Goal: Obtain resource: Download file/media

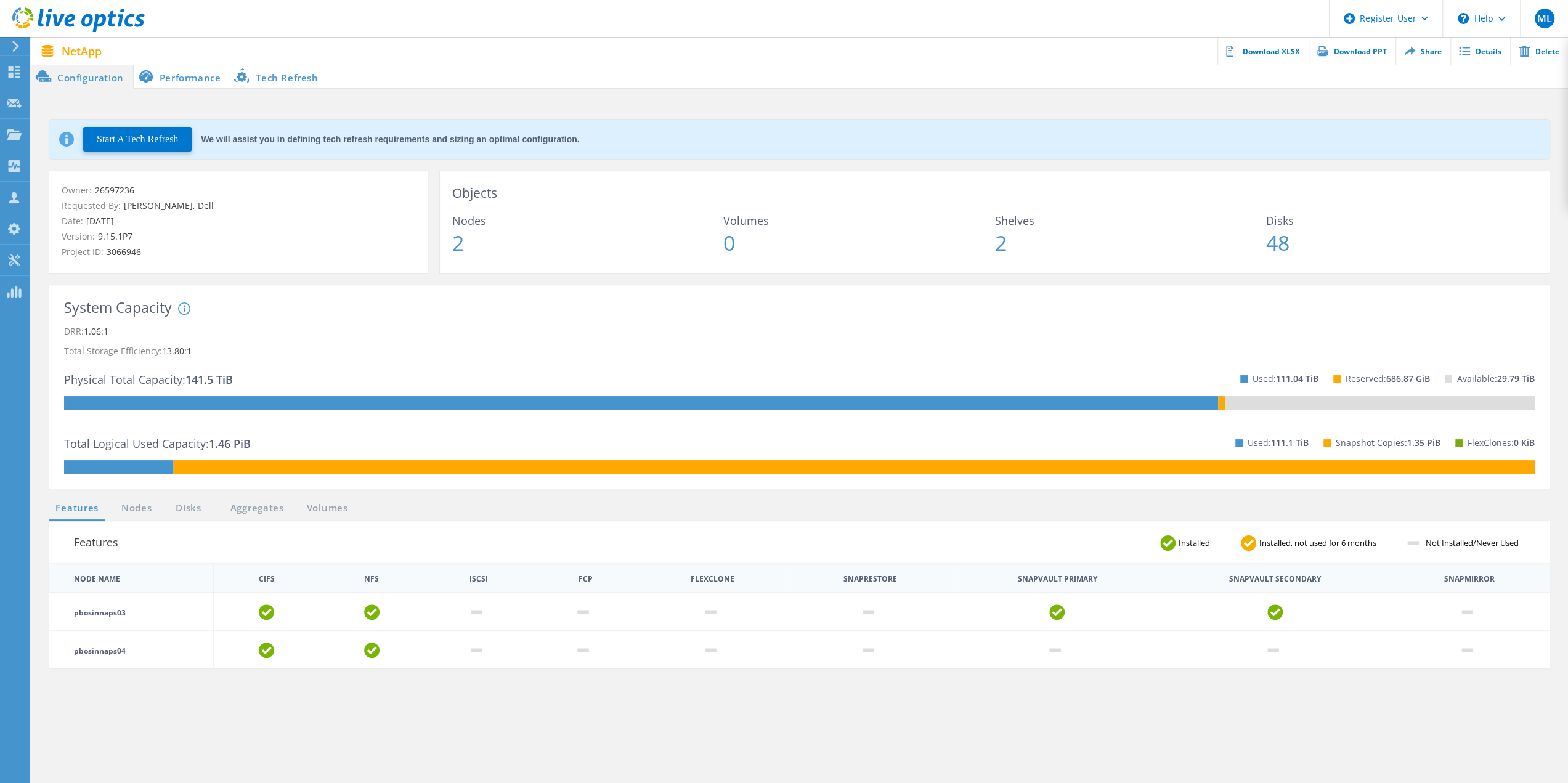
click at [85, 76] on li "Configuration" at bounding box center [82, 76] width 103 height 25
click at [148, 512] on link "Nodes" at bounding box center [136, 508] width 40 height 15
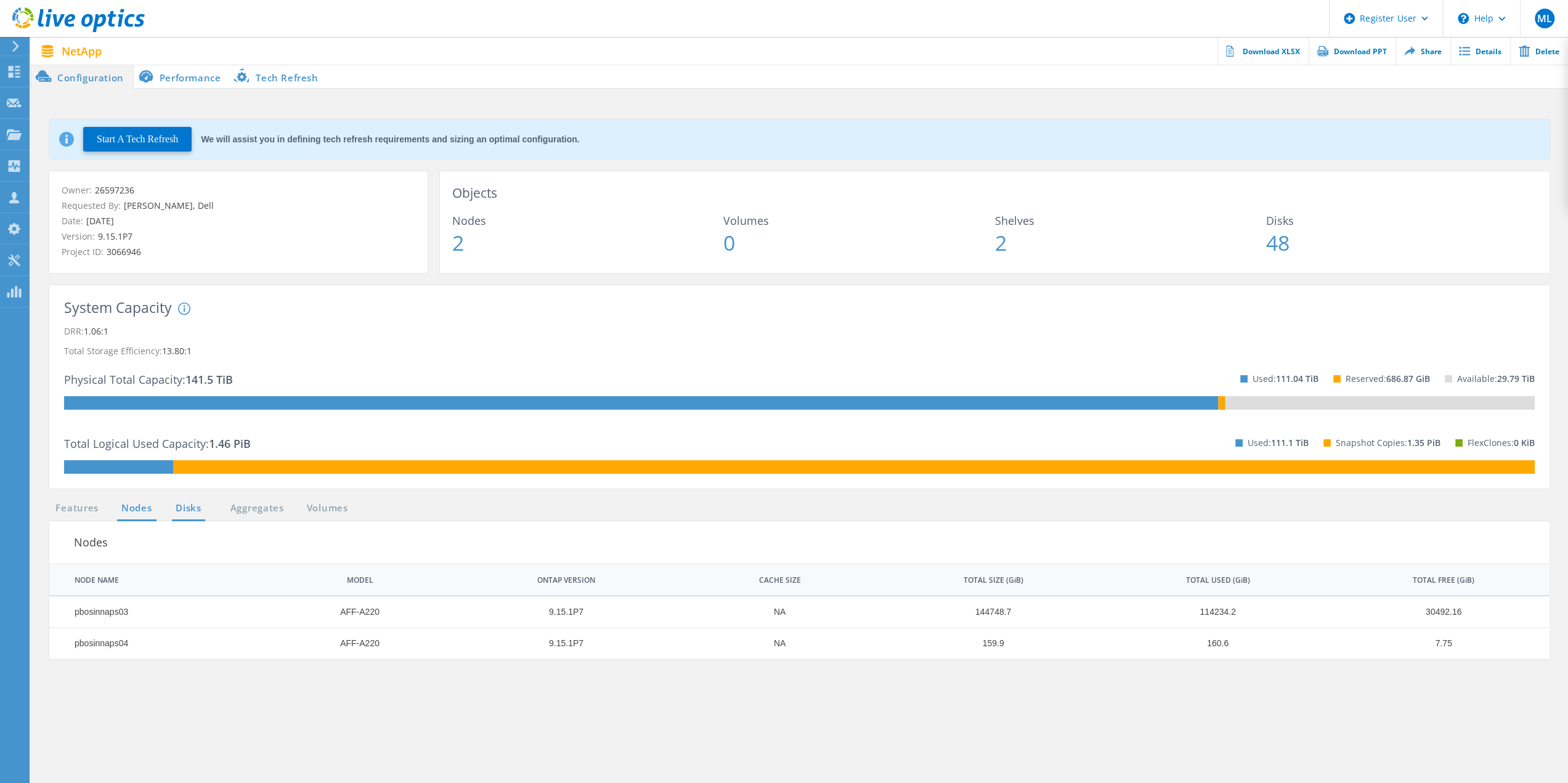
click at [188, 506] on link "Disks" at bounding box center [188, 508] width 34 height 15
click at [239, 509] on link "Aggregates" at bounding box center [257, 508] width 70 height 15
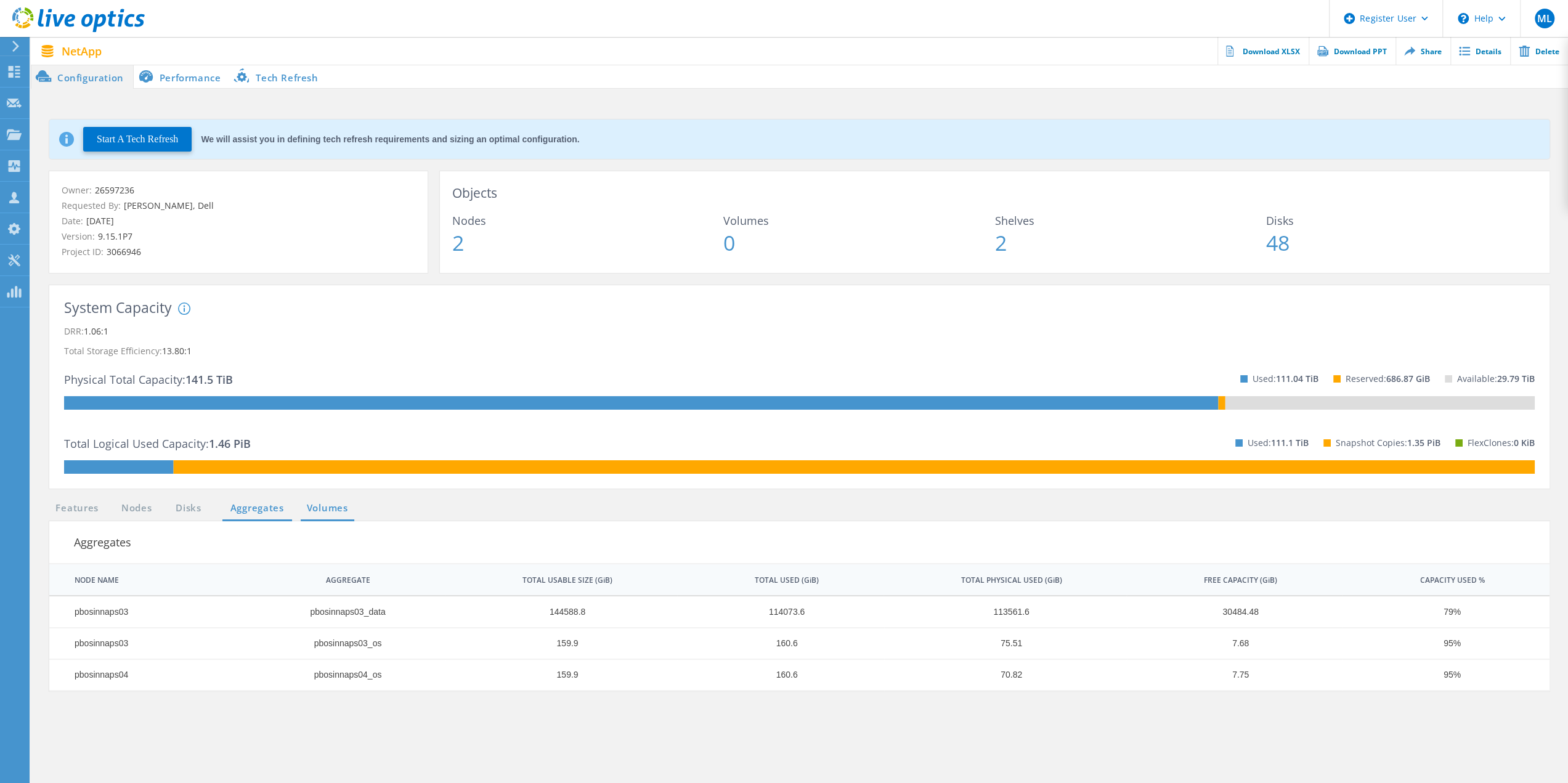
click at [317, 510] on link "Volumes" at bounding box center [327, 508] width 54 height 15
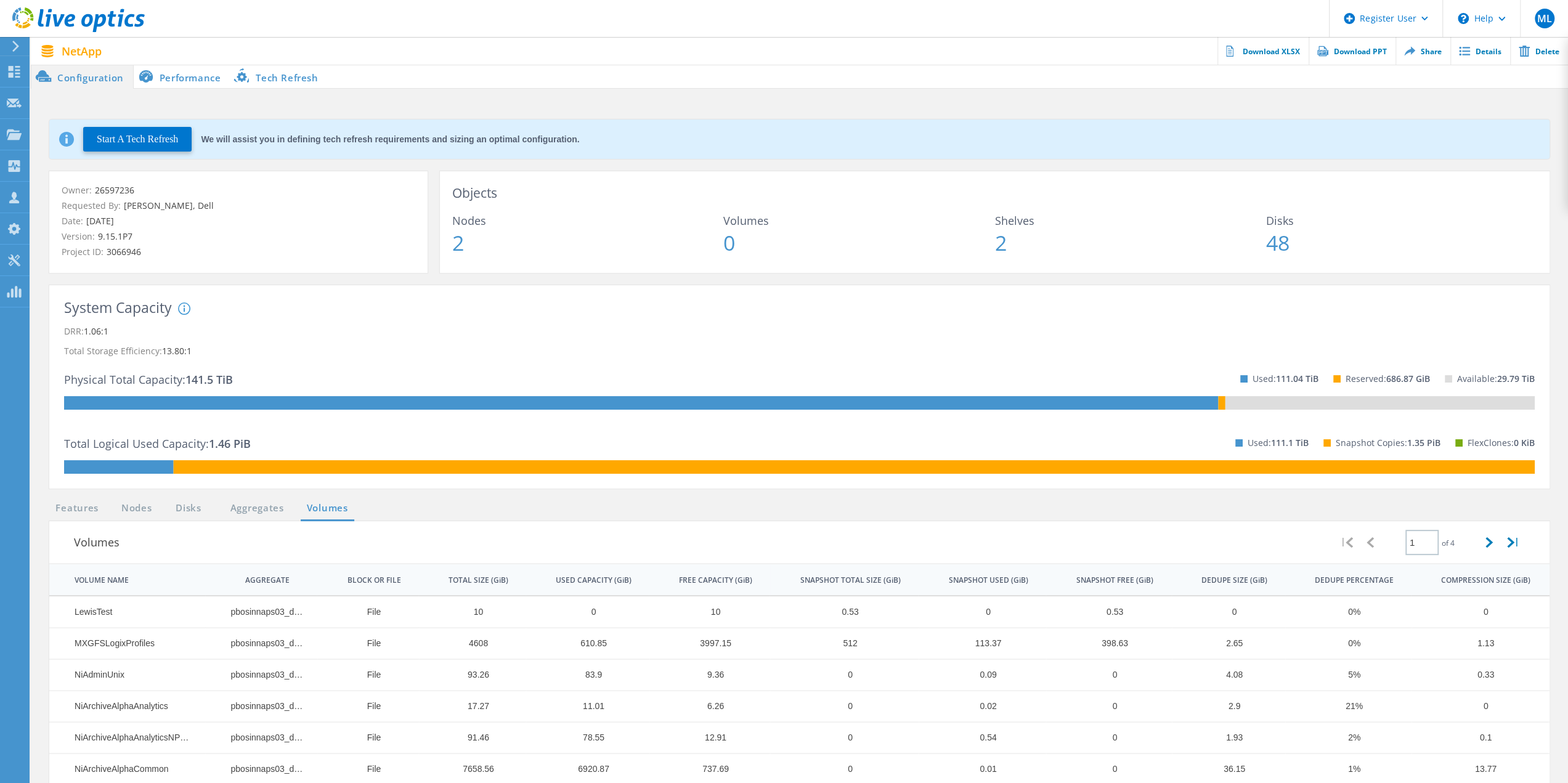
click at [197, 76] on li "Performance" at bounding box center [181, 76] width 96 height 25
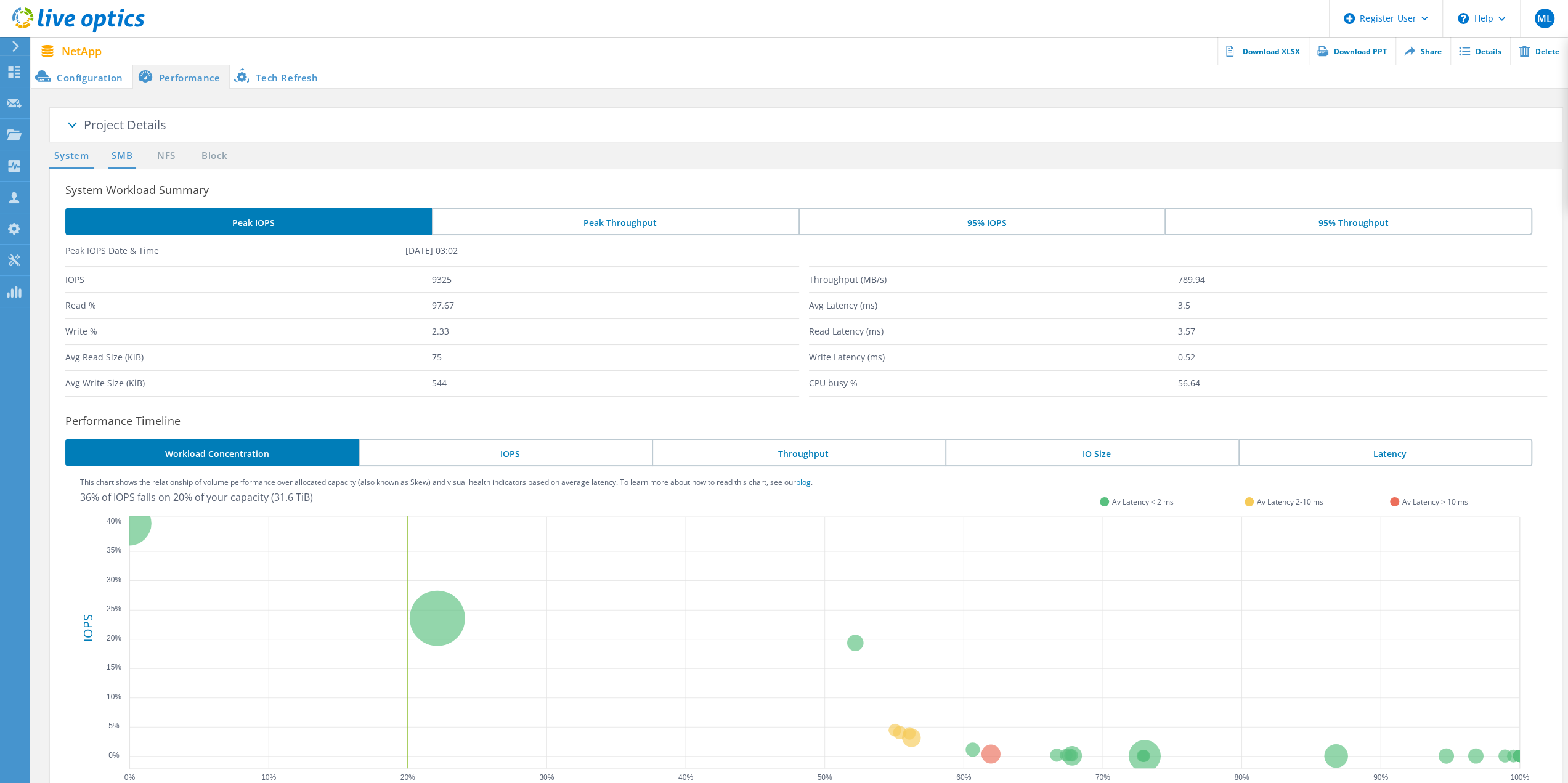
click at [116, 150] on link "SMB" at bounding box center [122, 156] width 27 height 15
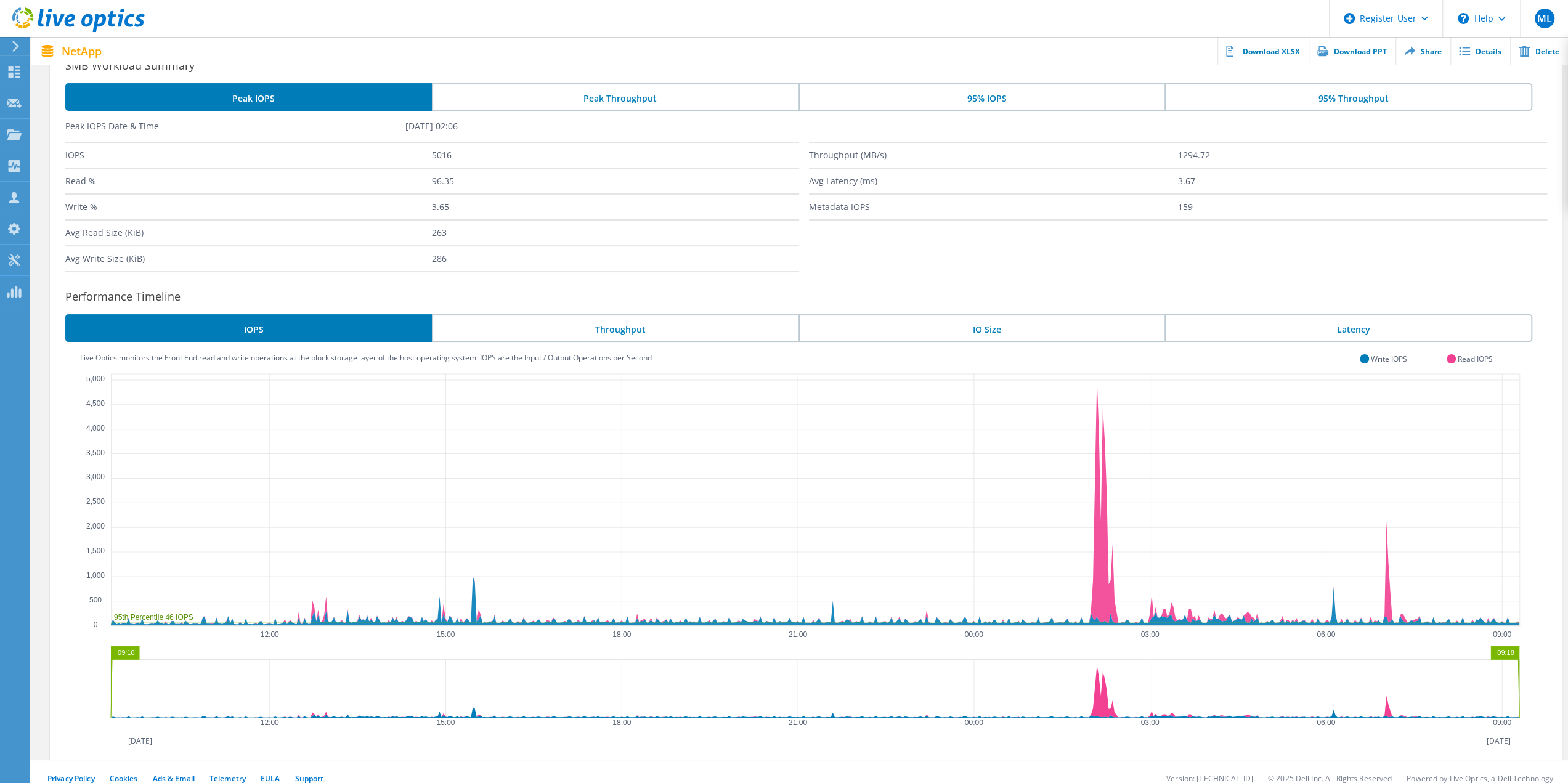
scroll to position [137, 0]
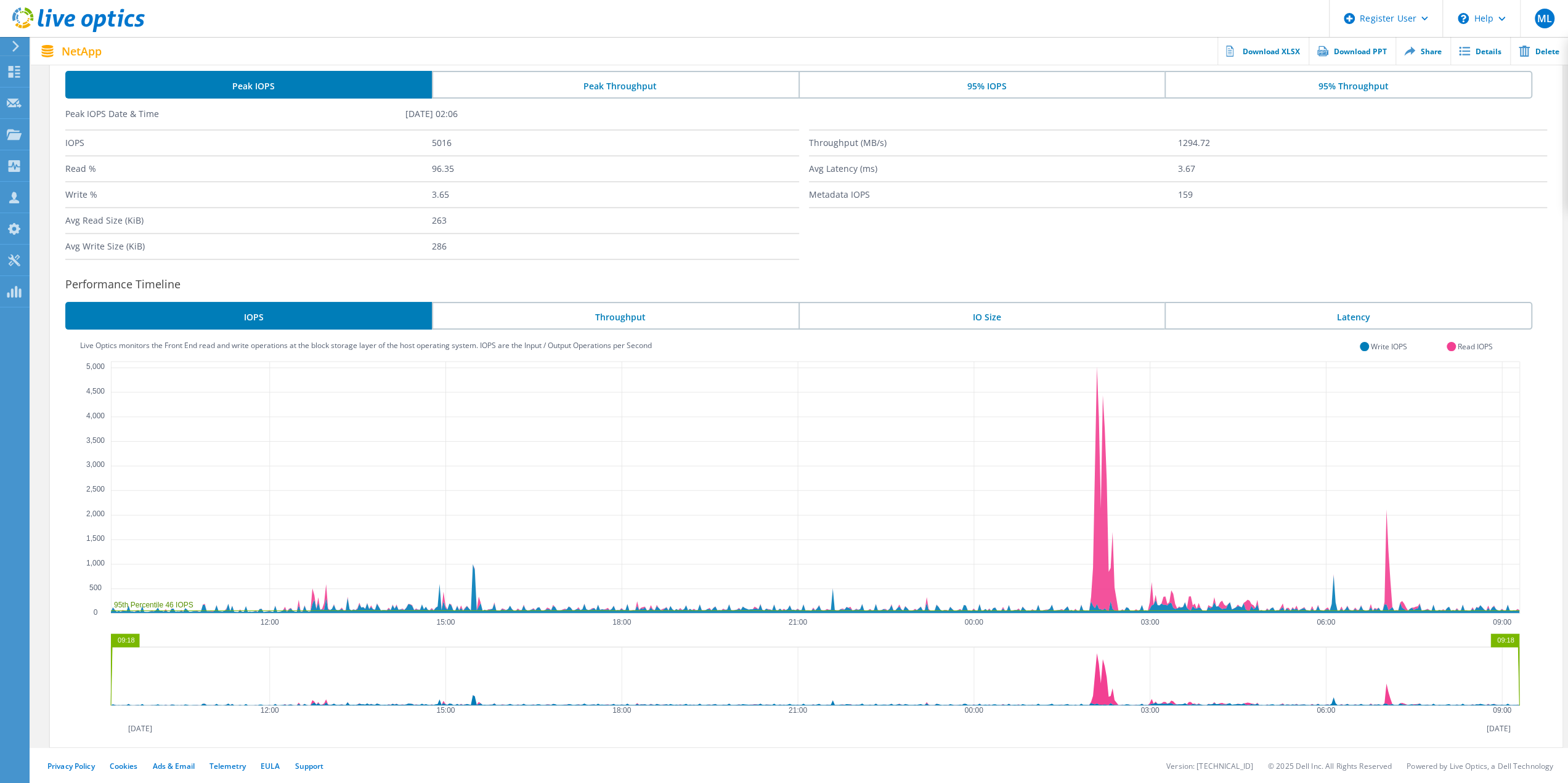
click at [649, 313] on li "Throughput" at bounding box center [615, 315] width 366 height 27
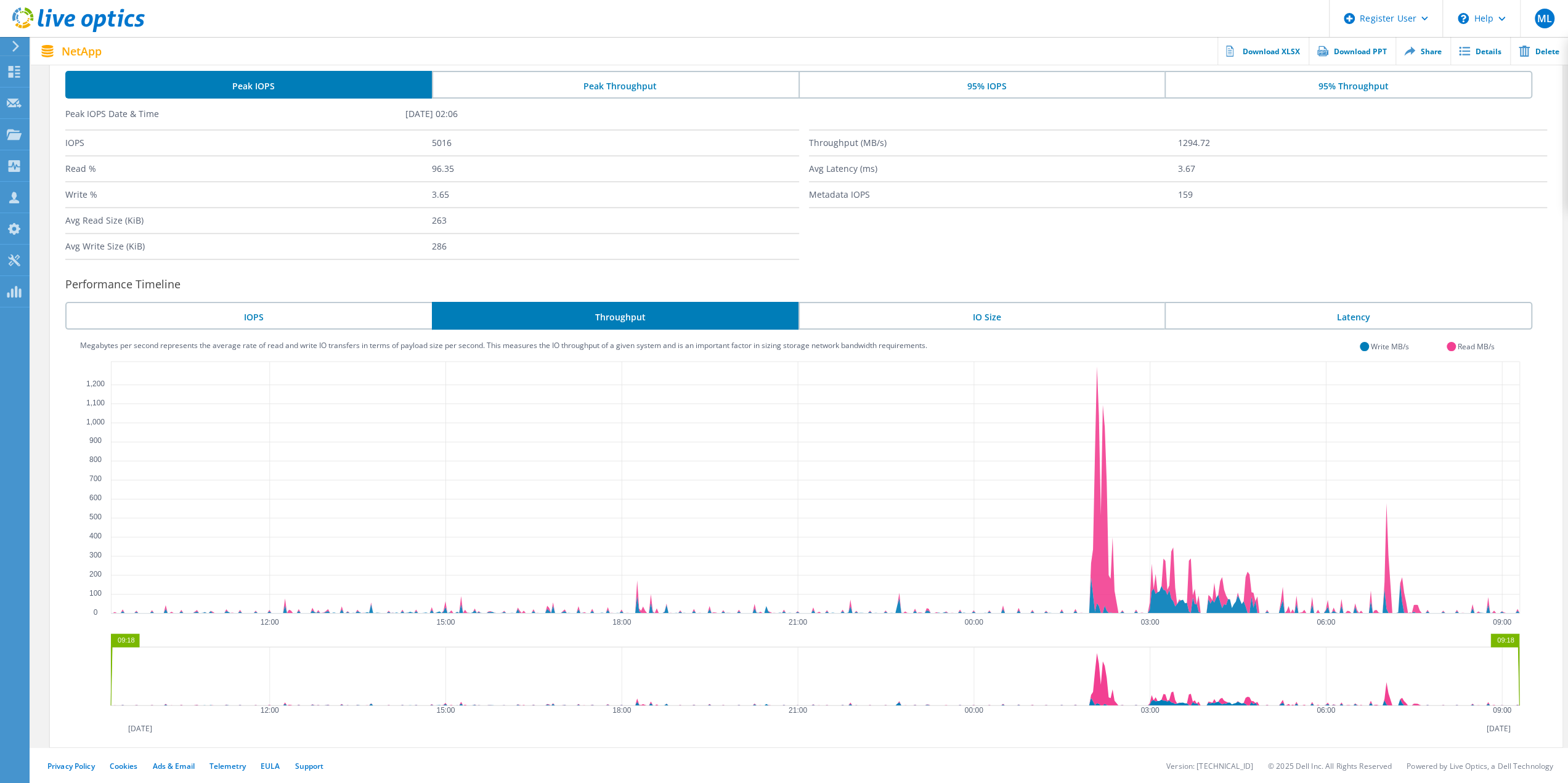
click at [912, 308] on li "IO Size" at bounding box center [982, 315] width 366 height 27
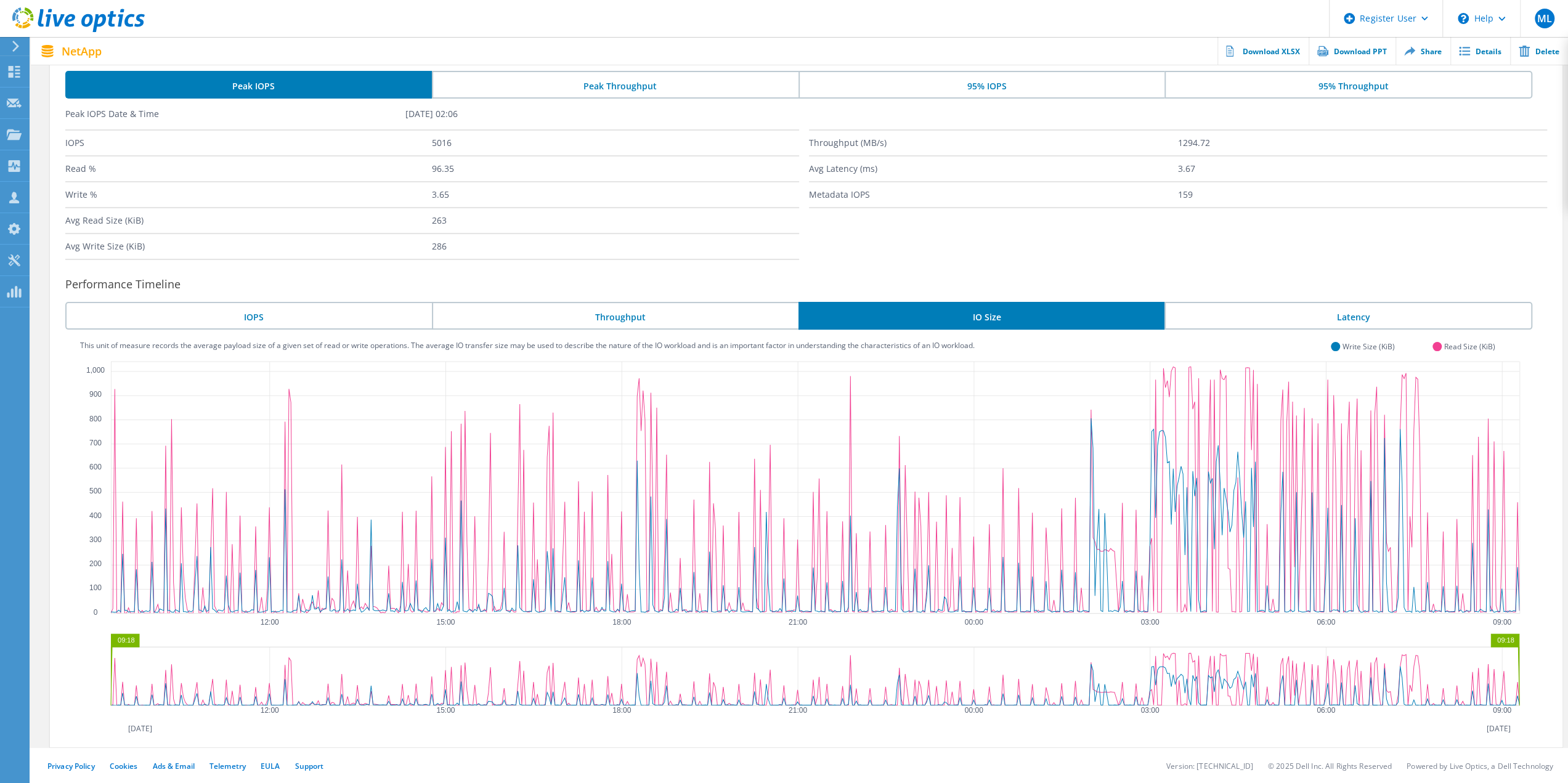
click at [688, 316] on li "Throughput" at bounding box center [615, 315] width 366 height 27
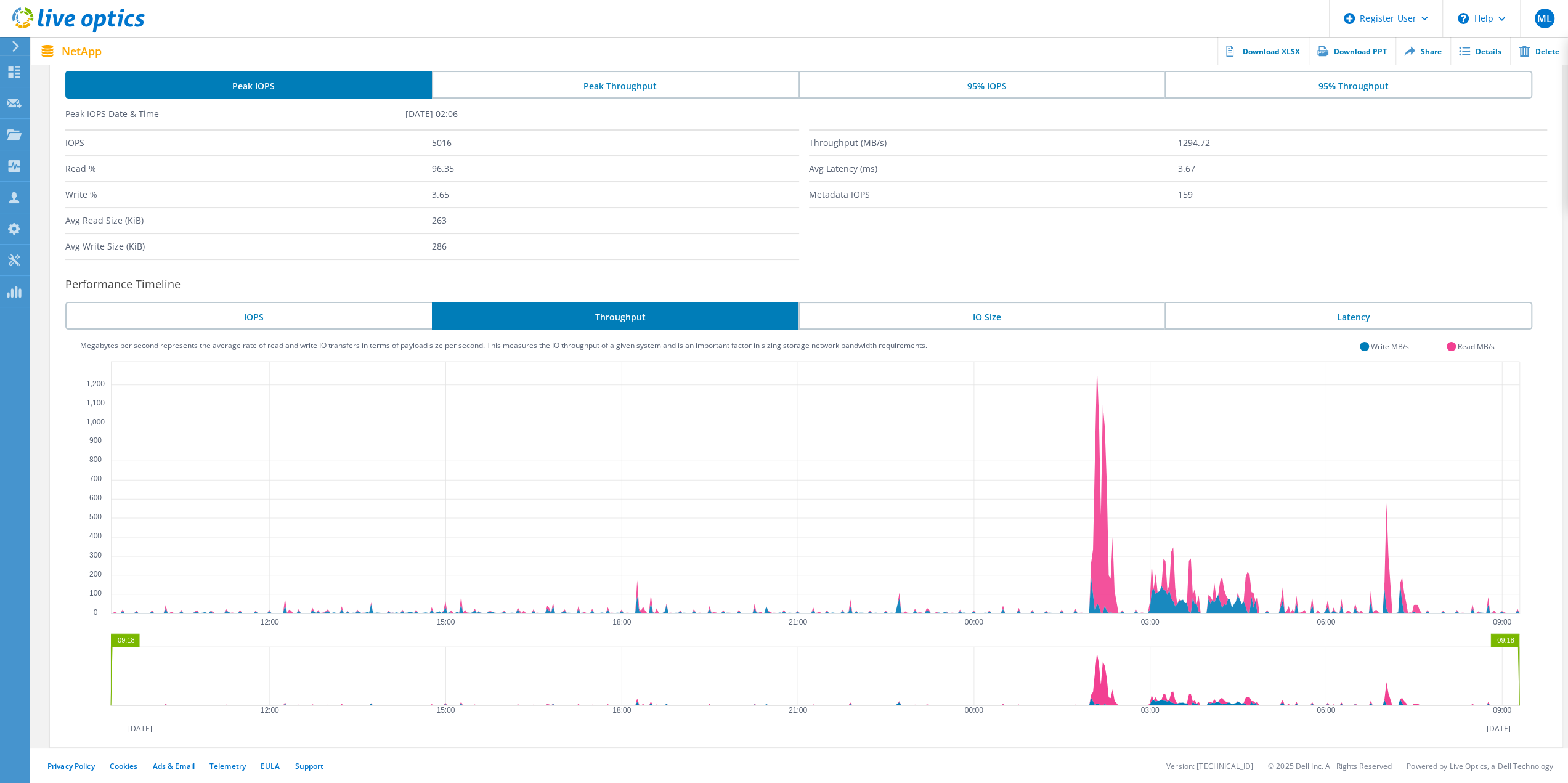
click at [350, 317] on li "IOPS" at bounding box center [249, 315] width 366 height 27
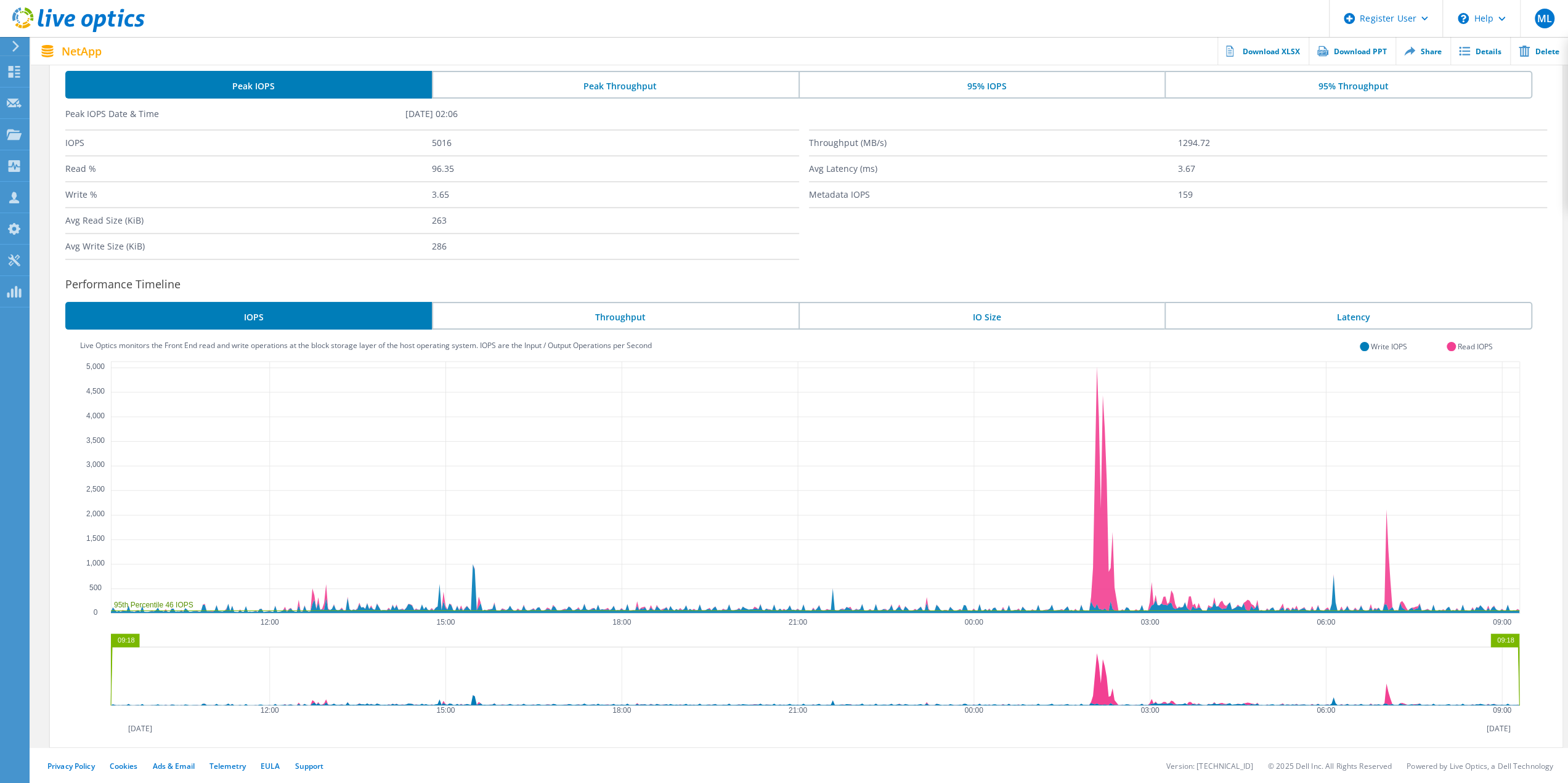
click at [1211, 304] on li "Latency" at bounding box center [1349, 315] width 368 height 27
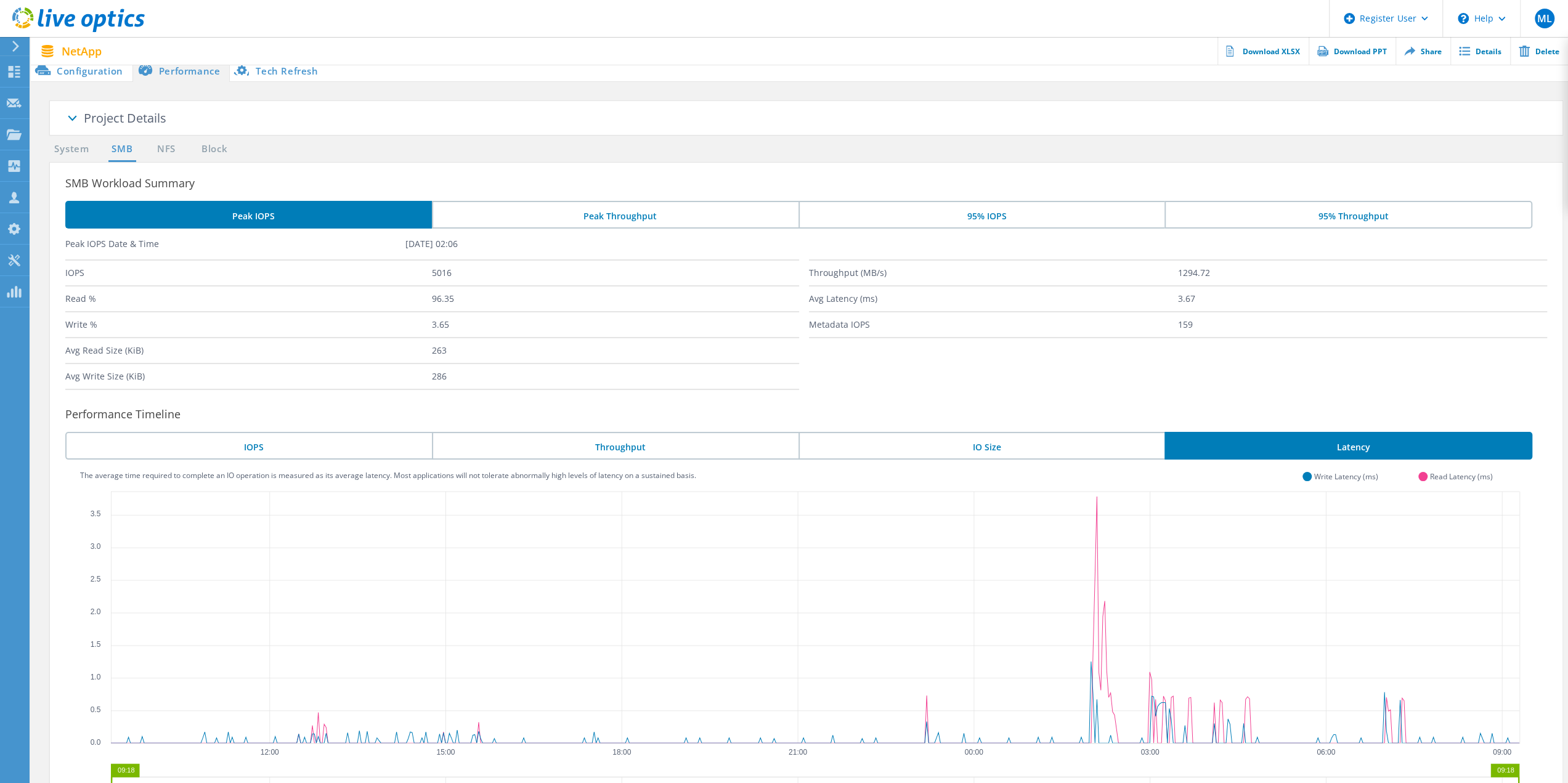
scroll to position [0, 0]
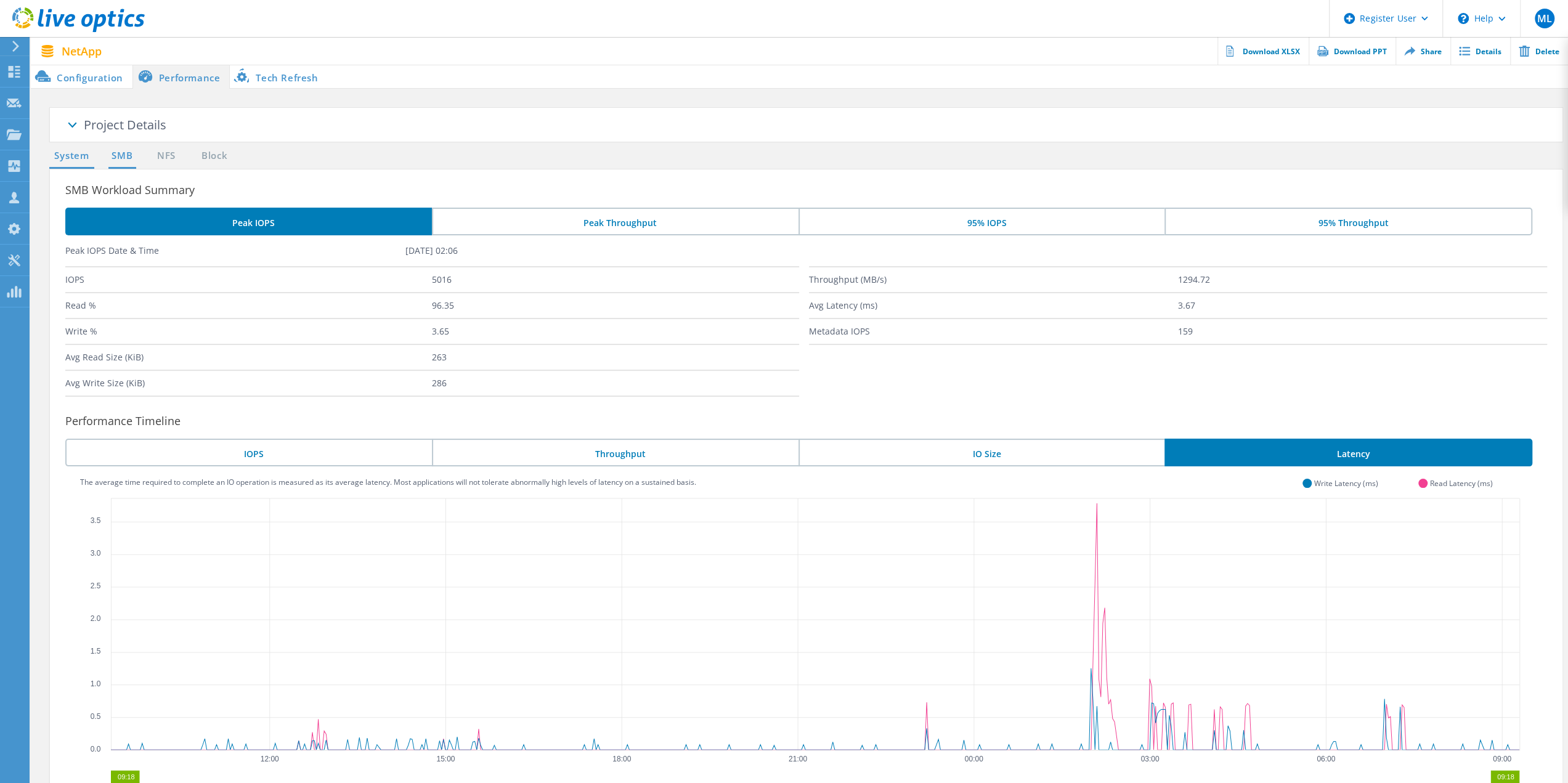
click at [77, 157] on link "System" at bounding box center [72, 156] width 45 height 15
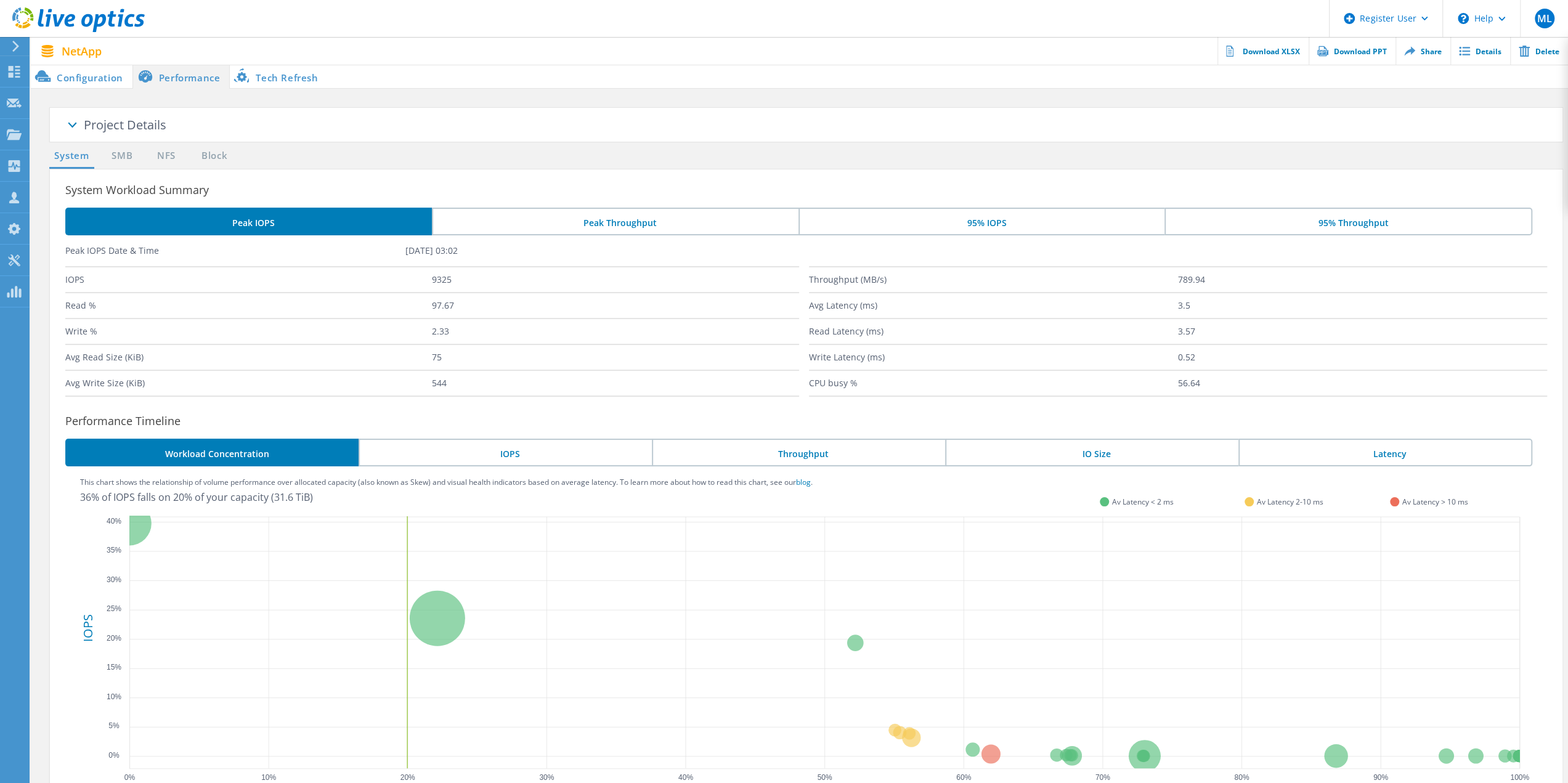
click at [522, 229] on li "Peak Throughput" at bounding box center [615, 221] width 366 height 27
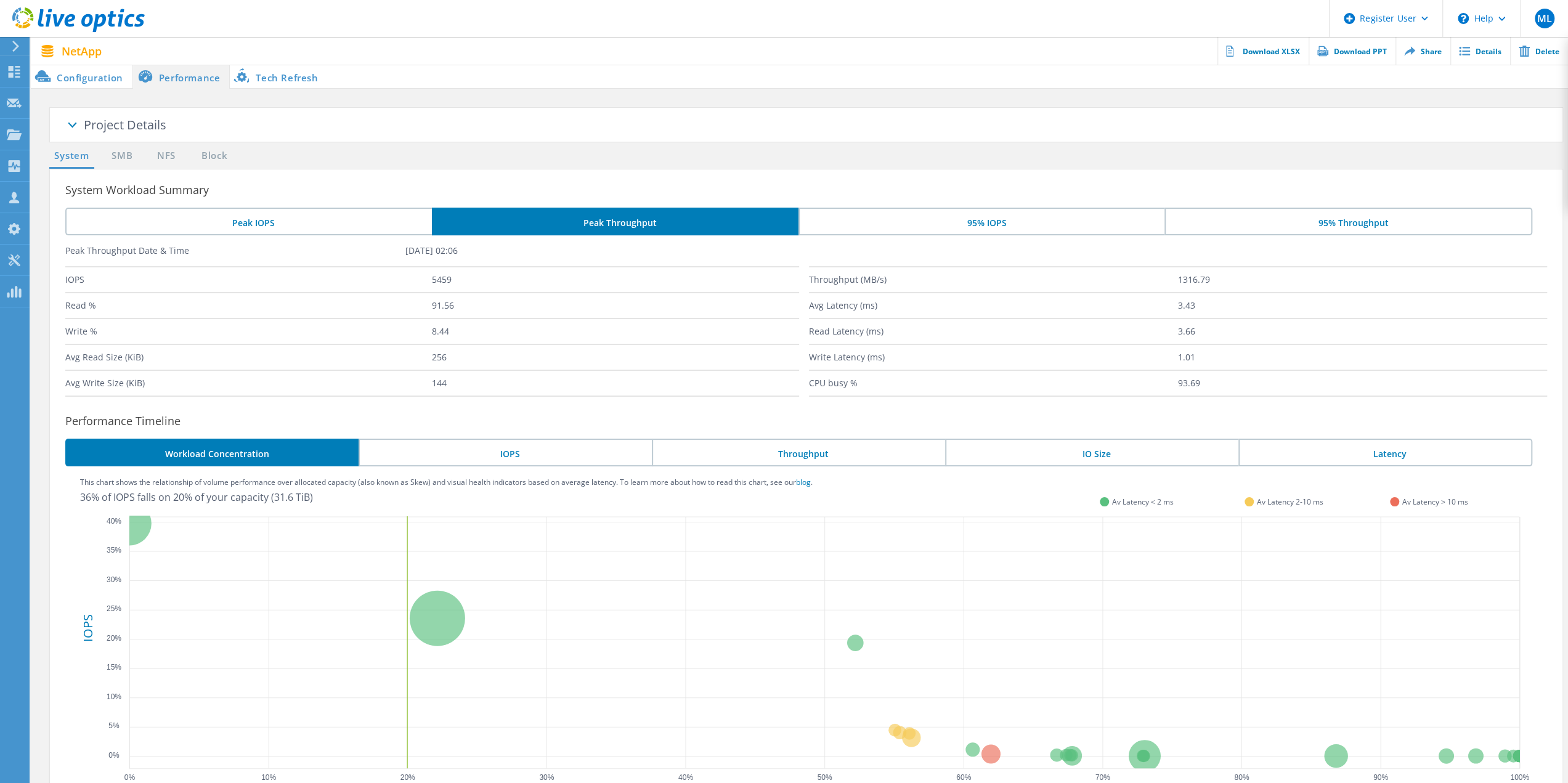
click at [900, 220] on li "95% IOPS" at bounding box center [982, 221] width 366 height 27
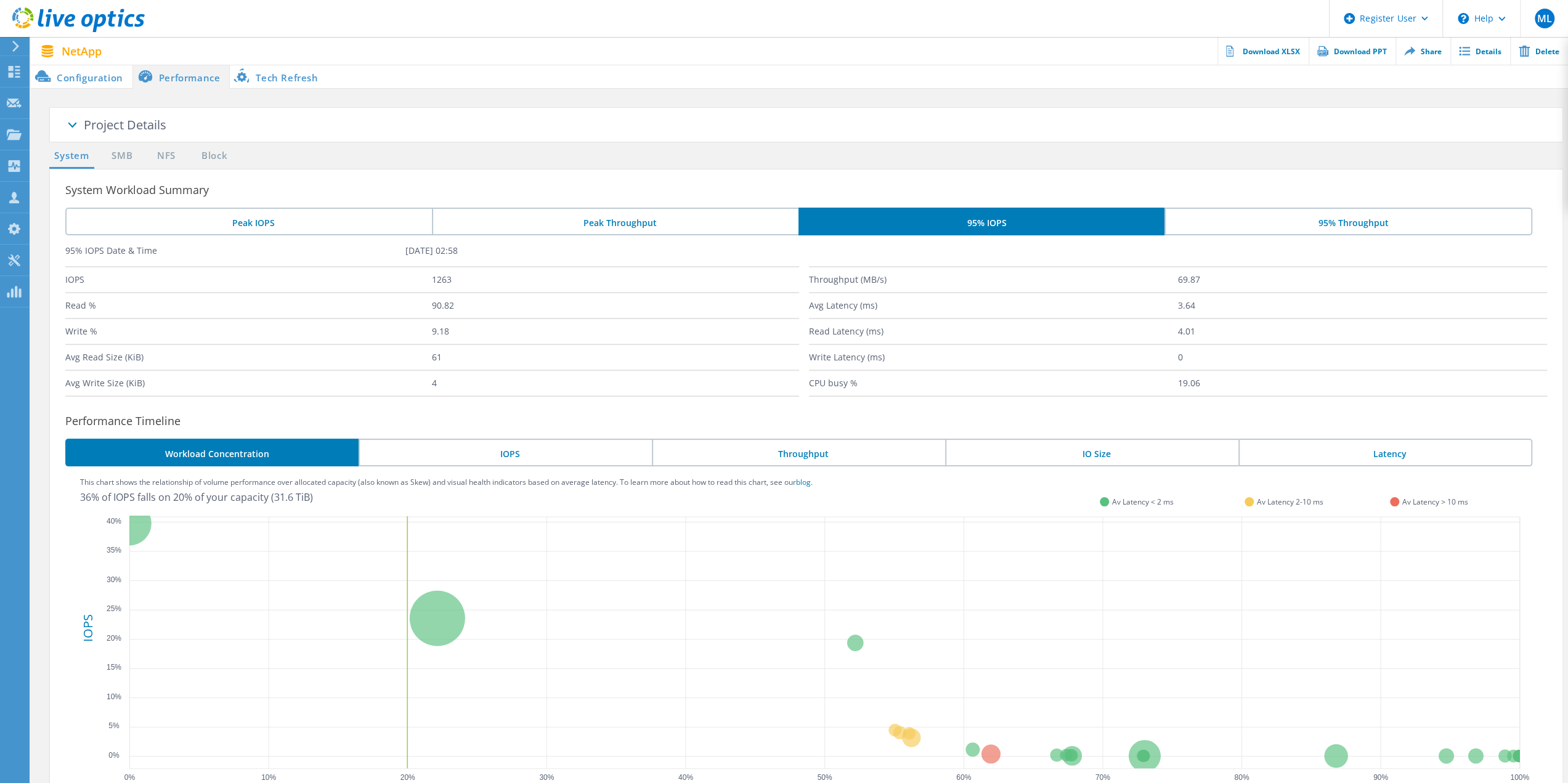
click at [603, 457] on li "IOPS" at bounding box center [504, 452] width 293 height 27
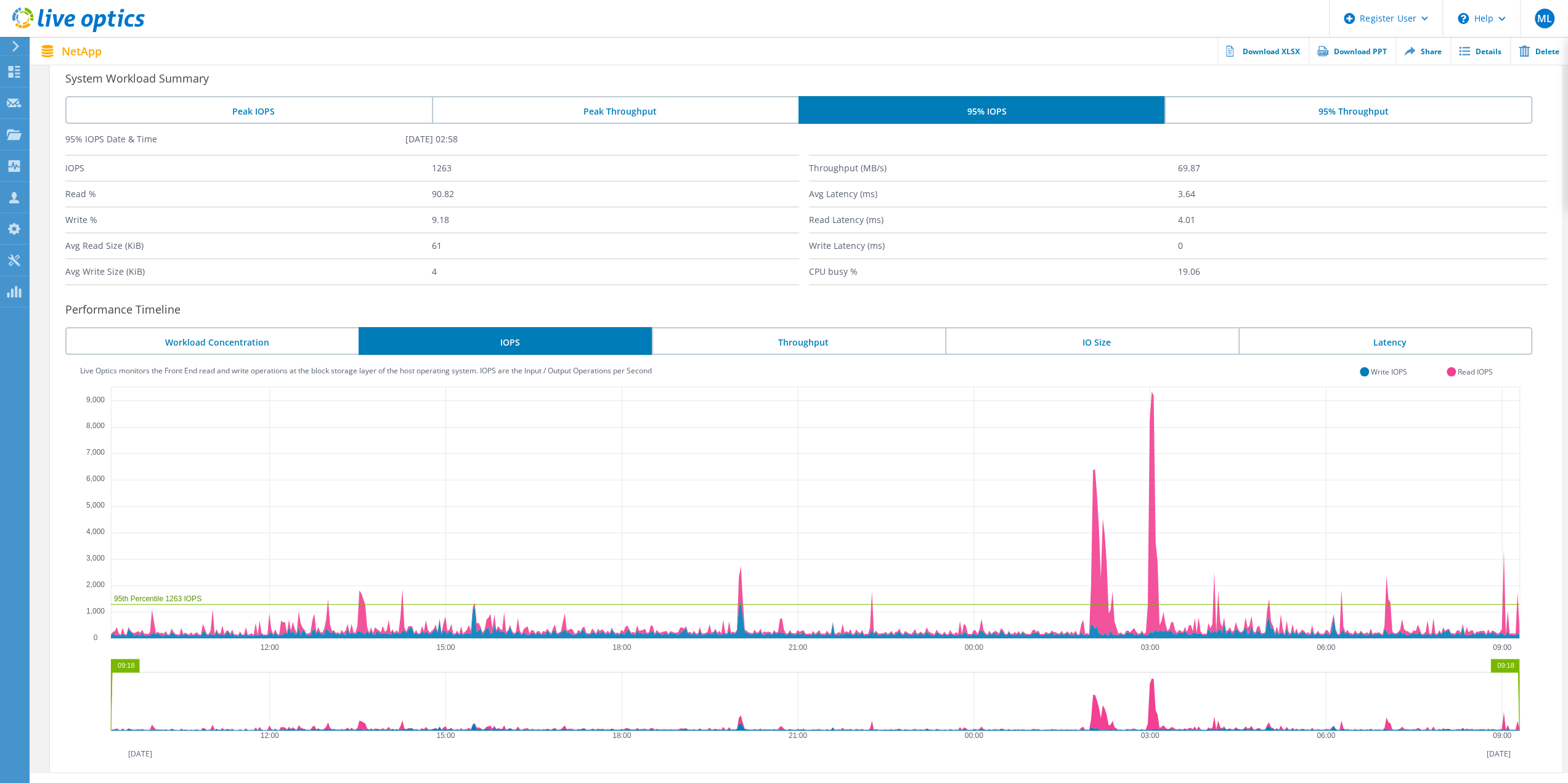
scroll to position [123, 0]
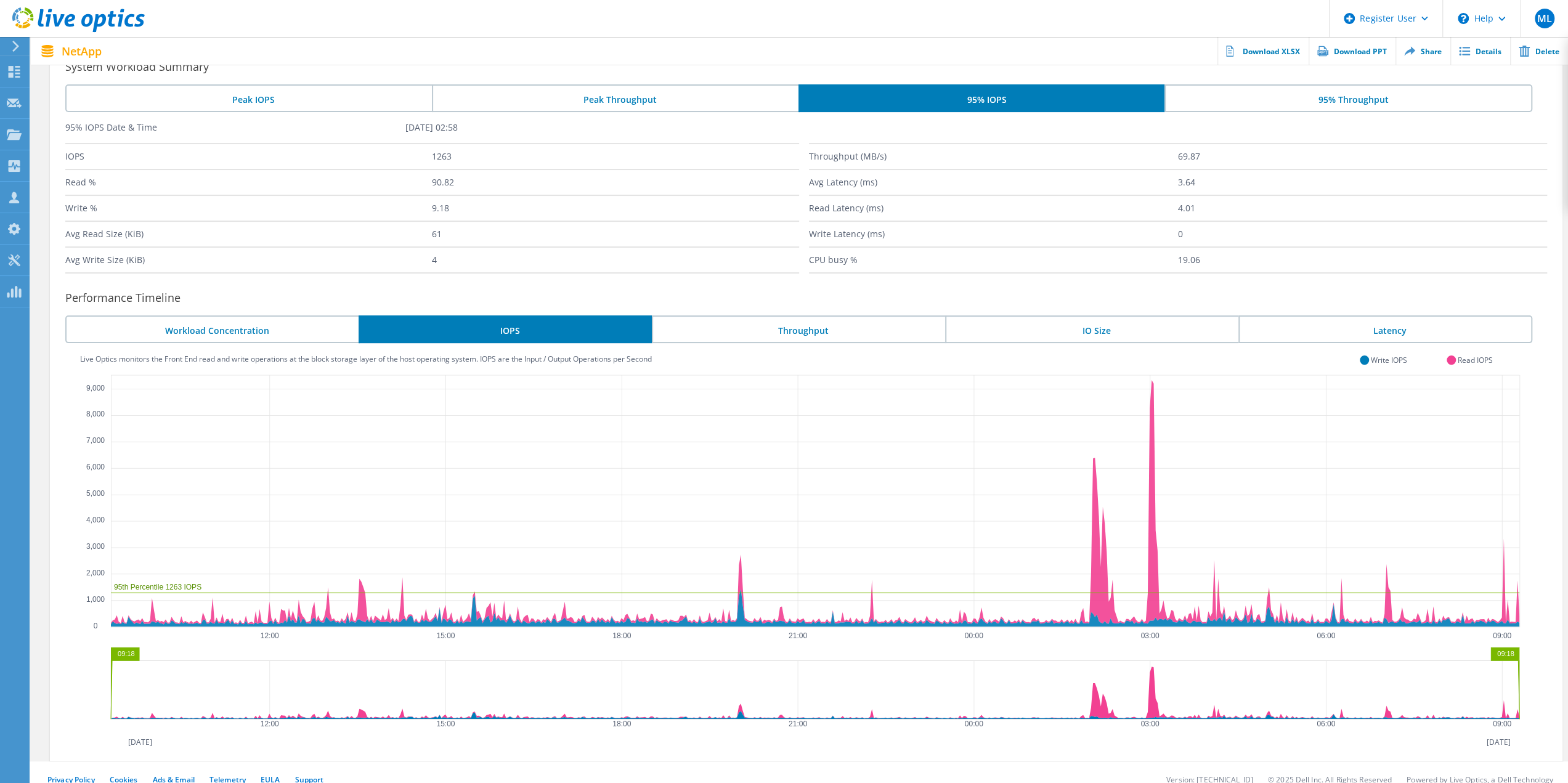
click at [818, 330] on li "Throughput" at bounding box center [798, 329] width 293 height 27
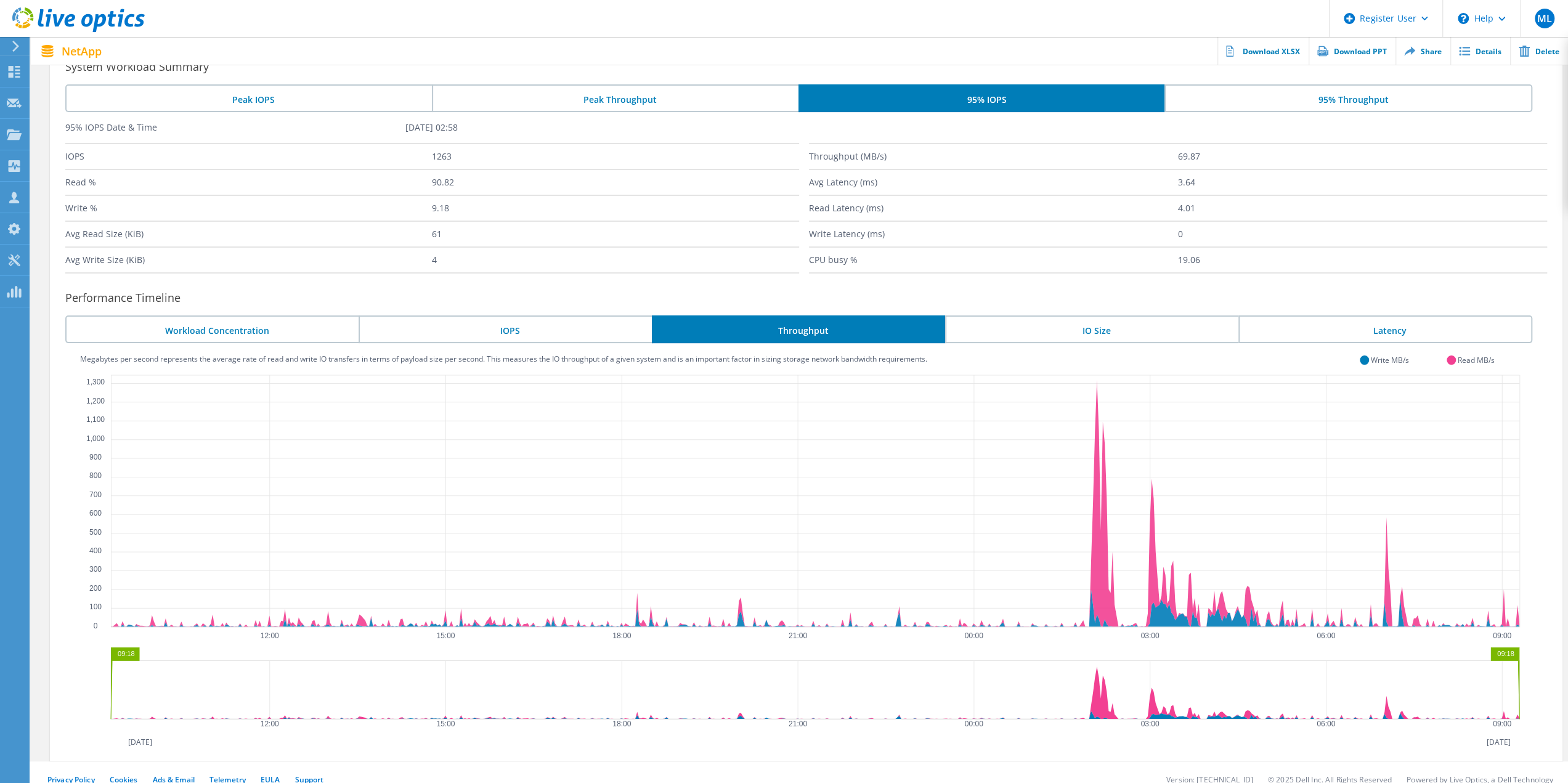
scroll to position [137, 0]
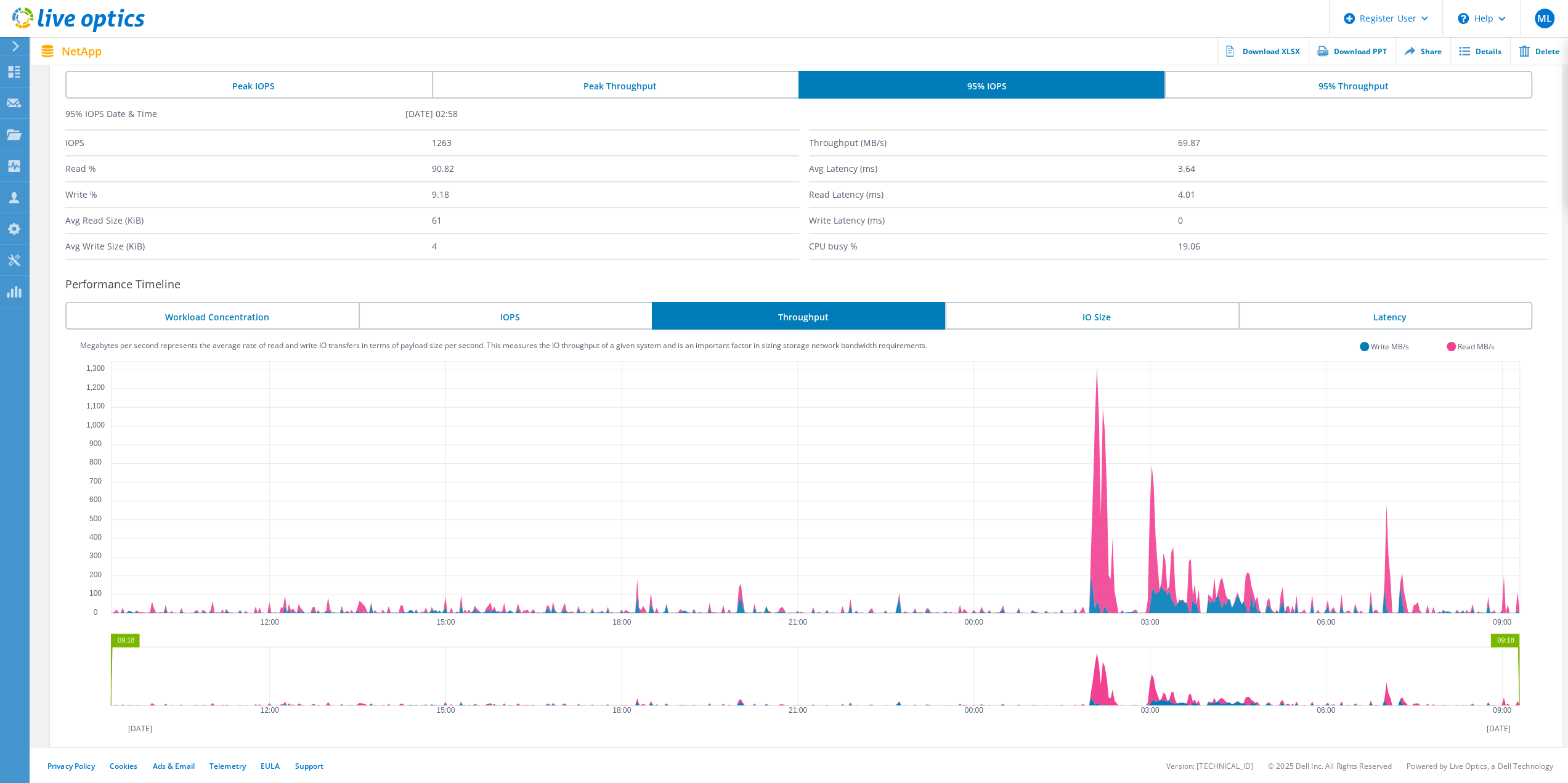
click at [1041, 316] on li "IO Size" at bounding box center [1091, 315] width 293 height 27
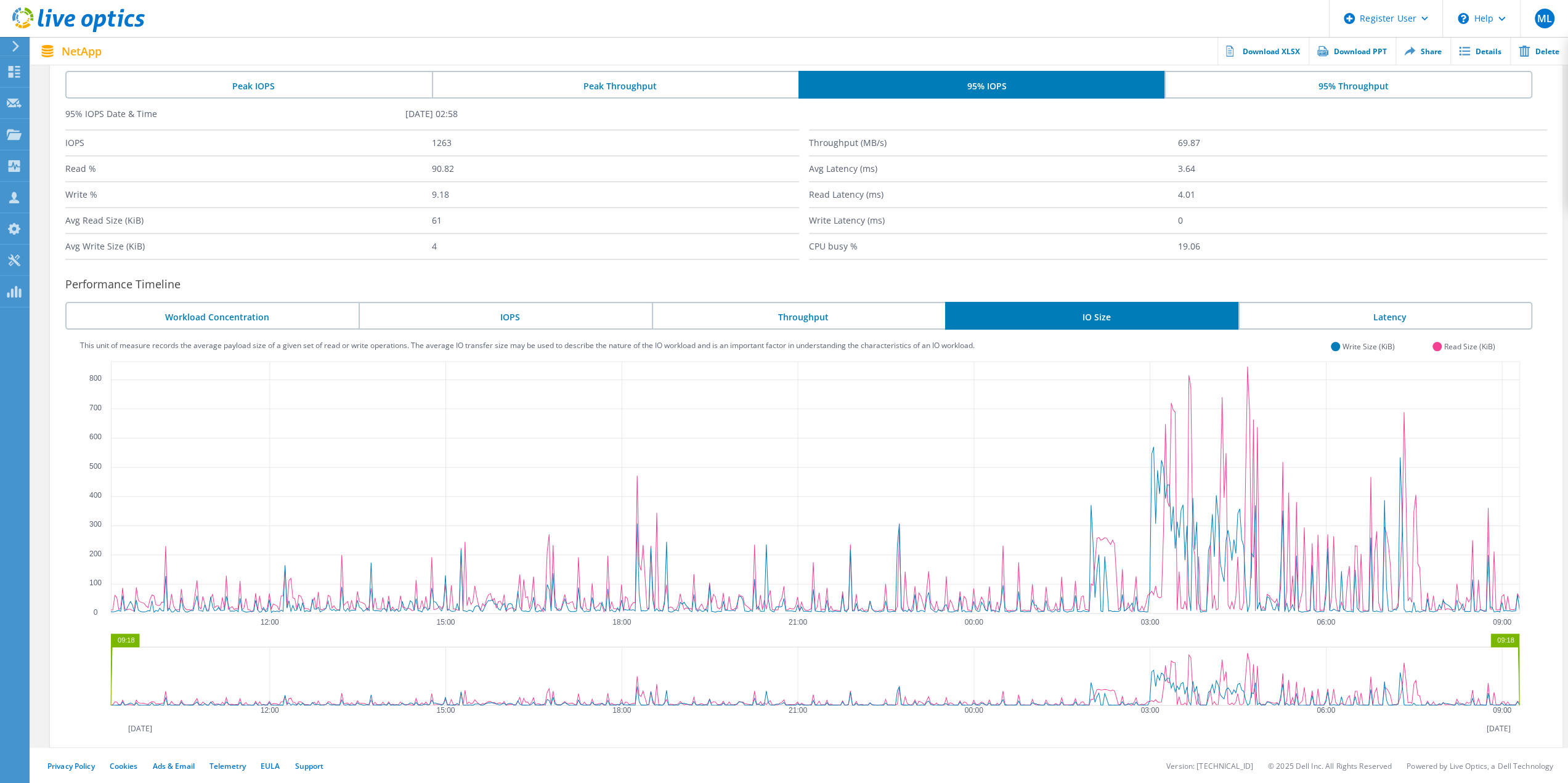
click at [1418, 320] on li "Latency" at bounding box center [1386, 315] width 295 height 27
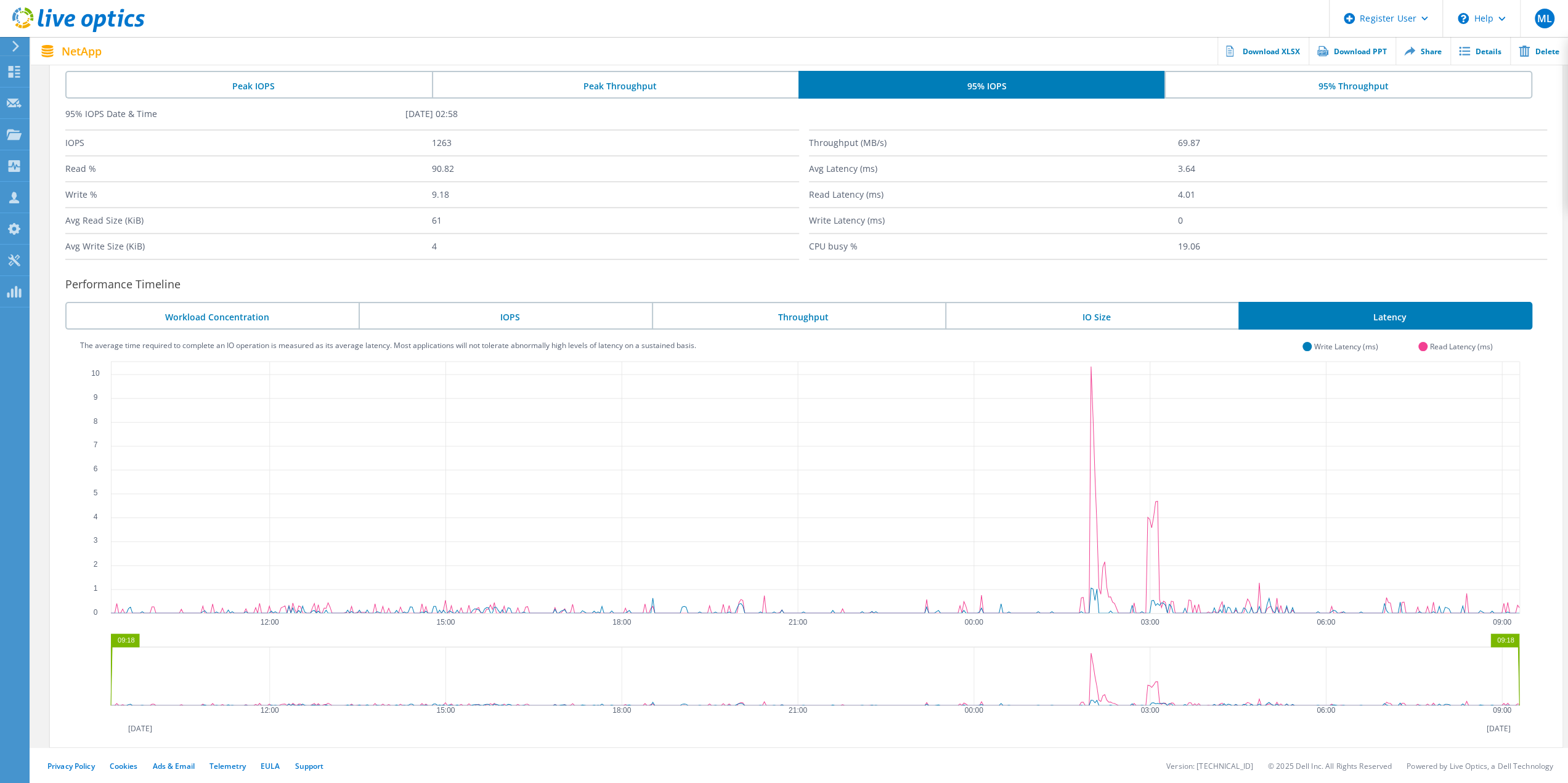
click at [1387, 83] on li "95% Throughput" at bounding box center [1349, 84] width 368 height 27
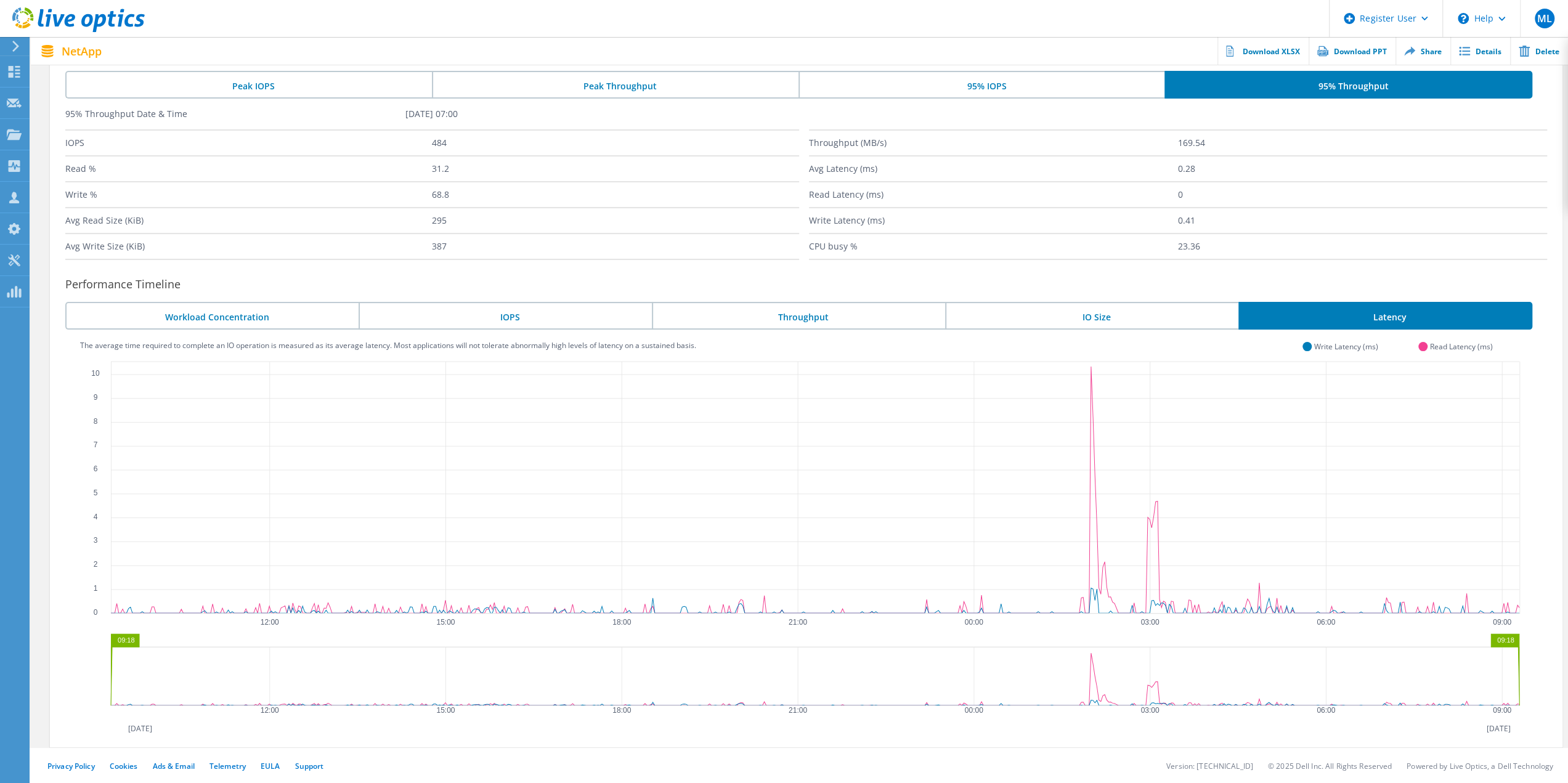
click at [1387, 88] on li "95% Throughput" at bounding box center [1349, 84] width 368 height 27
click at [1385, 84] on li "95% Throughput" at bounding box center [1349, 84] width 368 height 27
click at [1099, 312] on li "IO Size" at bounding box center [1091, 315] width 293 height 27
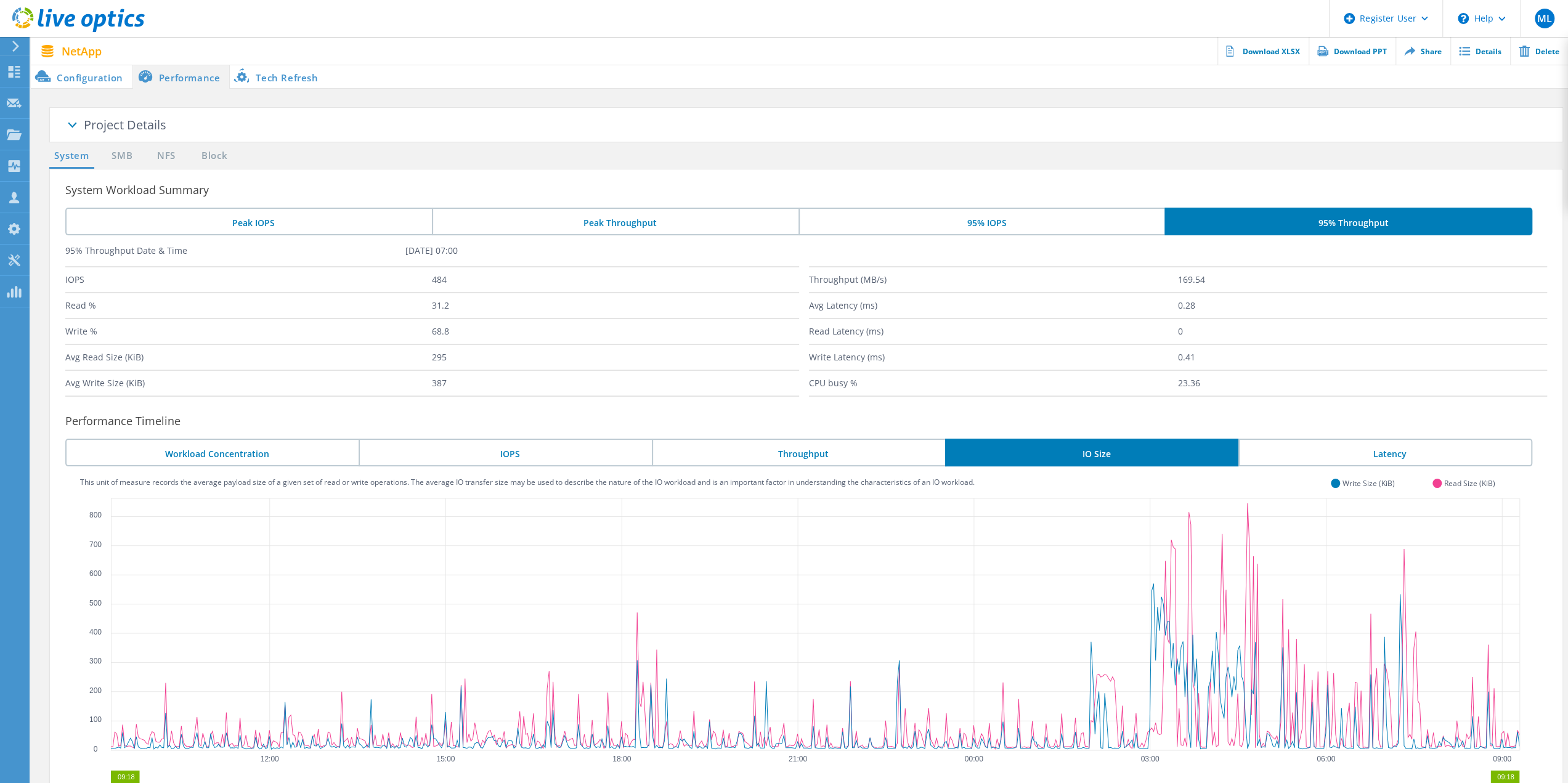
scroll to position [0, 0]
click at [127, 156] on link "SMB" at bounding box center [122, 156] width 27 height 15
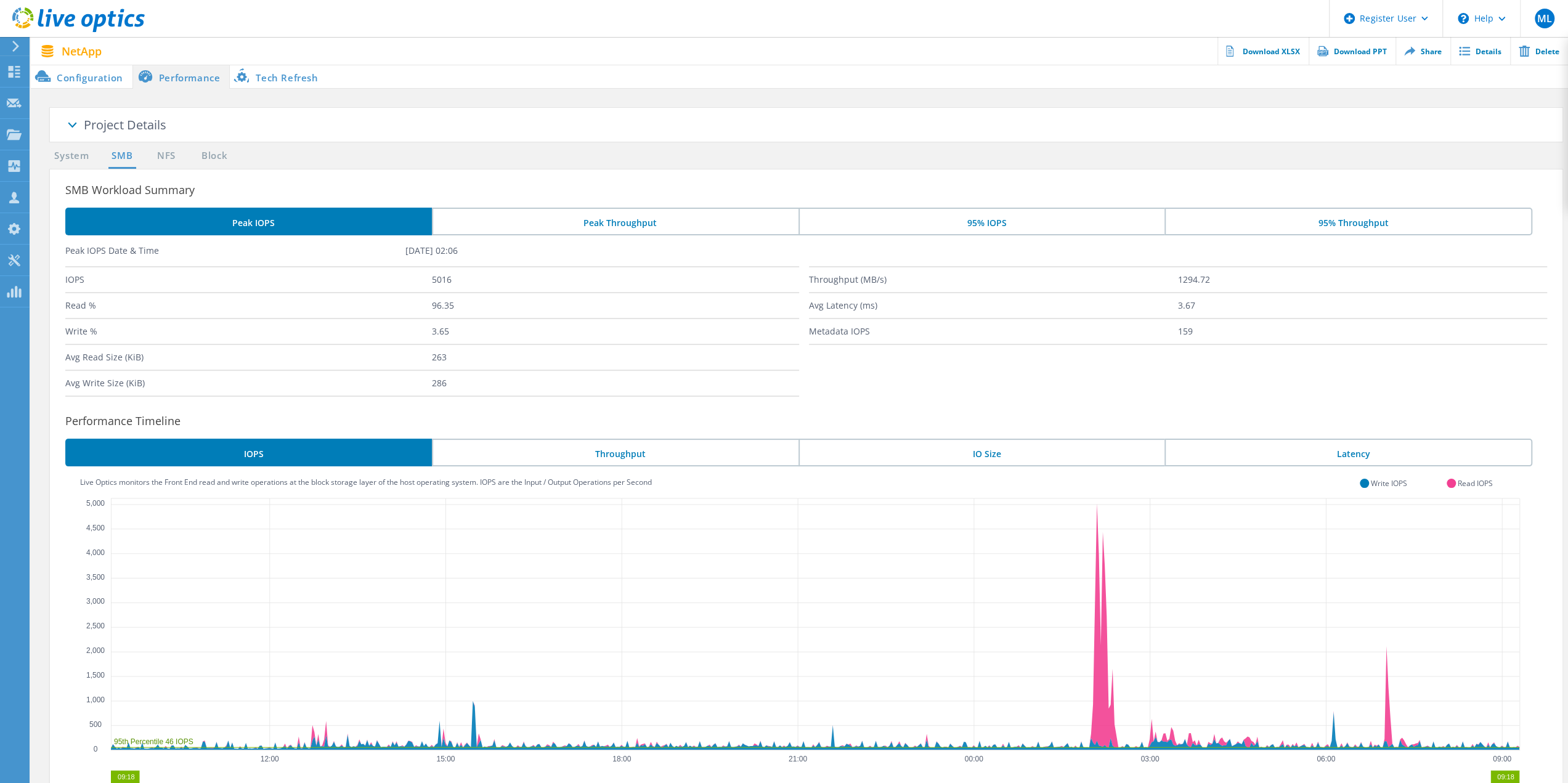
click at [1024, 214] on li "95% IOPS" at bounding box center [982, 221] width 366 height 27
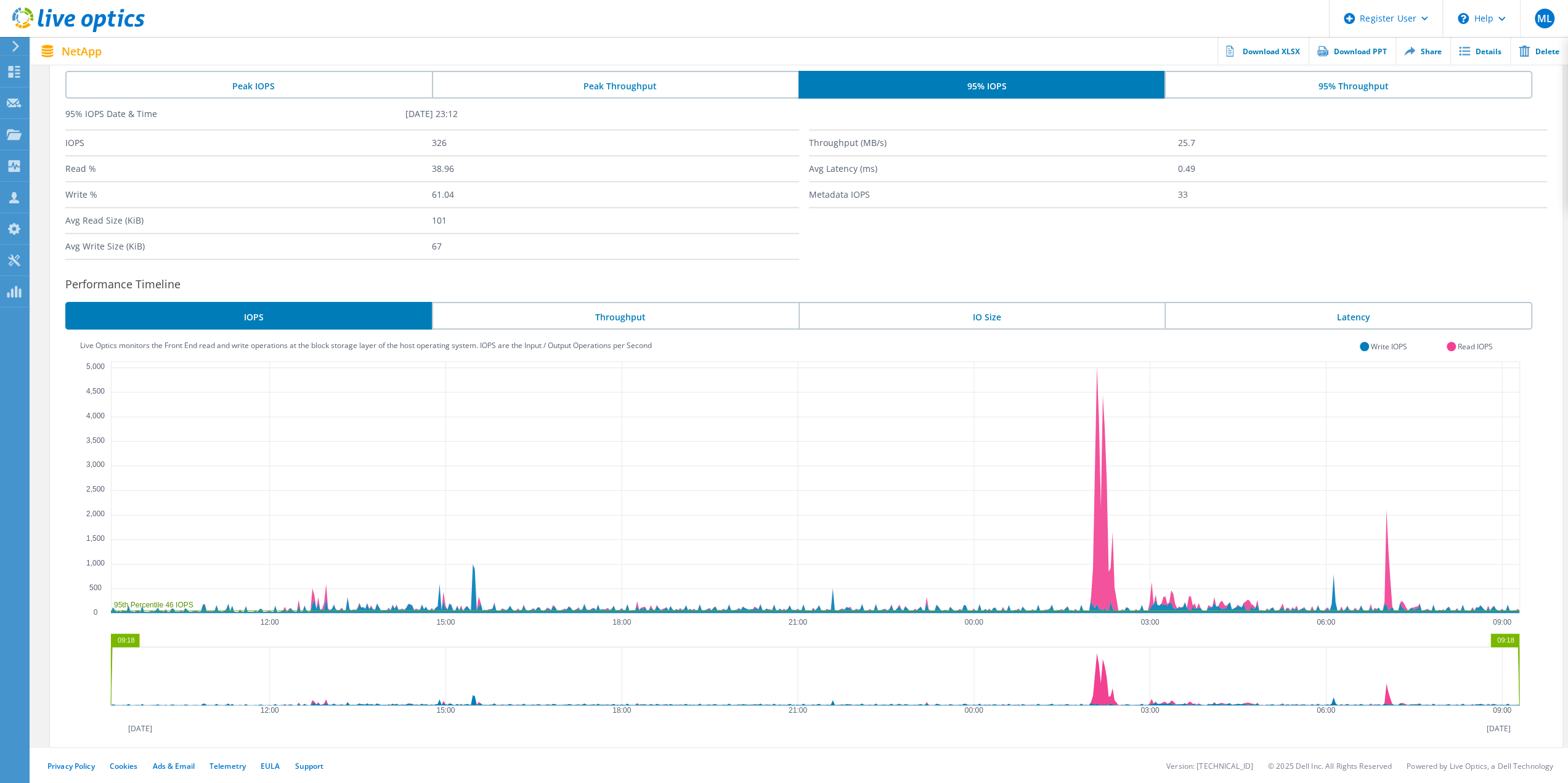
scroll to position [13, 0]
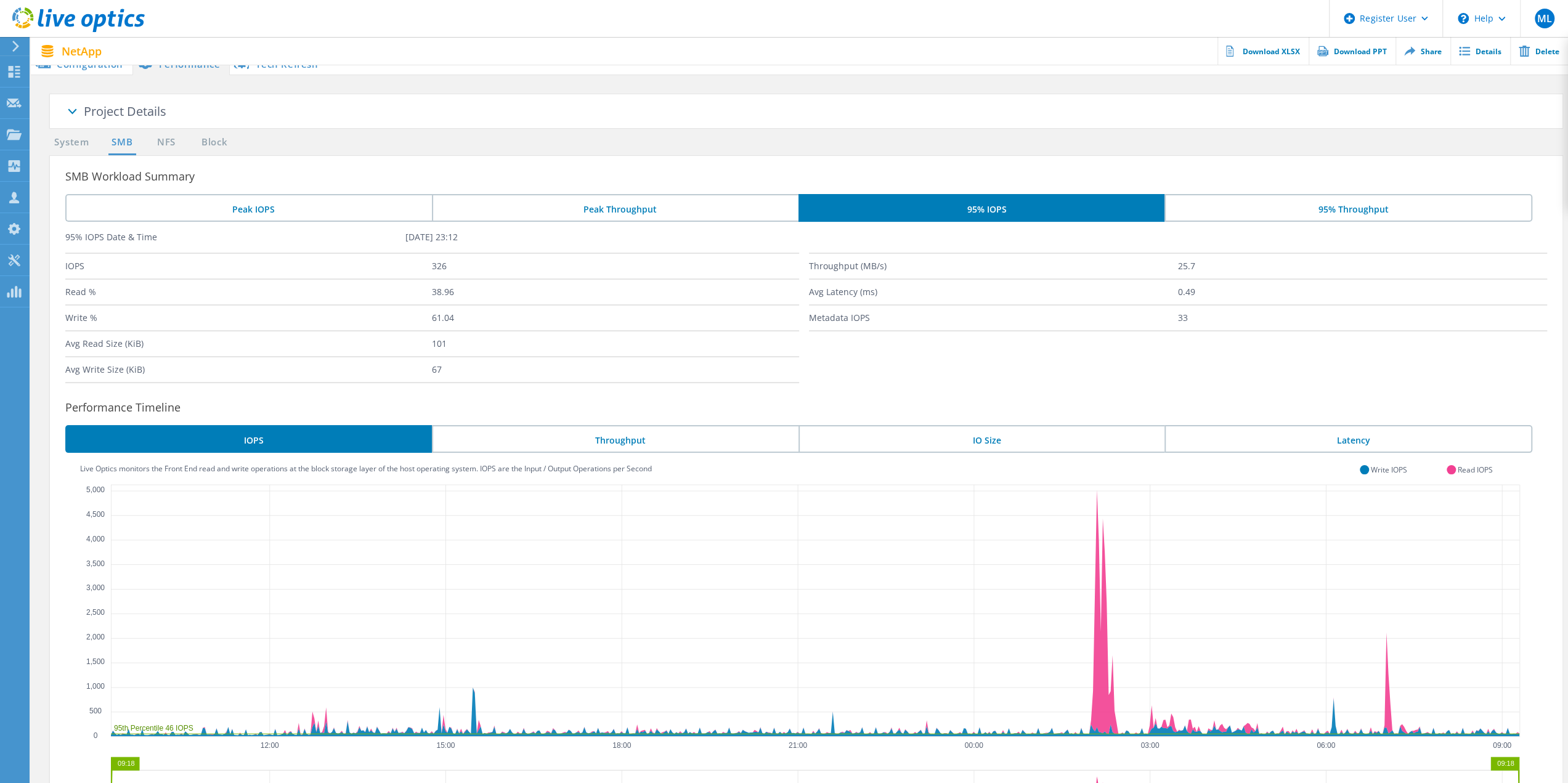
click at [1287, 206] on li "95% Throughput" at bounding box center [1349, 207] width 368 height 27
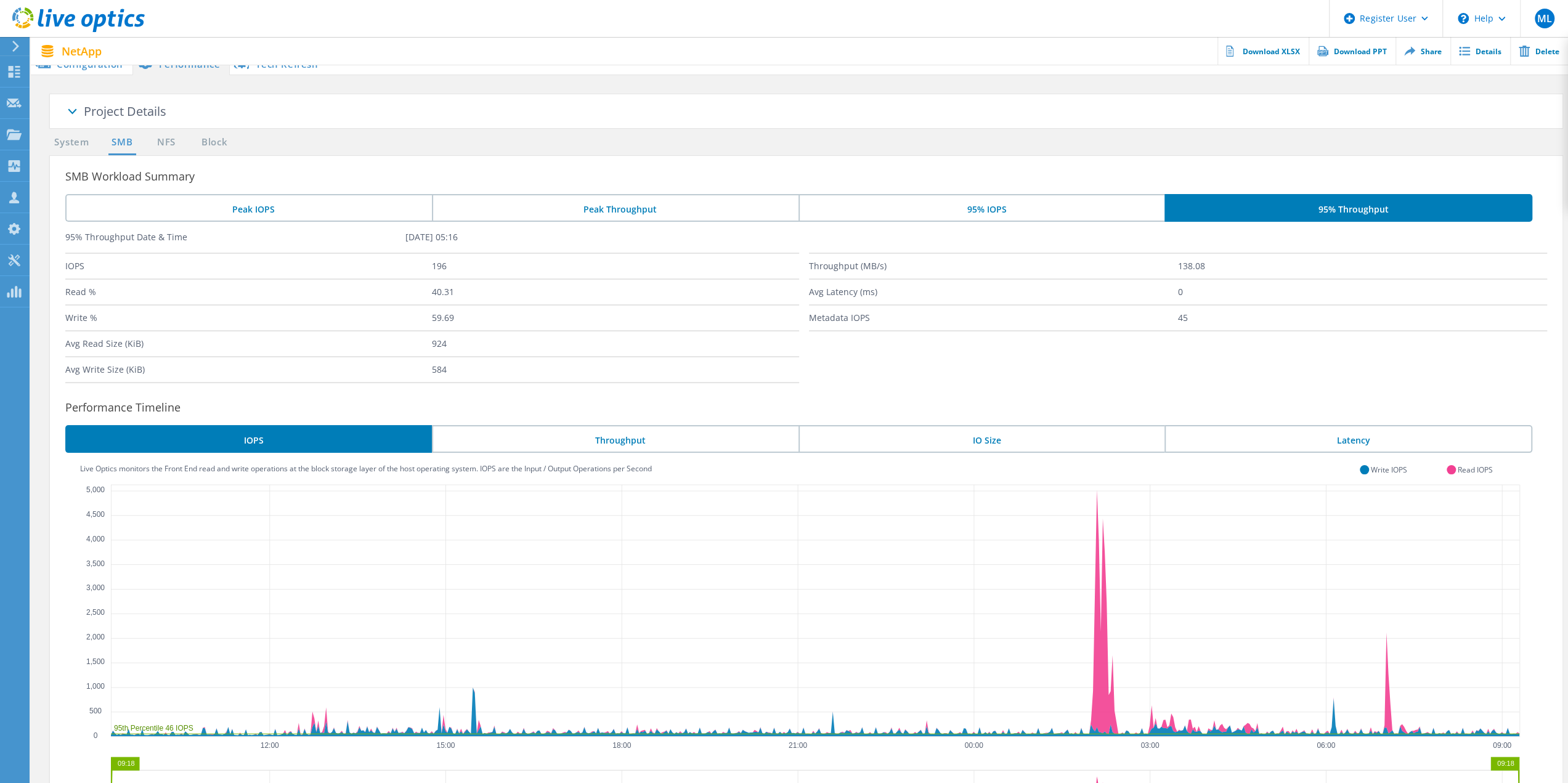
click at [1281, 445] on li "Latency" at bounding box center [1349, 439] width 368 height 27
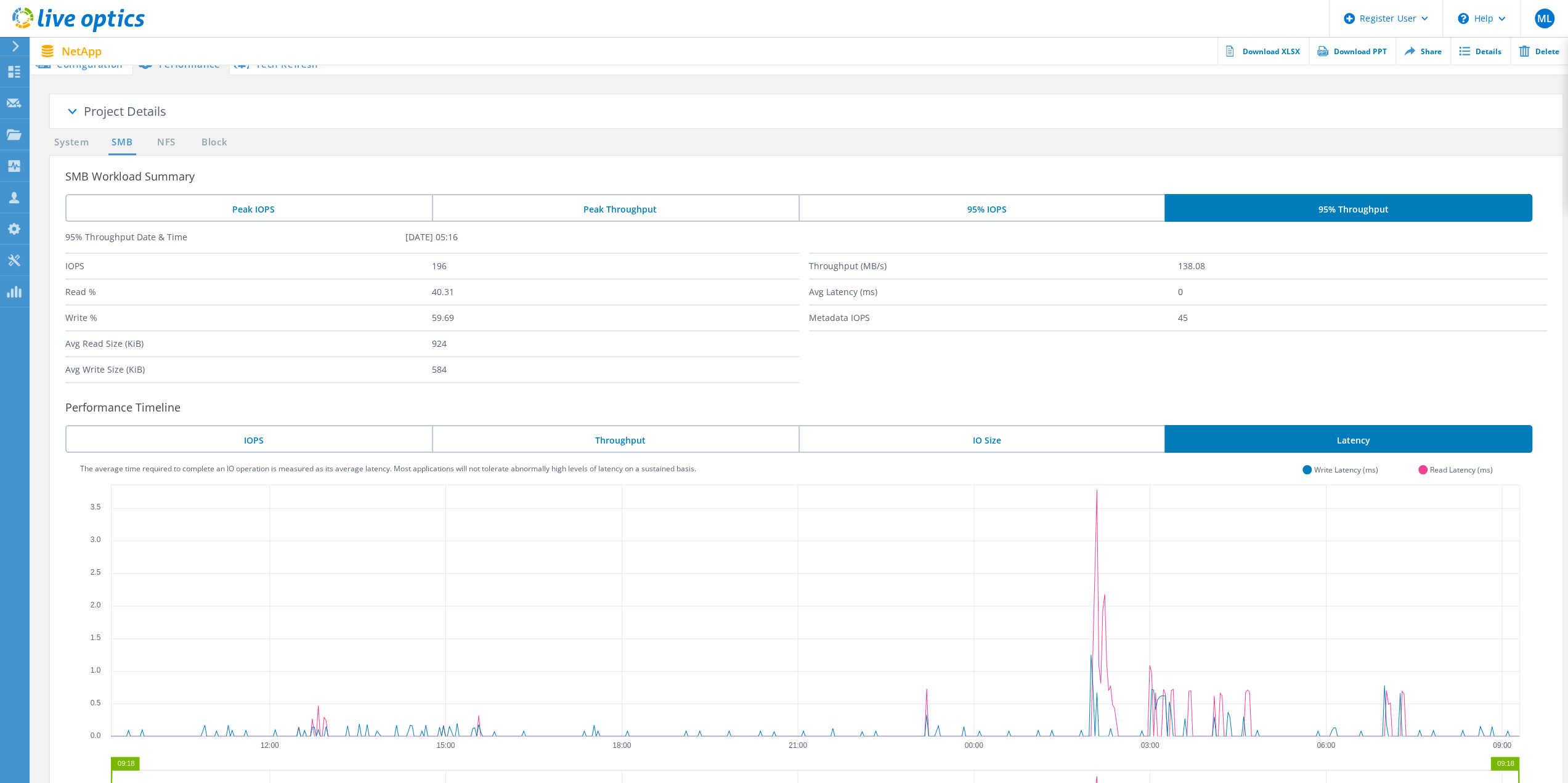
click at [1080, 448] on li "IO Size" at bounding box center [982, 439] width 366 height 27
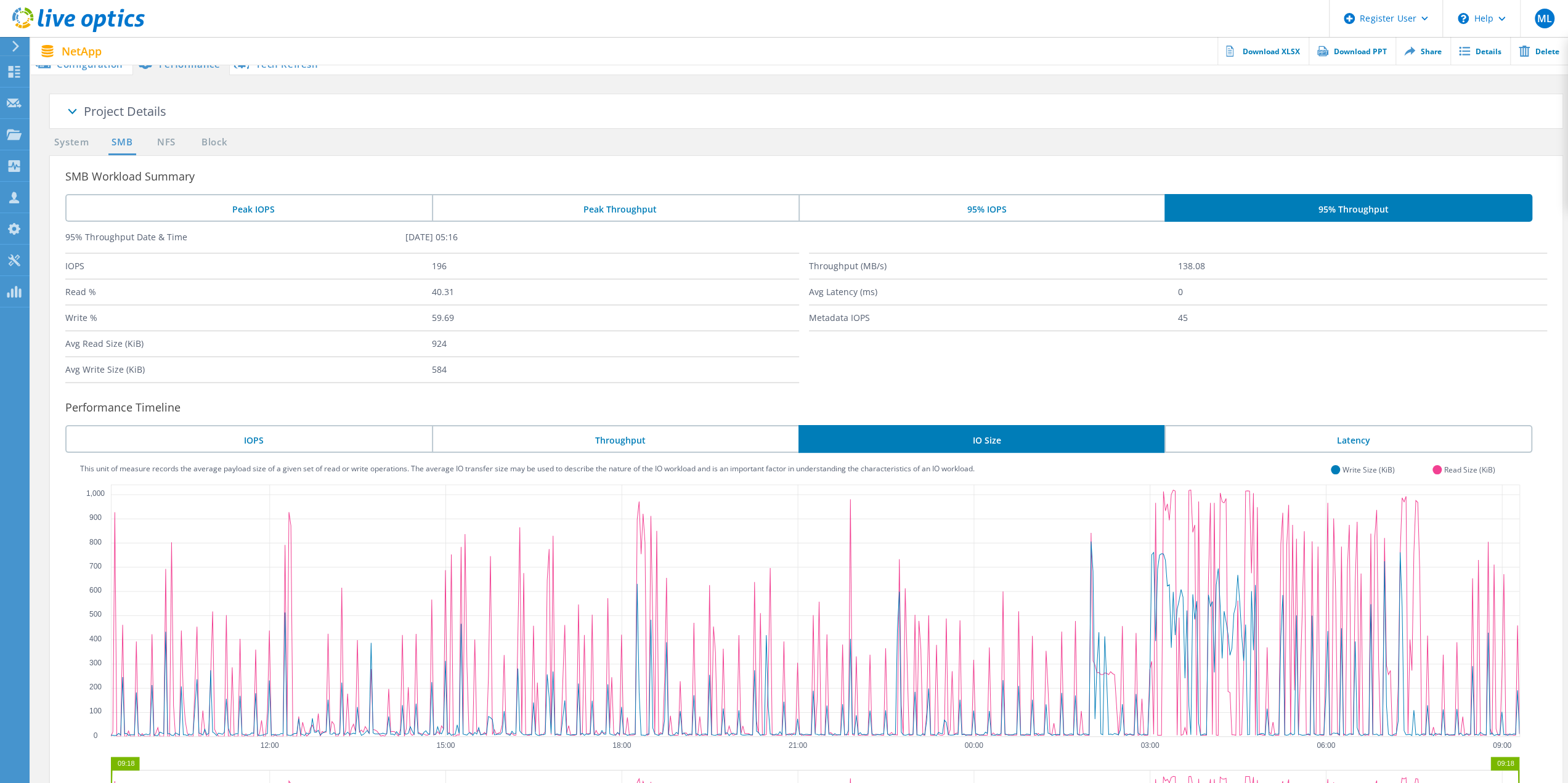
click at [647, 445] on li "Throughput" at bounding box center [615, 439] width 366 height 27
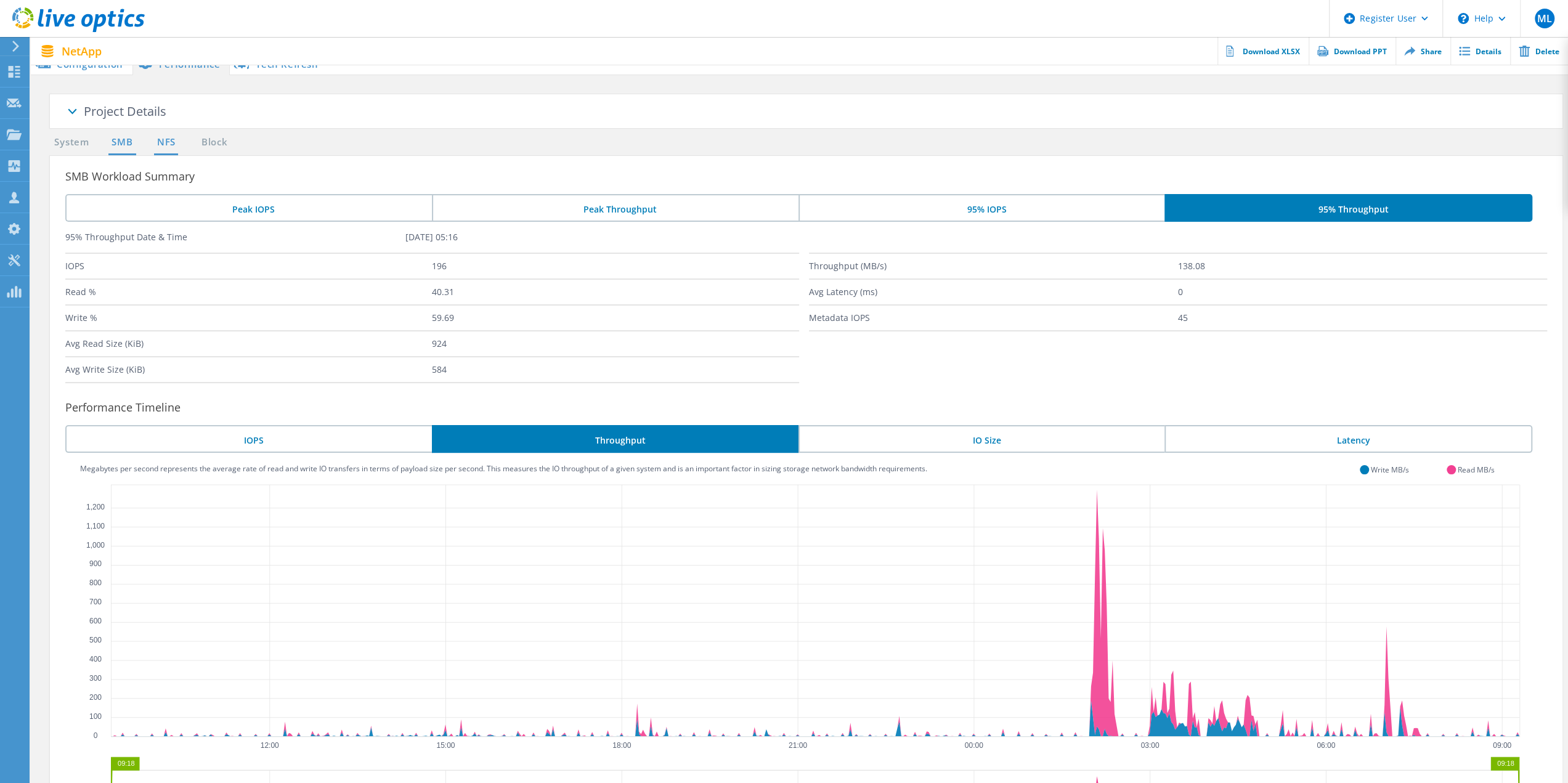
click at [163, 144] on link "NFS" at bounding box center [165, 142] width 24 height 15
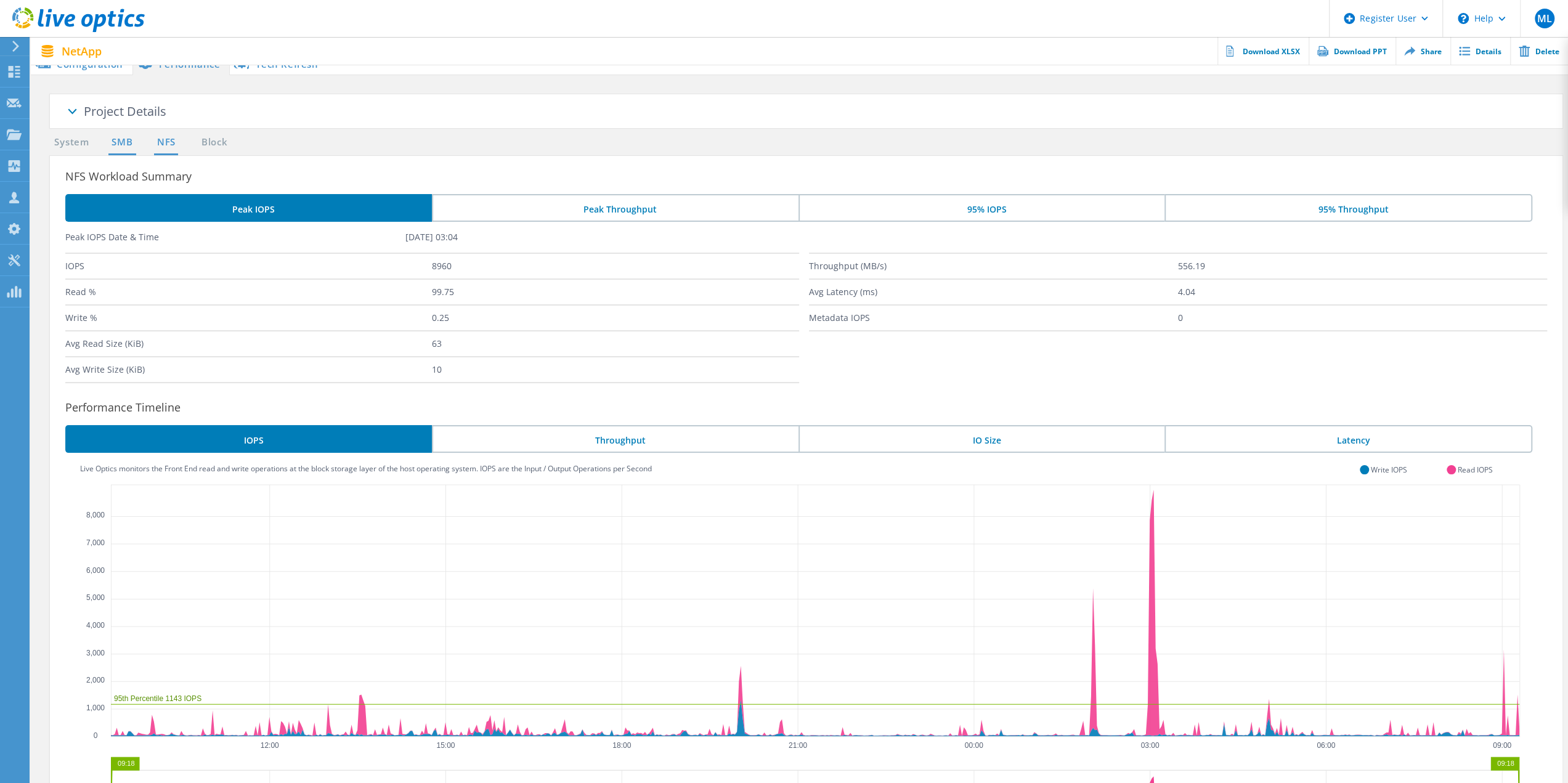
click at [120, 141] on link "SMB" at bounding box center [122, 142] width 27 height 15
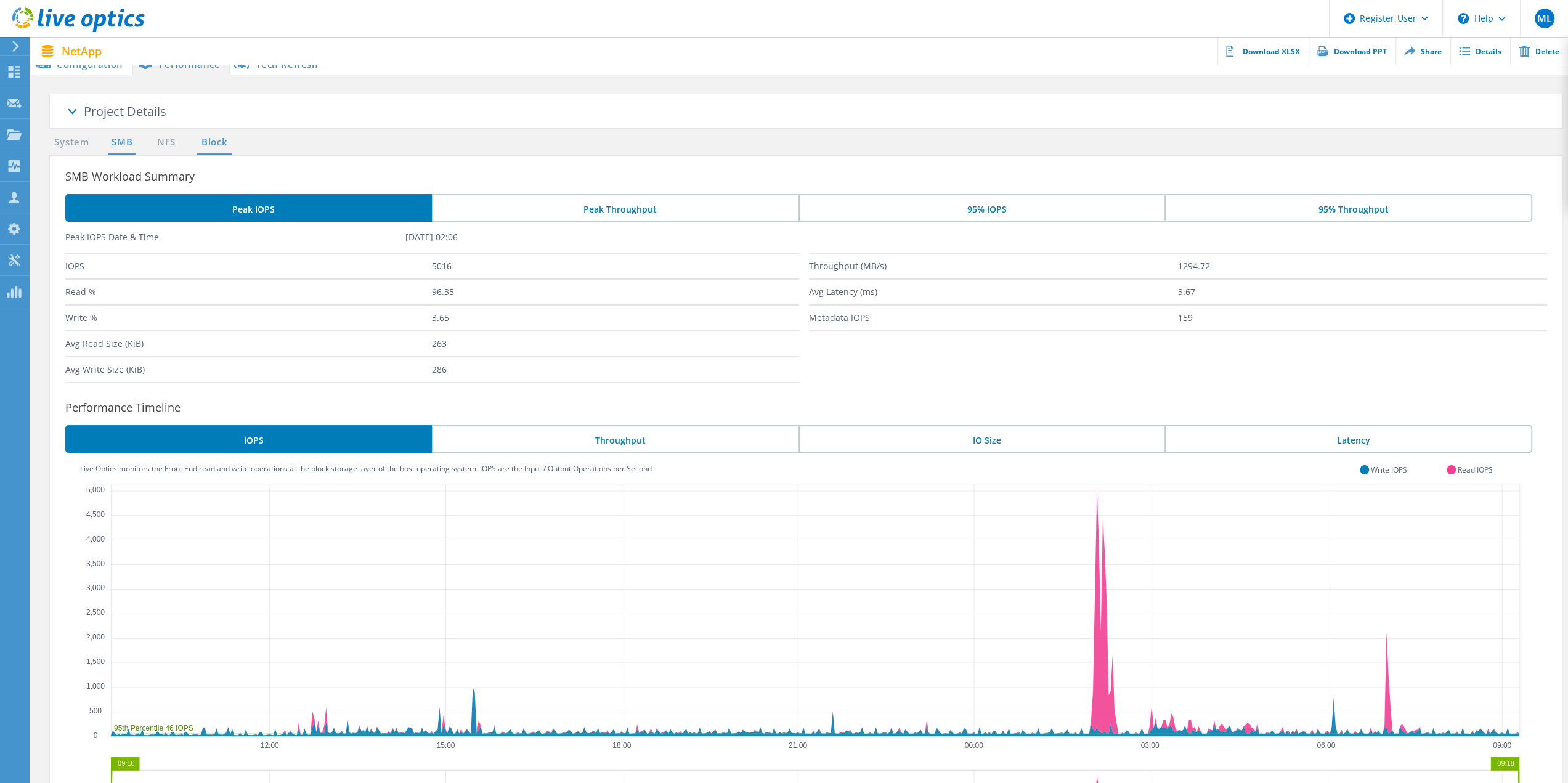
click at [206, 142] on link "Block" at bounding box center [214, 142] width 34 height 15
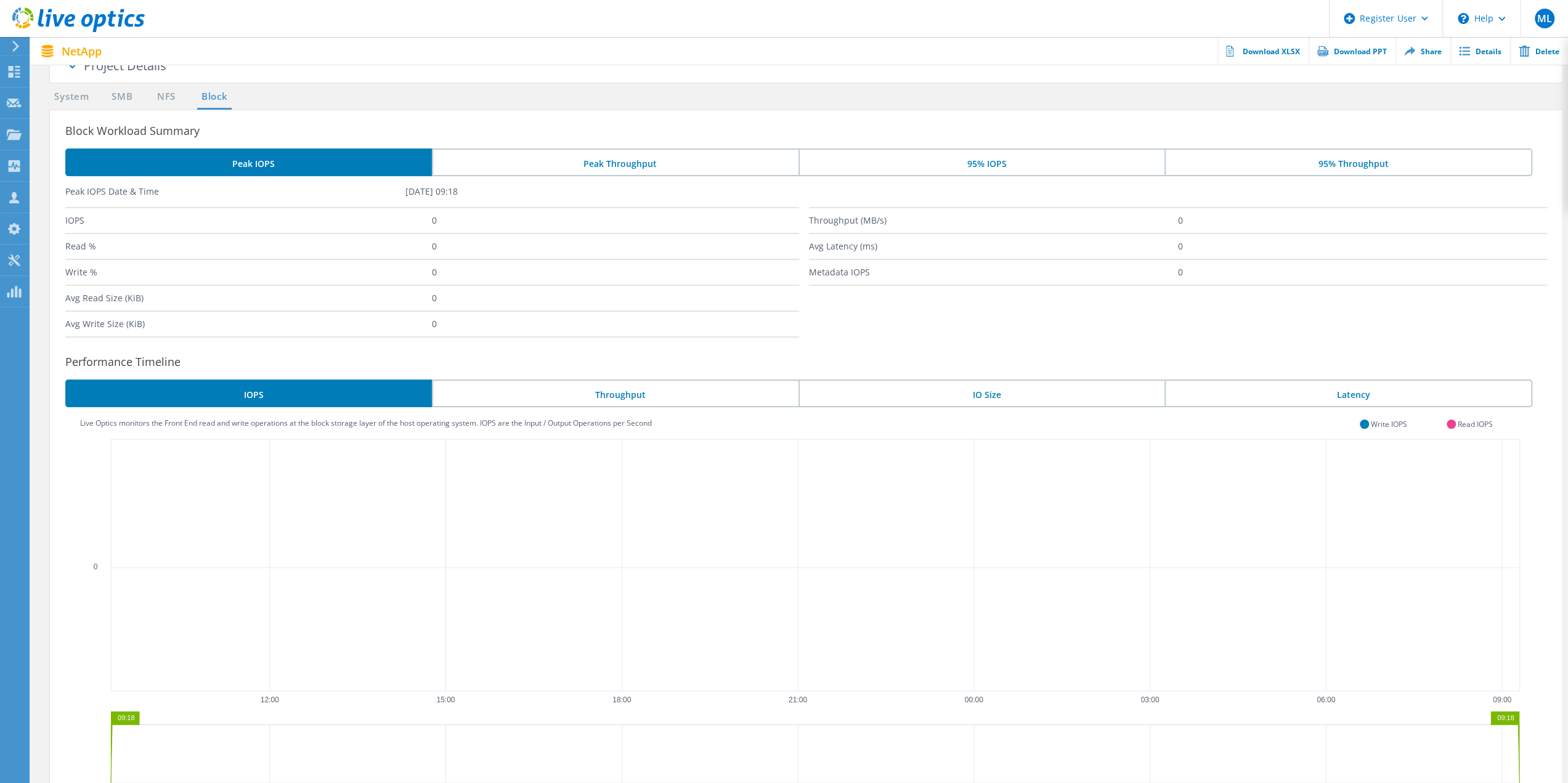
scroll to position [0, 0]
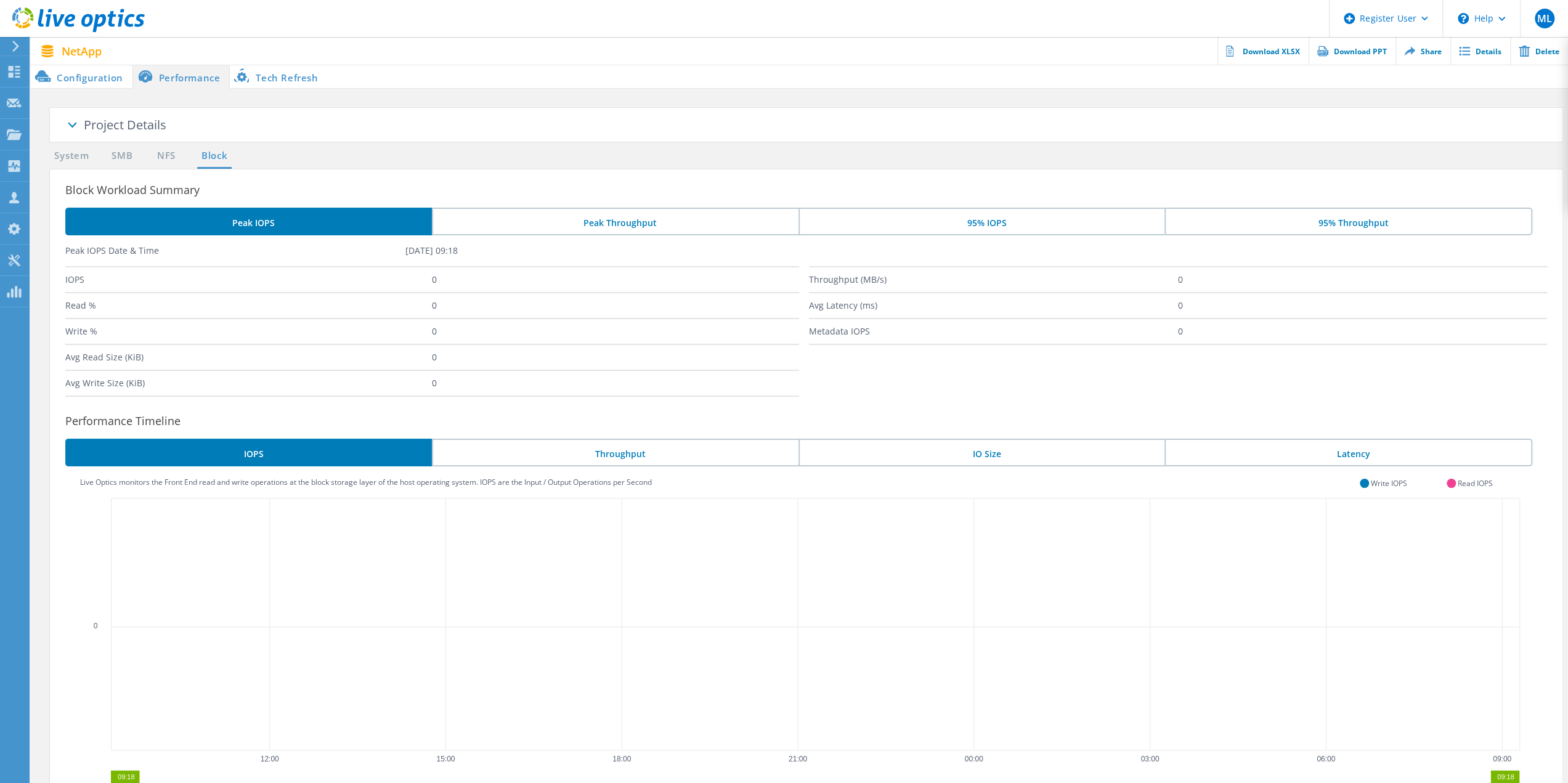
click at [150, 157] on li "NFS" at bounding box center [160, 156] width 25 height 15
click at [164, 155] on link "NFS" at bounding box center [165, 156] width 24 height 15
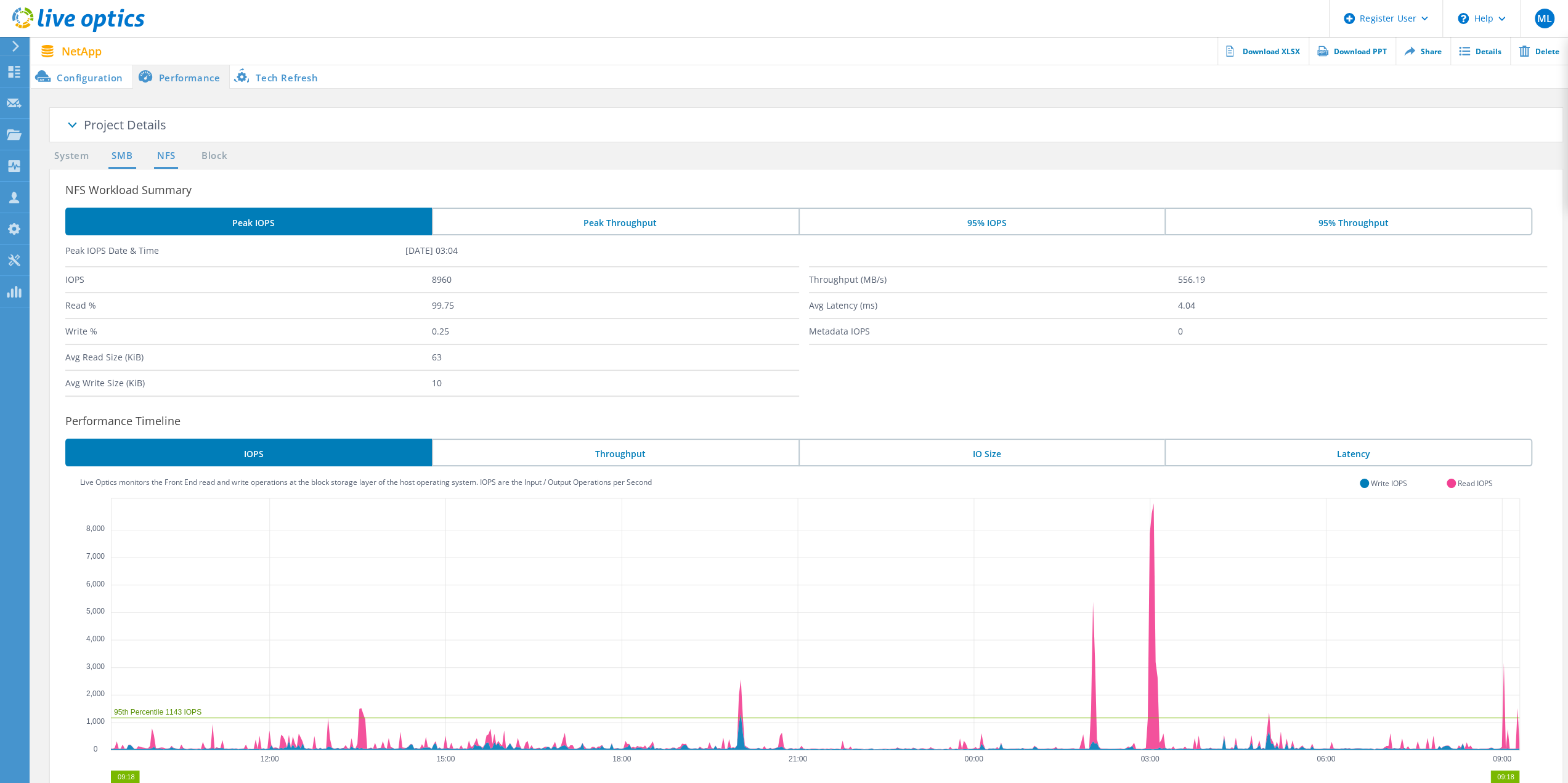
click at [123, 156] on link "SMB" at bounding box center [122, 156] width 27 height 15
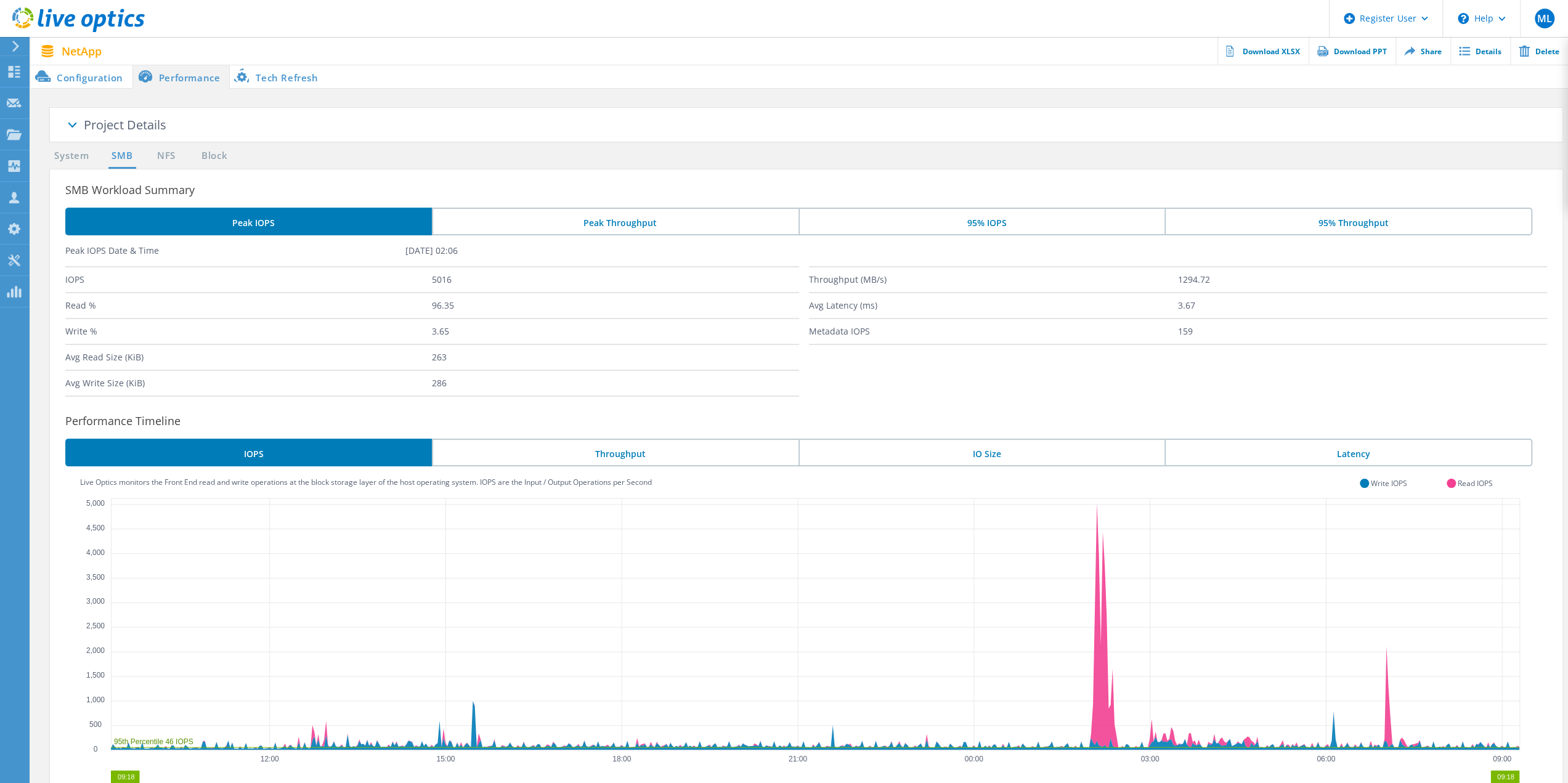
click at [191, 76] on li "Performance" at bounding box center [181, 76] width 98 height 25
click at [495, 228] on li "Peak Throughput" at bounding box center [615, 221] width 366 height 27
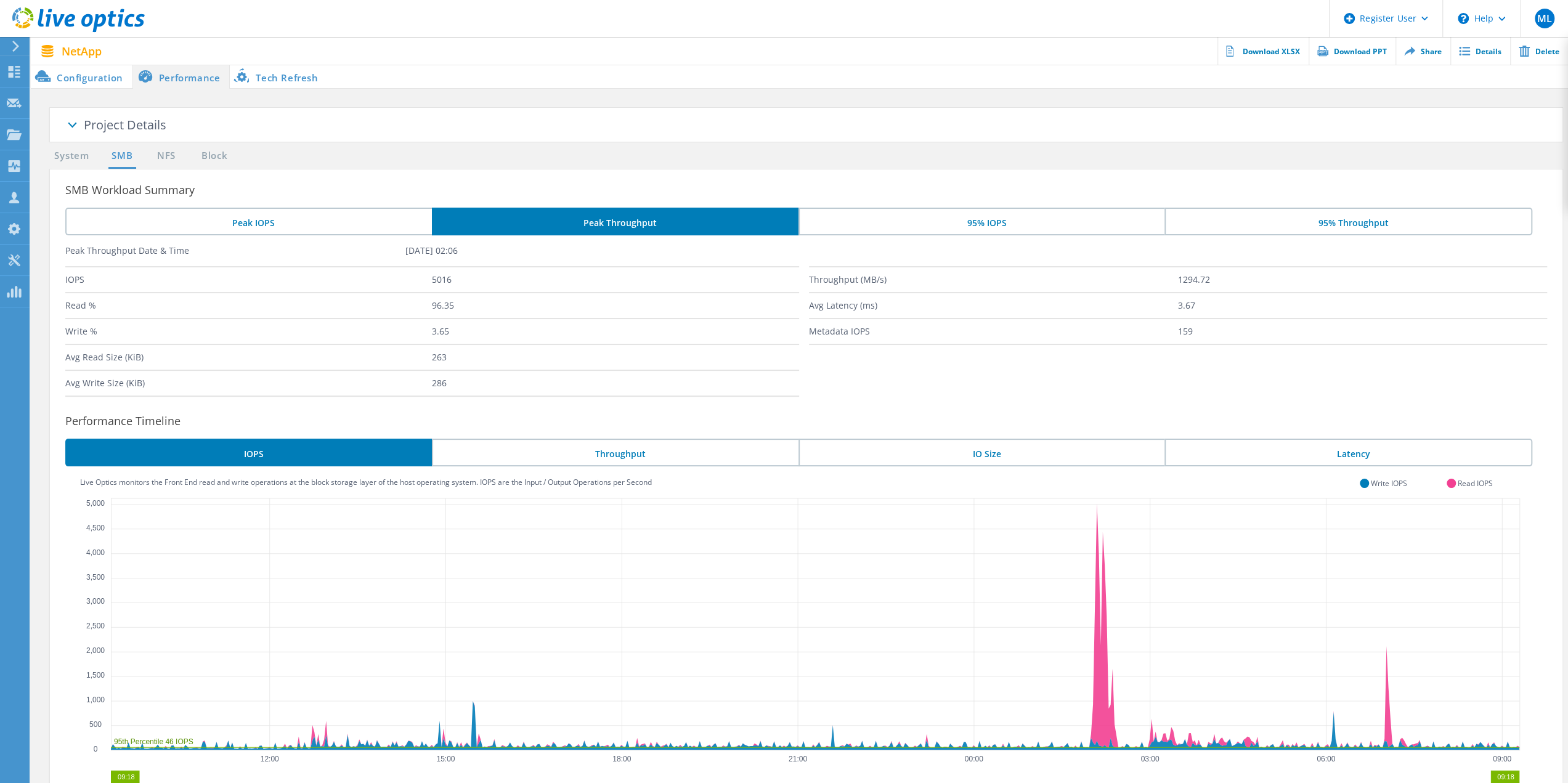
click at [322, 228] on li "Peak IOPS" at bounding box center [249, 221] width 366 height 27
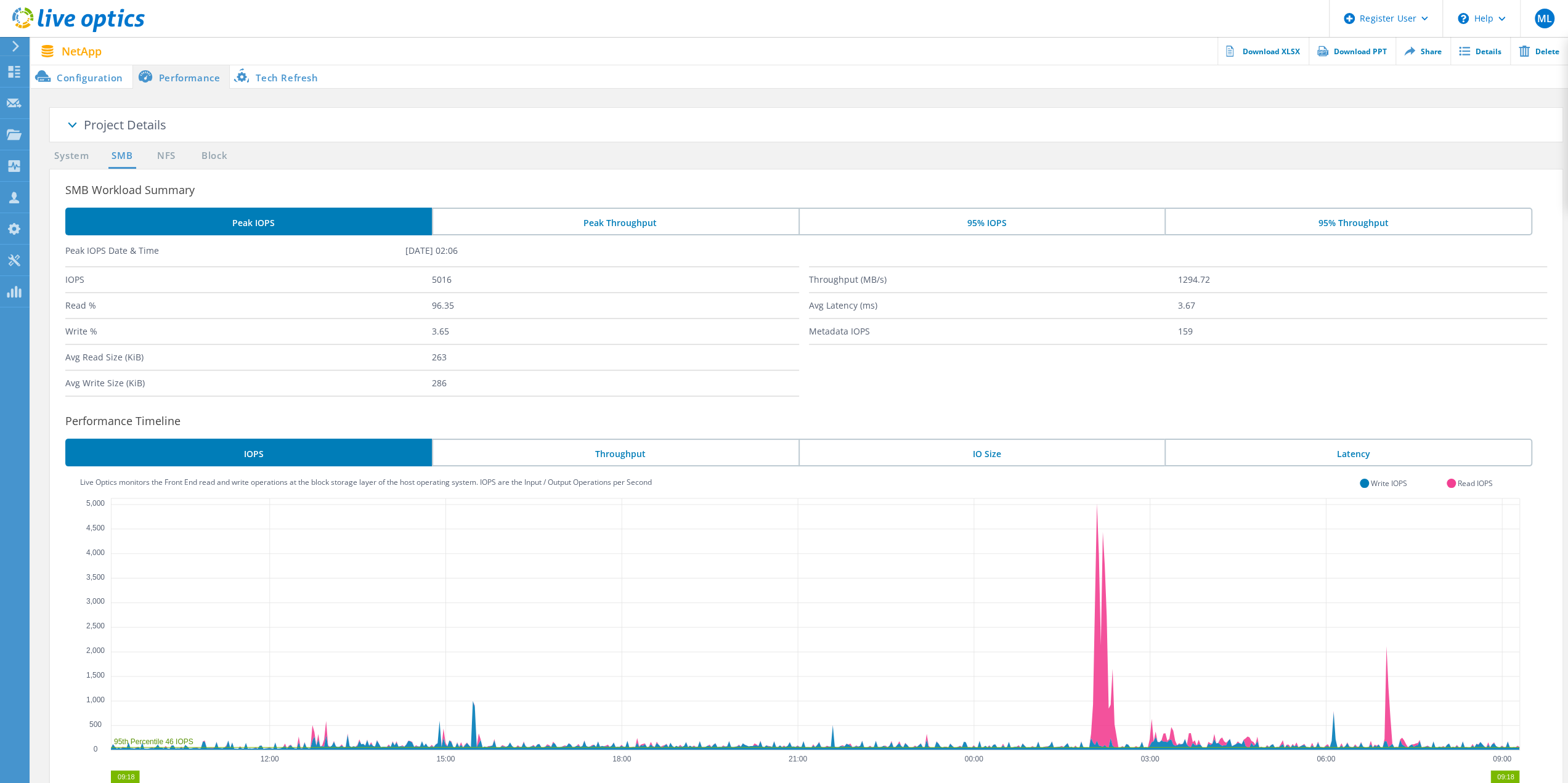
click at [319, 225] on li "Peak IOPS" at bounding box center [249, 221] width 366 height 27
click at [533, 227] on li "Peak Throughput" at bounding box center [615, 221] width 366 height 27
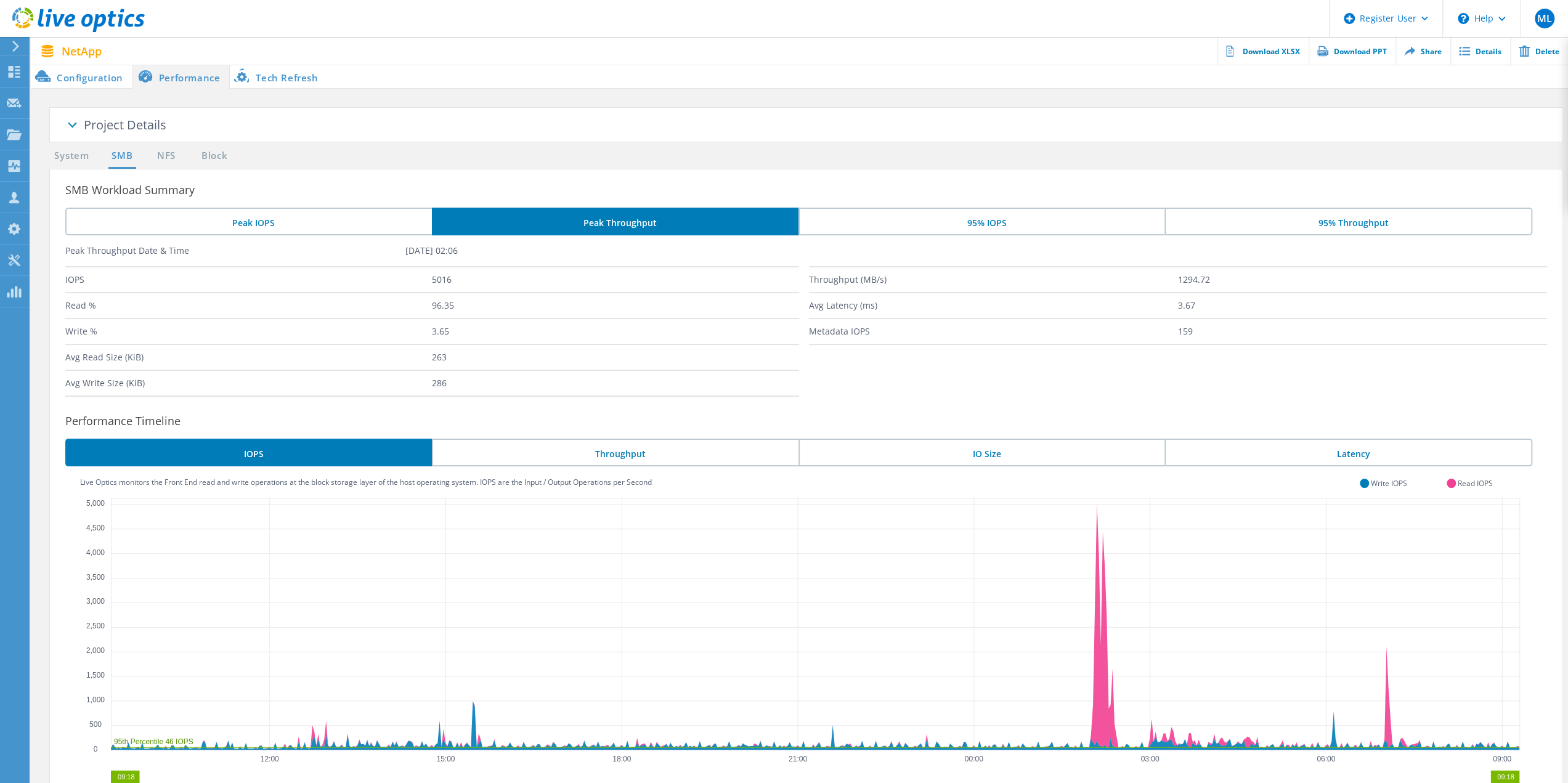
click at [319, 213] on li "Peak IOPS" at bounding box center [249, 221] width 366 height 27
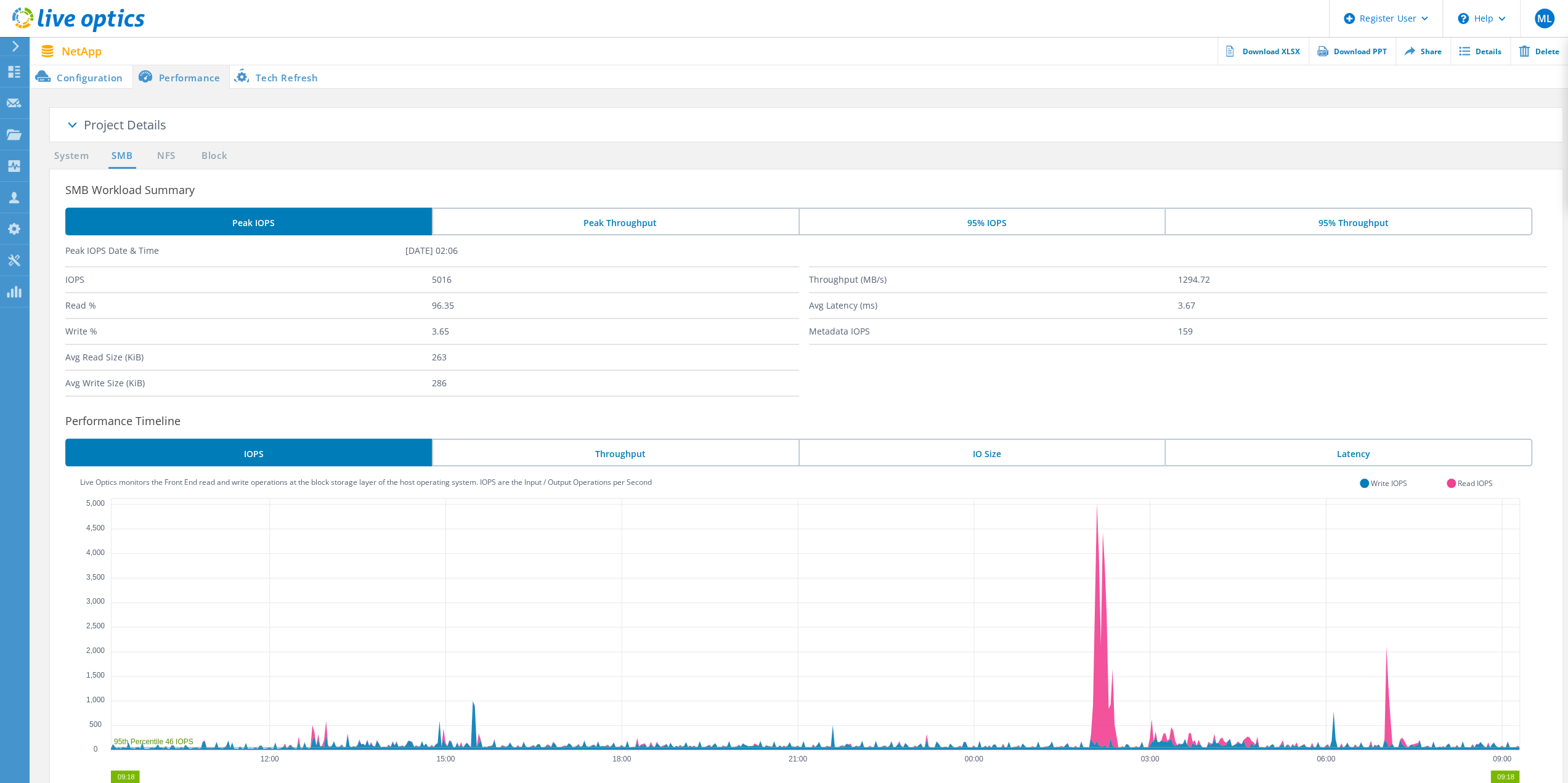
click at [495, 219] on li "Peak Throughput" at bounding box center [615, 221] width 366 height 27
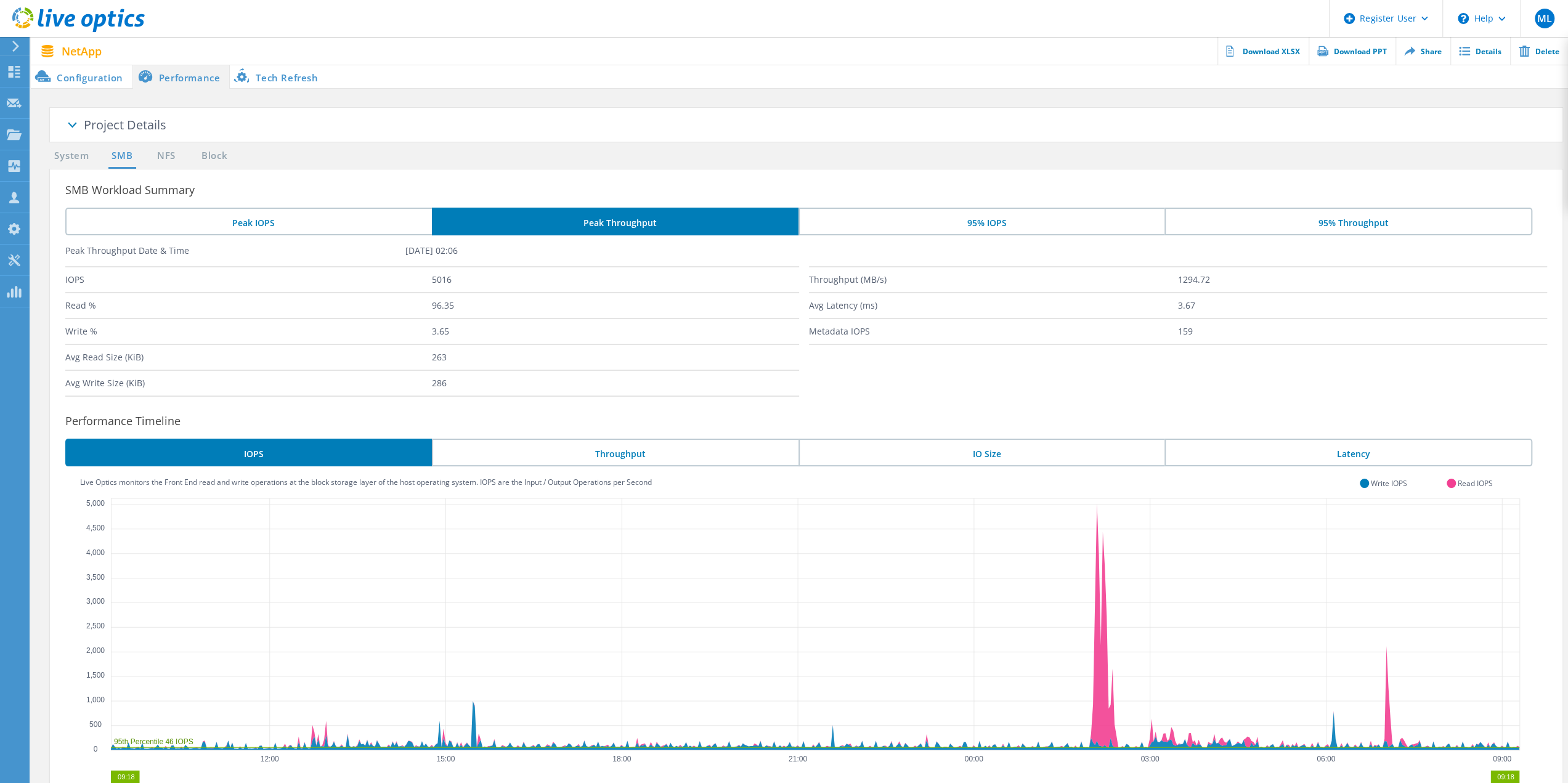
click at [890, 222] on li "95% IOPS" at bounding box center [982, 221] width 366 height 27
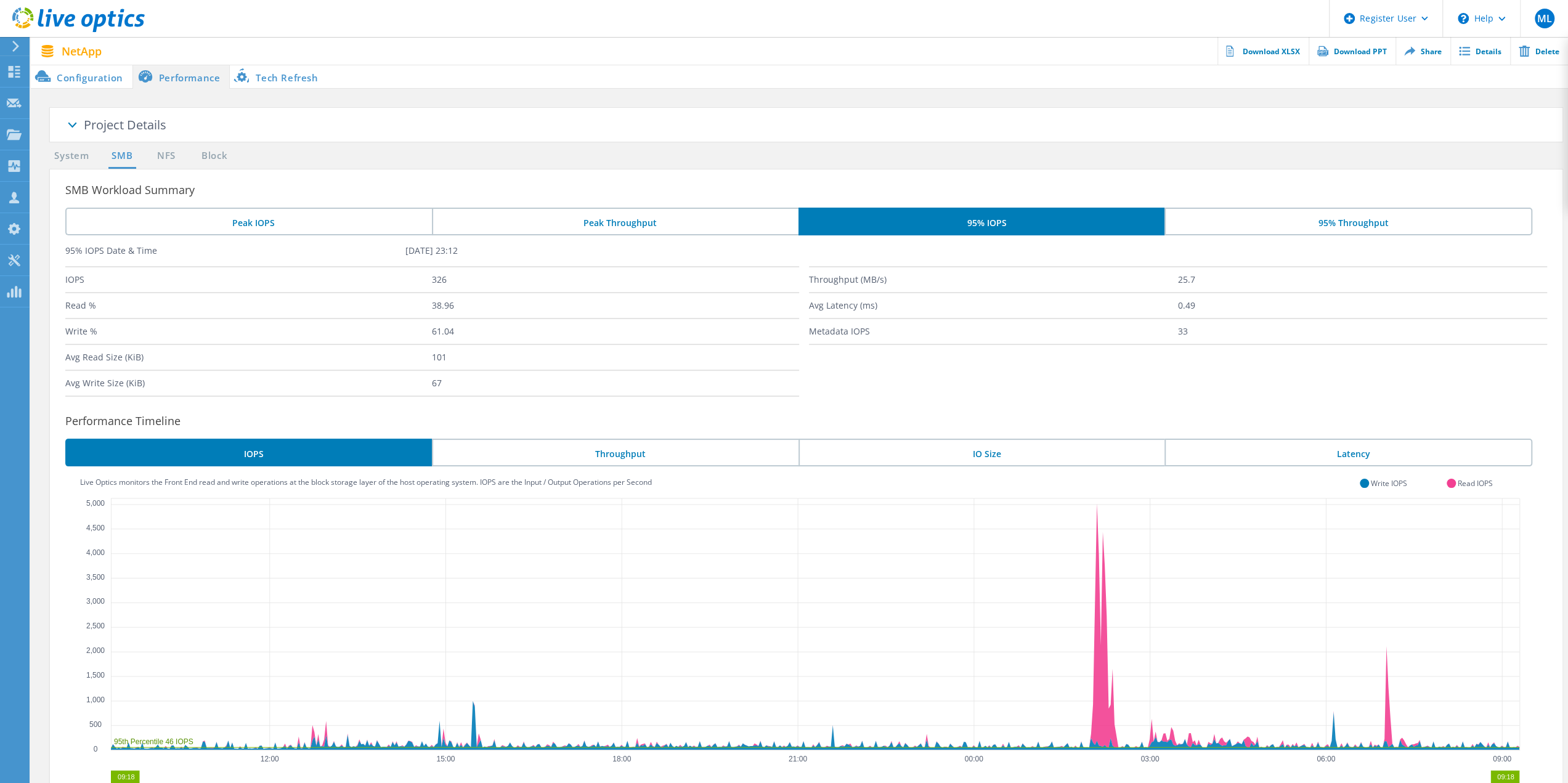
click at [669, 224] on li "Peak Throughput" at bounding box center [615, 221] width 366 height 27
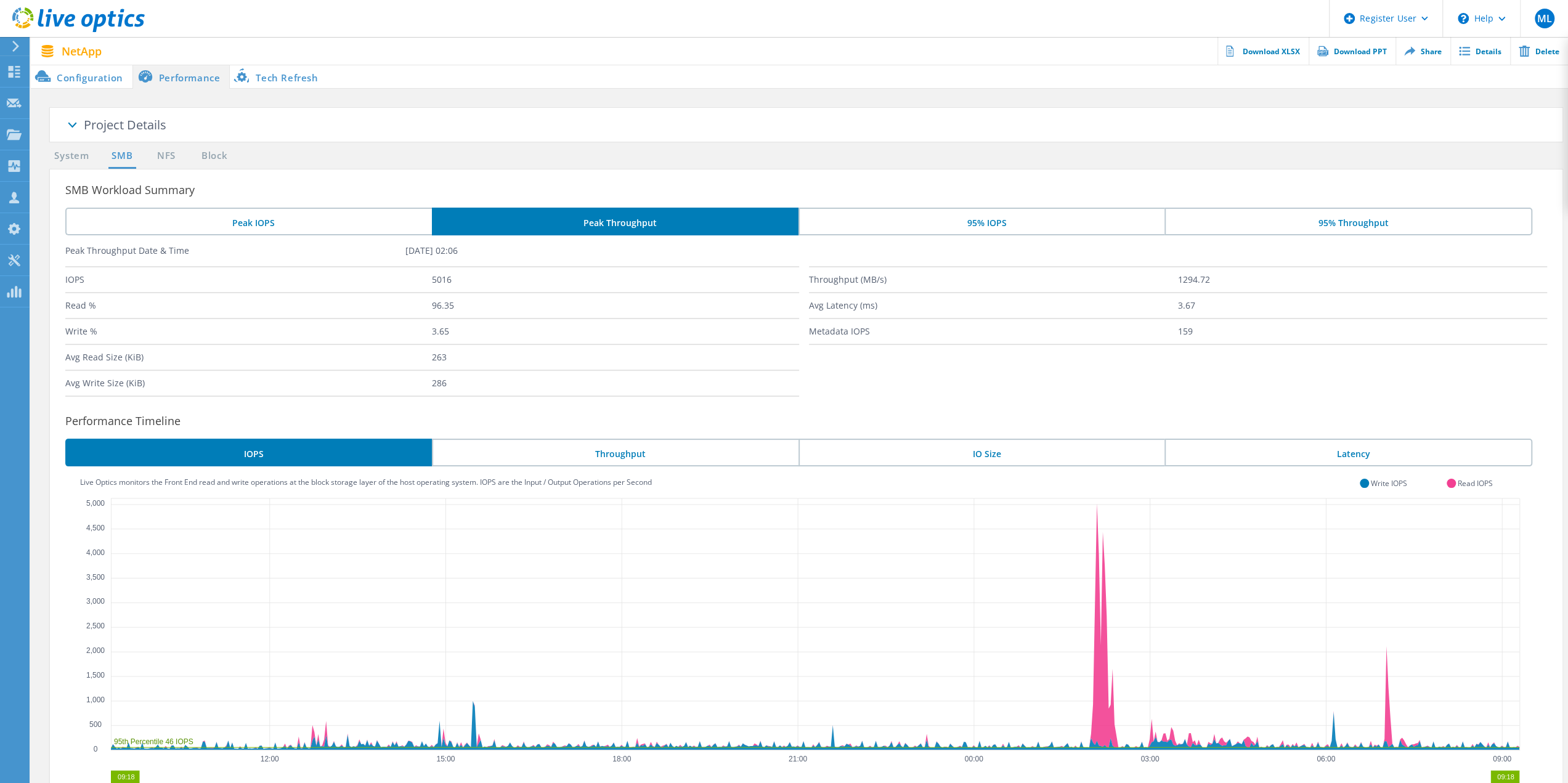
click at [280, 221] on li "Peak IOPS" at bounding box center [249, 221] width 366 height 27
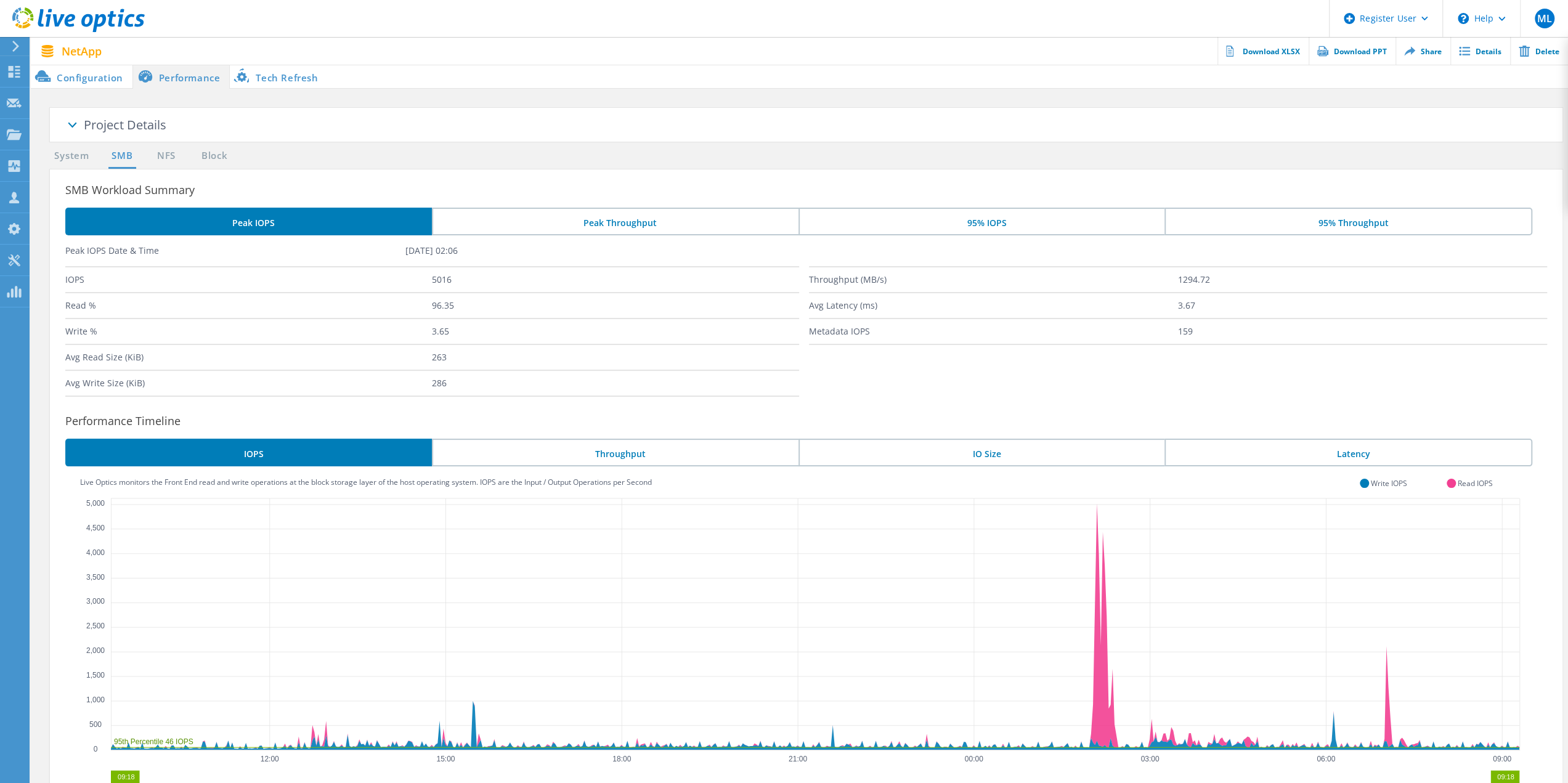
click at [594, 216] on li "Peak Throughput" at bounding box center [615, 221] width 366 height 27
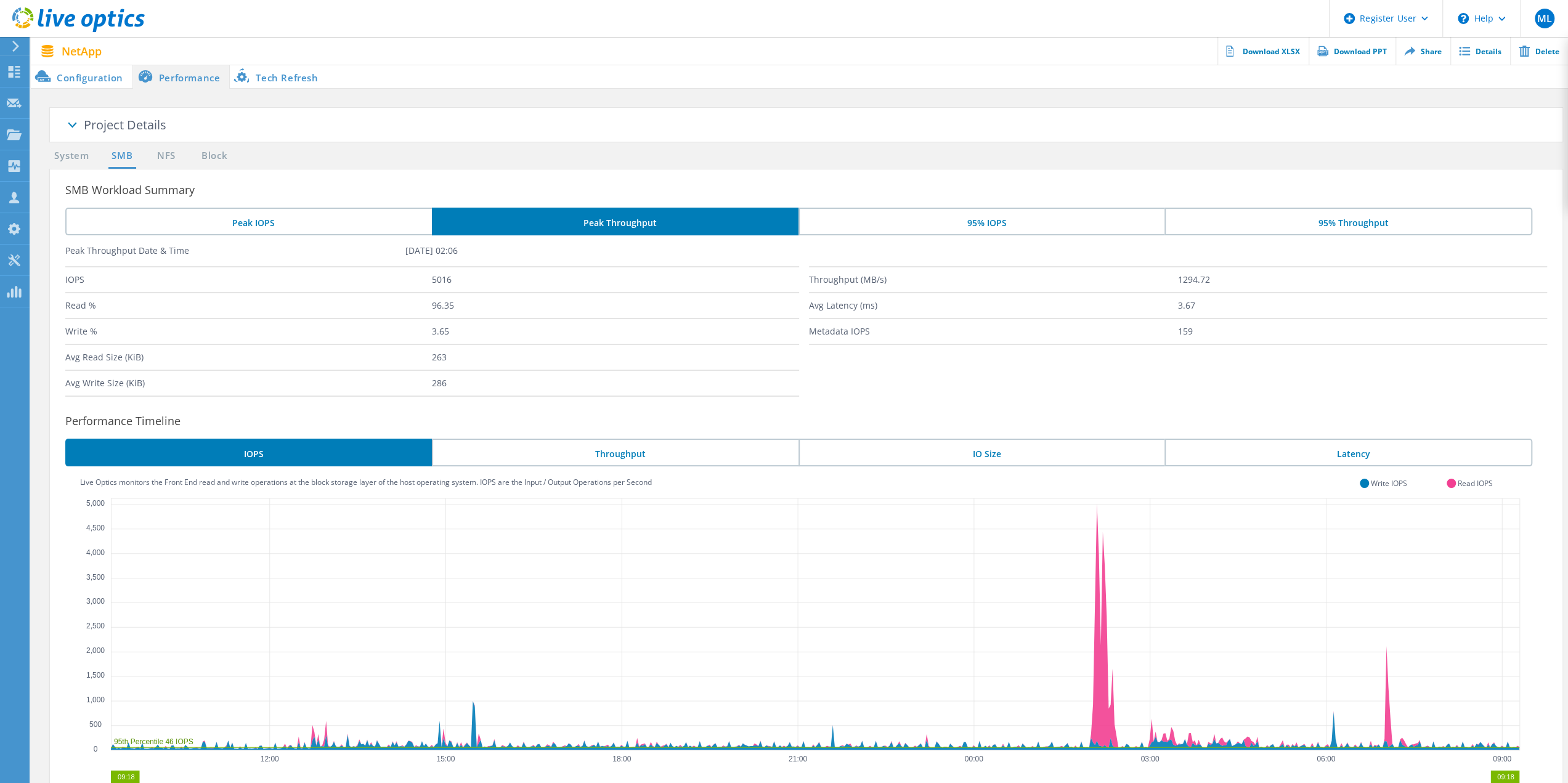
click at [897, 217] on li "95% IOPS" at bounding box center [982, 221] width 366 height 27
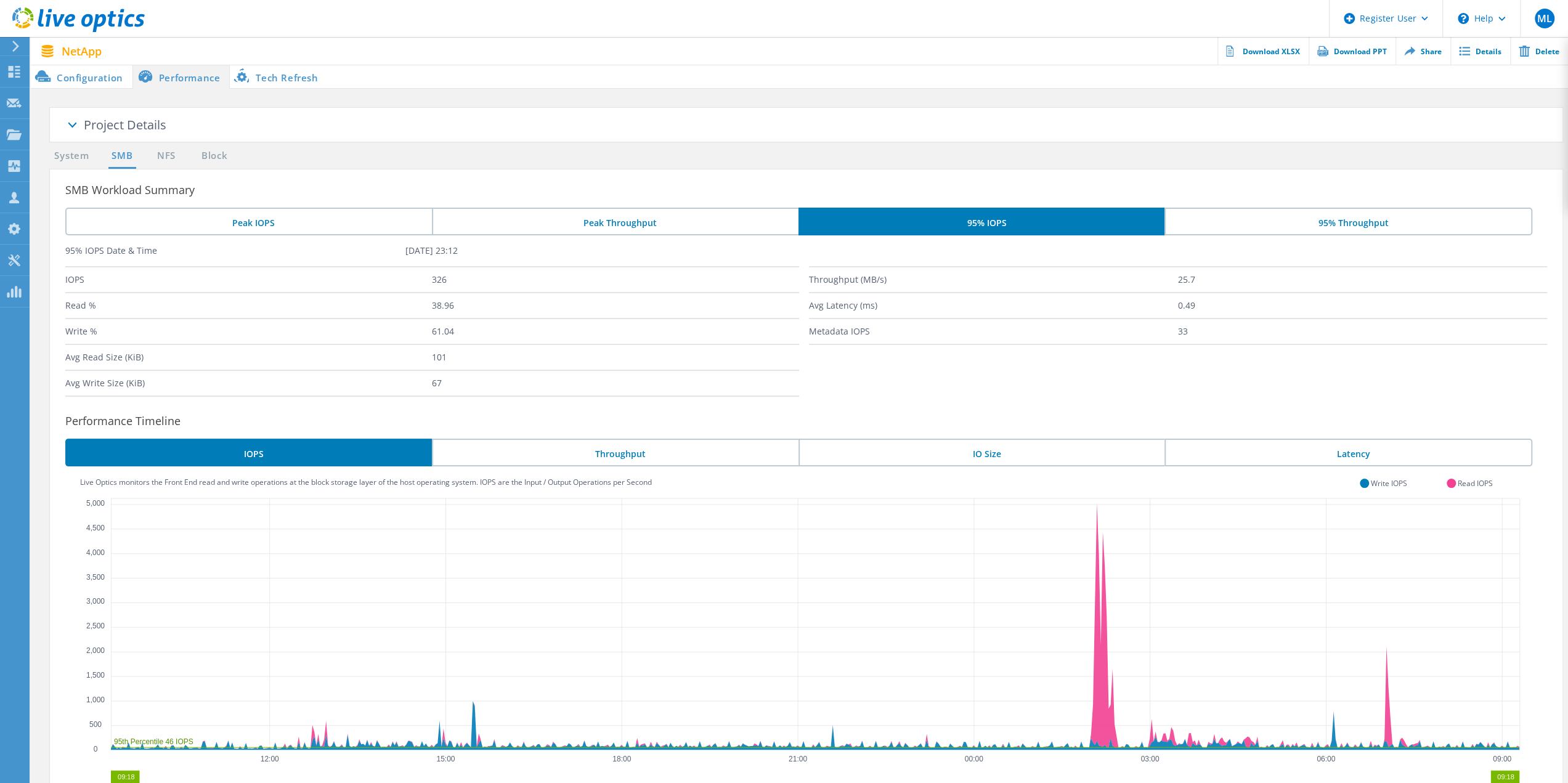
click at [1241, 219] on li "95% Throughput" at bounding box center [1349, 221] width 368 height 27
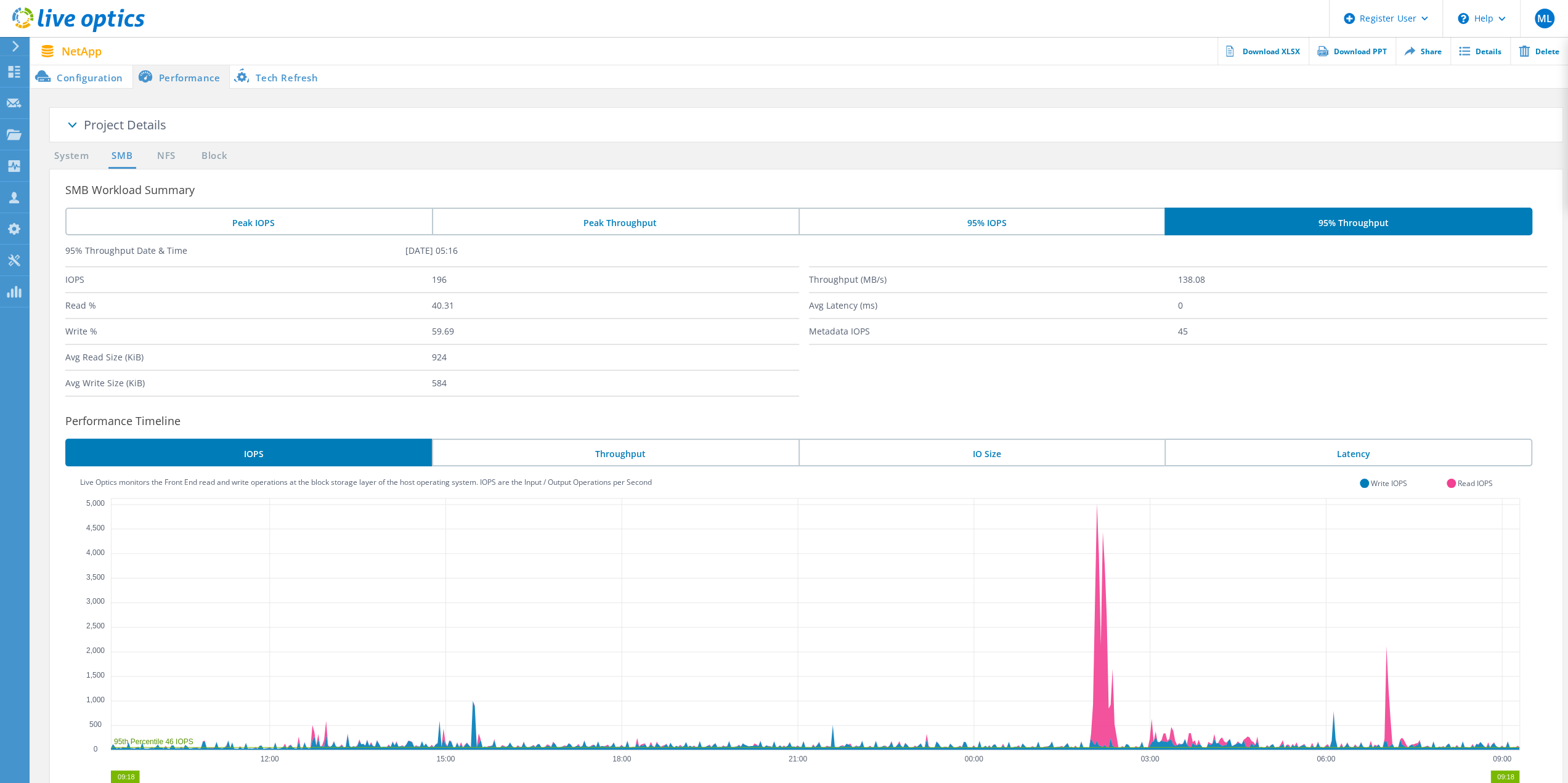
click at [1023, 224] on li "95% IOPS" at bounding box center [982, 221] width 366 height 27
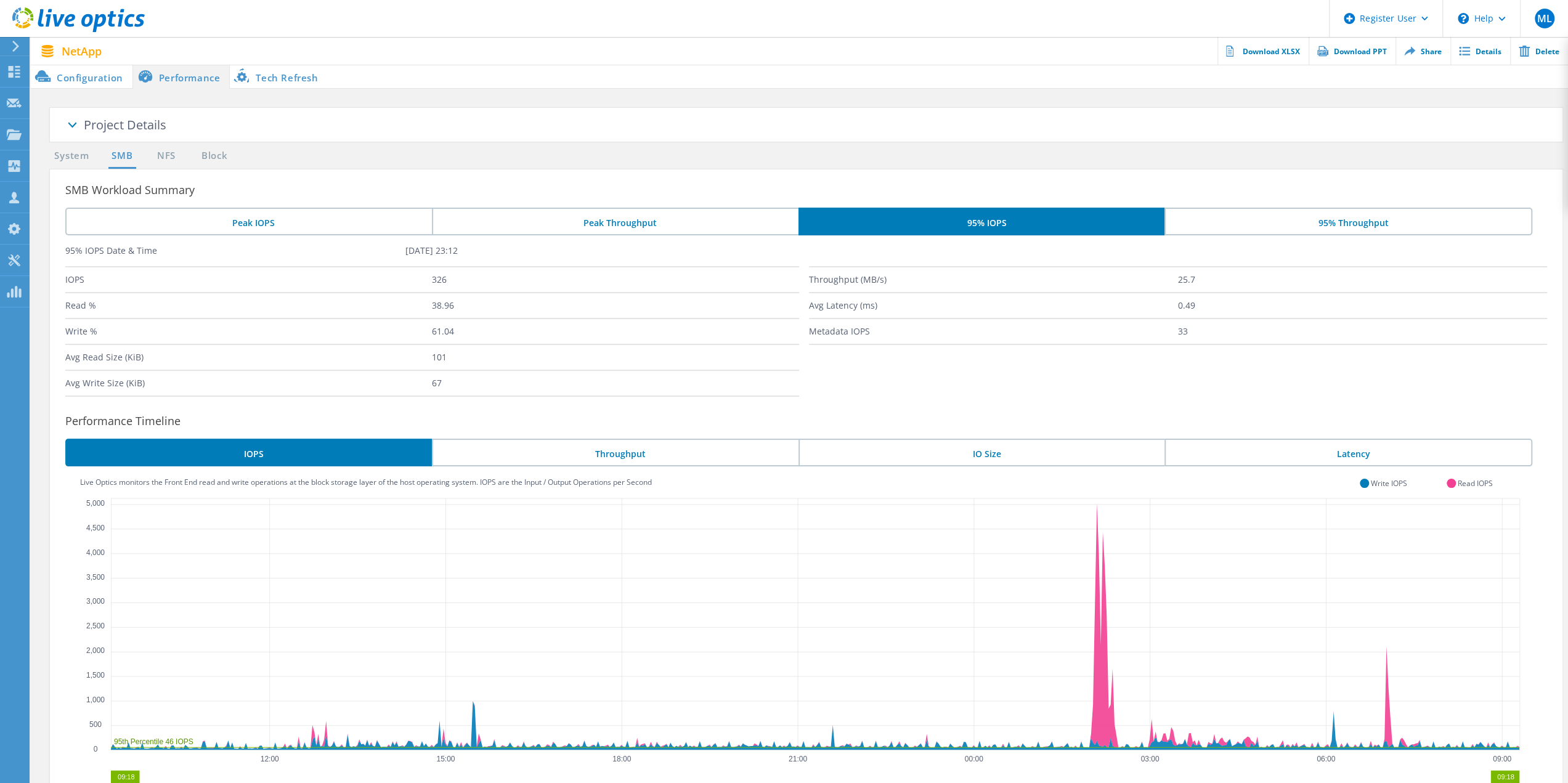
click at [1357, 234] on li "95% Throughput" at bounding box center [1349, 221] width 368 height 27
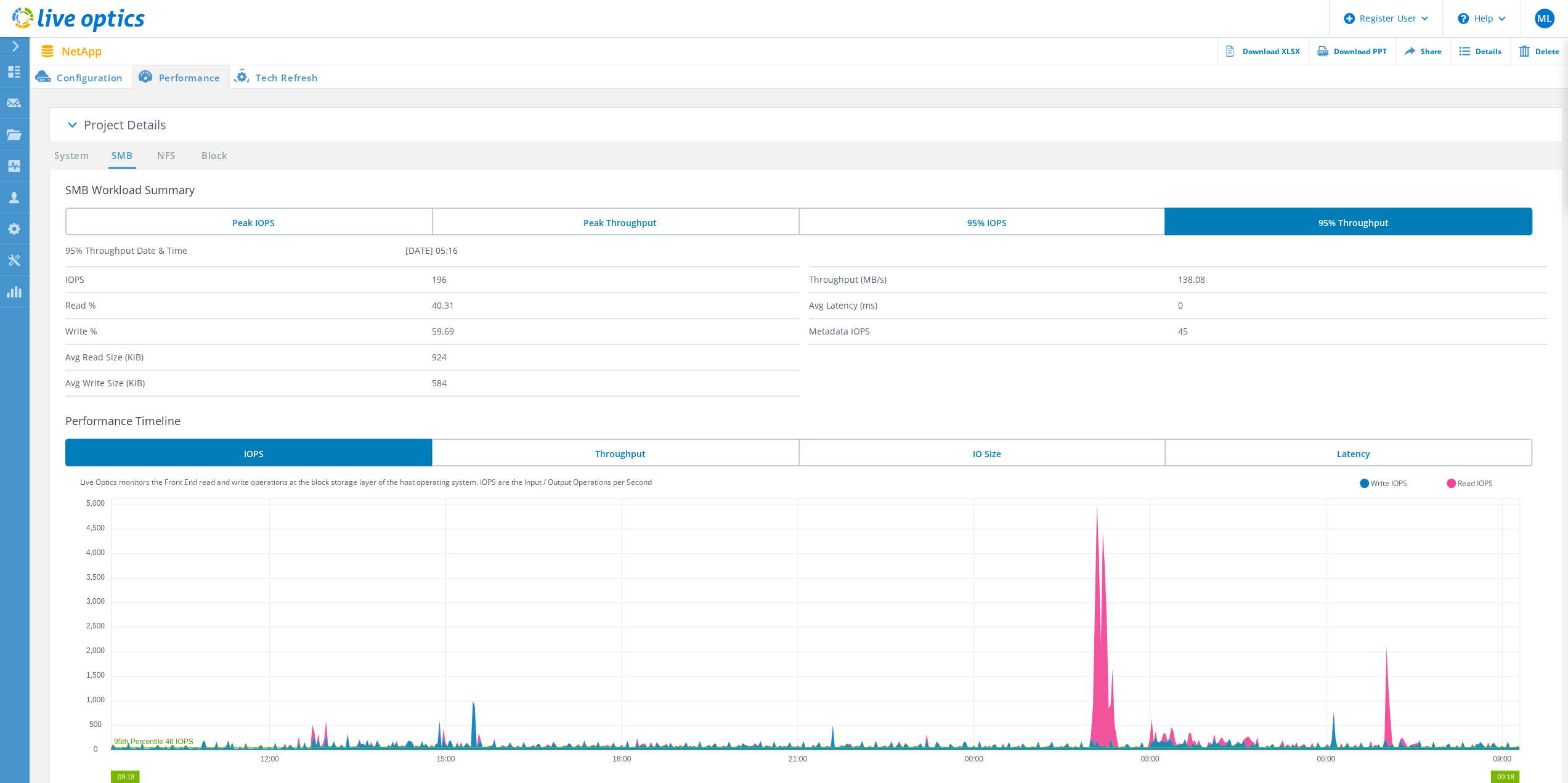
click at [1101, 224] on li "95% IOPS" at bounding box center [982, 221] width 366 height 27
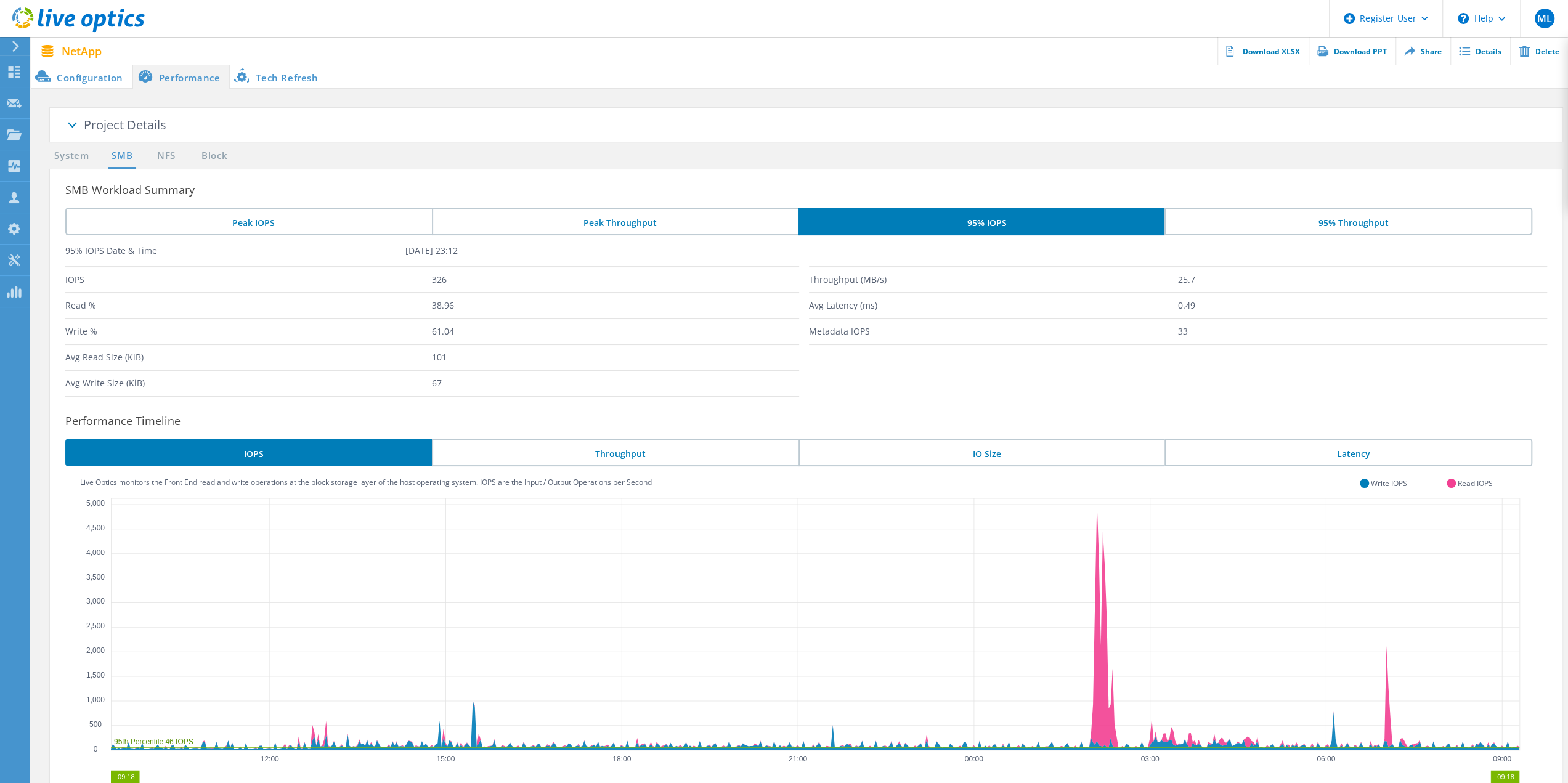
click at [1246, 219] on li "95% Throughput" at bounding box center [1349, 221] width 368 height 27
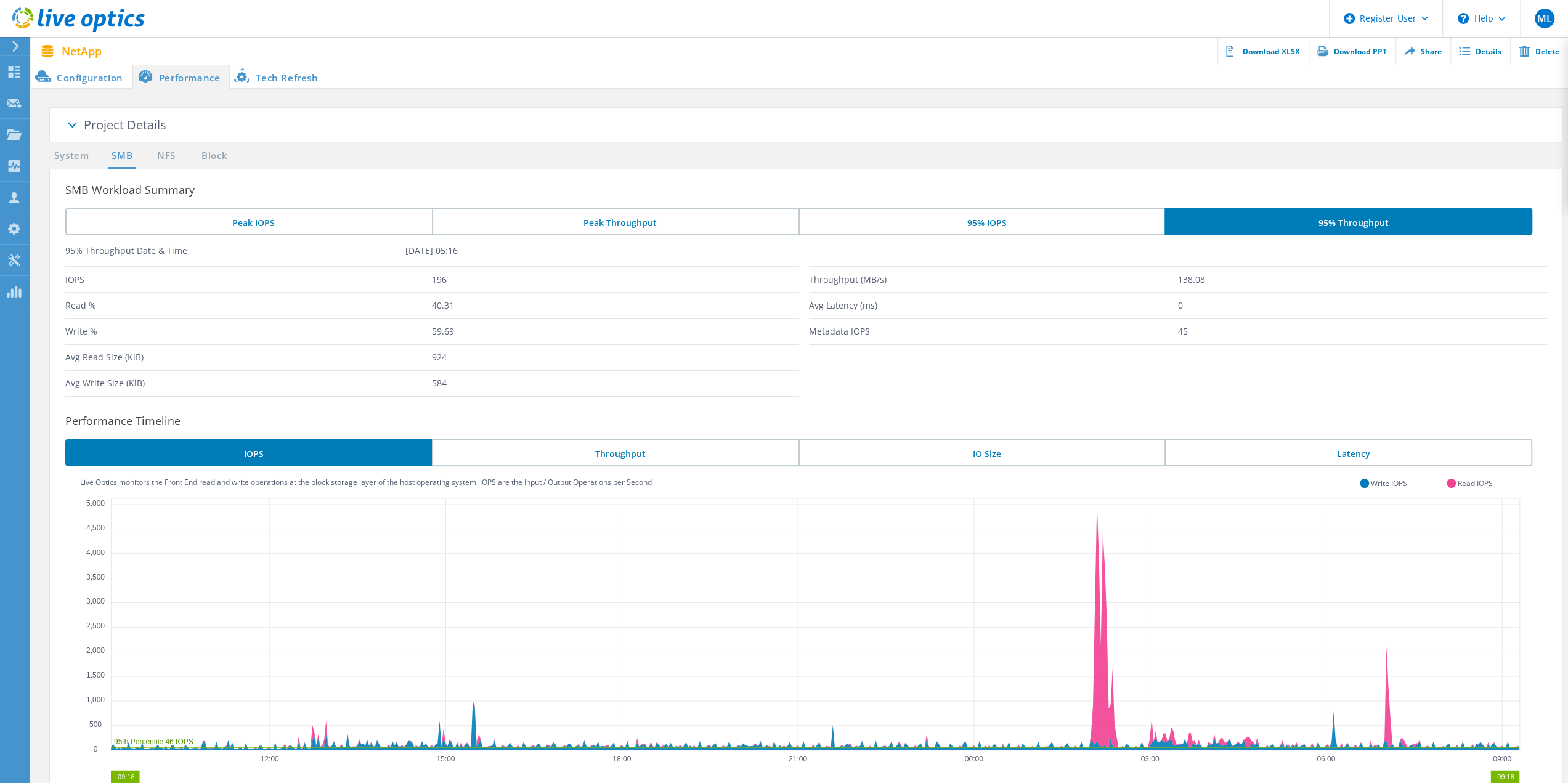
click at [941, 219] on li "95% IOPS" at bounding box center [982, 221] width 366 height 27
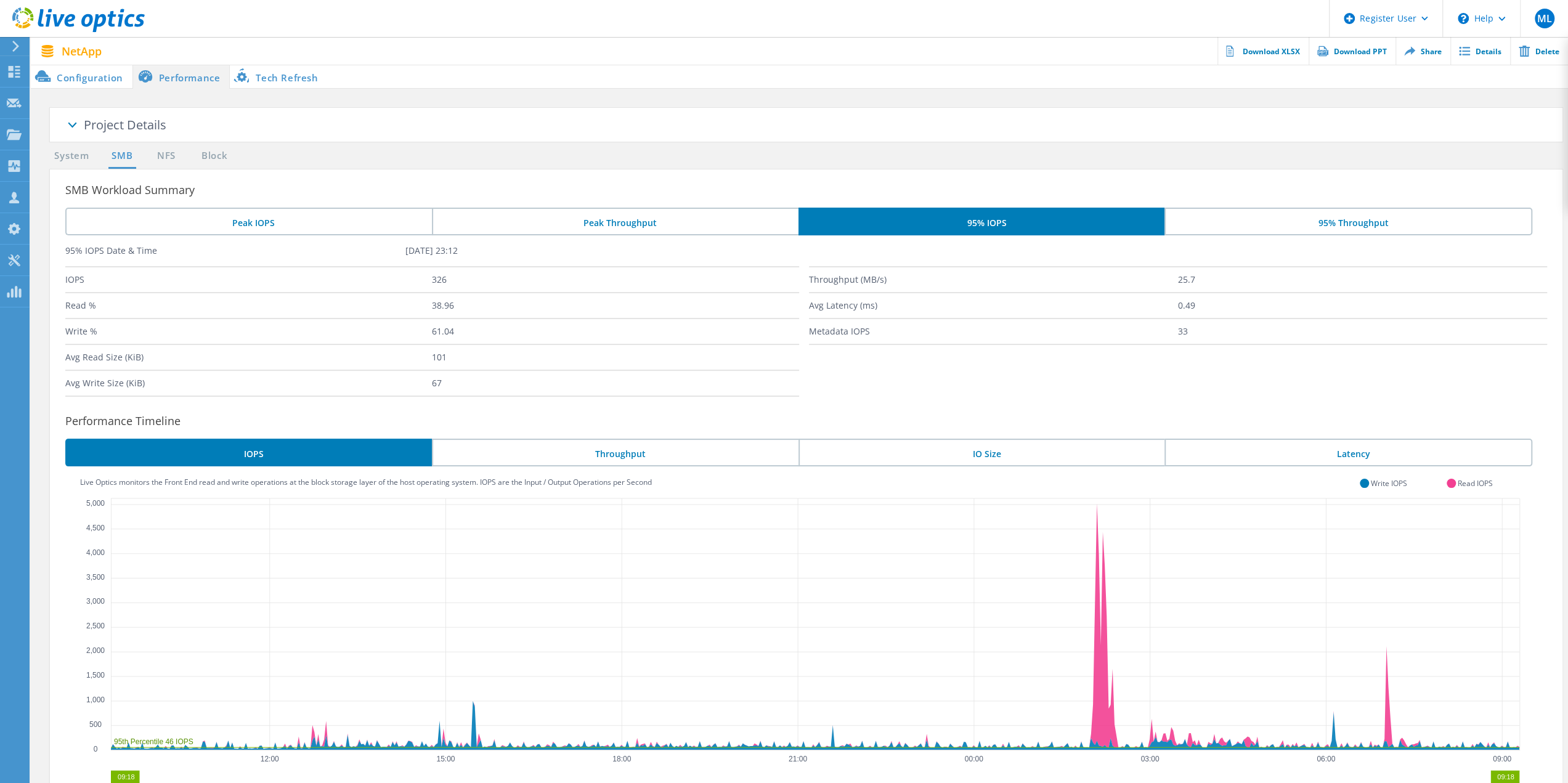
click at [1283, 220] on li "95% Throughput" at bounding box center [1349, 221] width 368 height 27
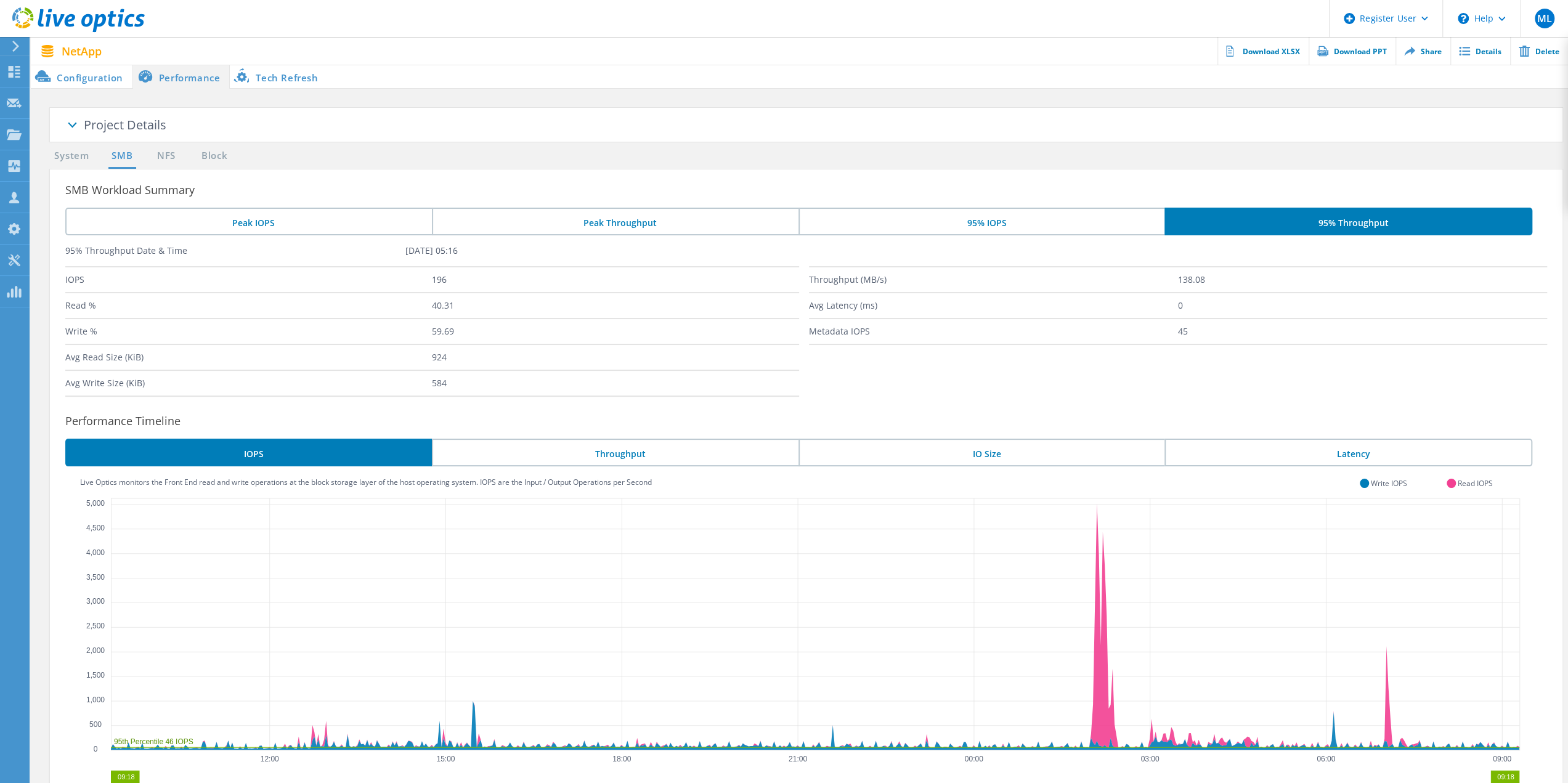
click at [1083, 224] on li "95% IOPS" at bounding box center [982, 221] width 366 height 27
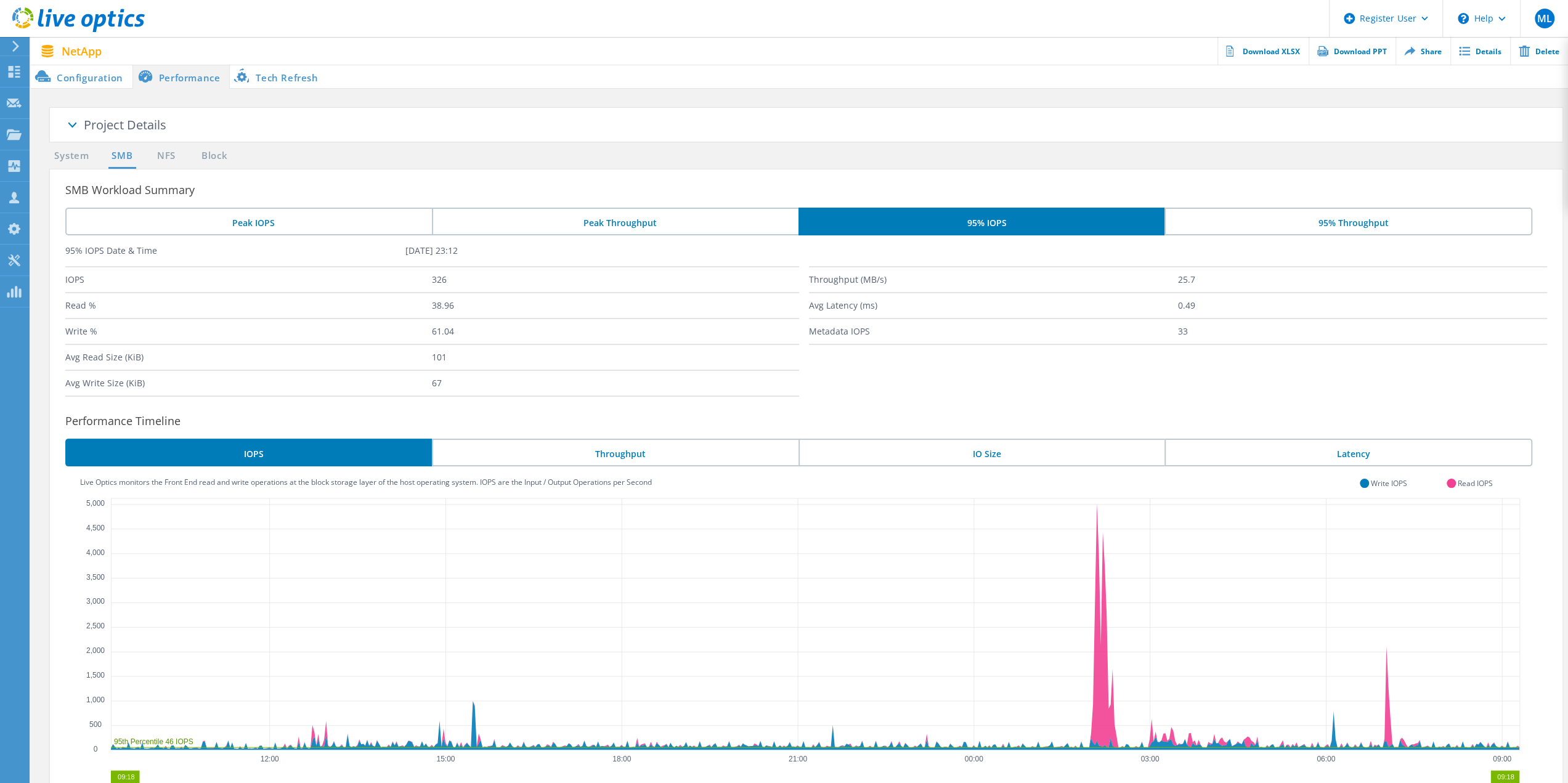
click at [665, 451] on li "Throughput" at bounding box center [615, 452] width 366 height 27
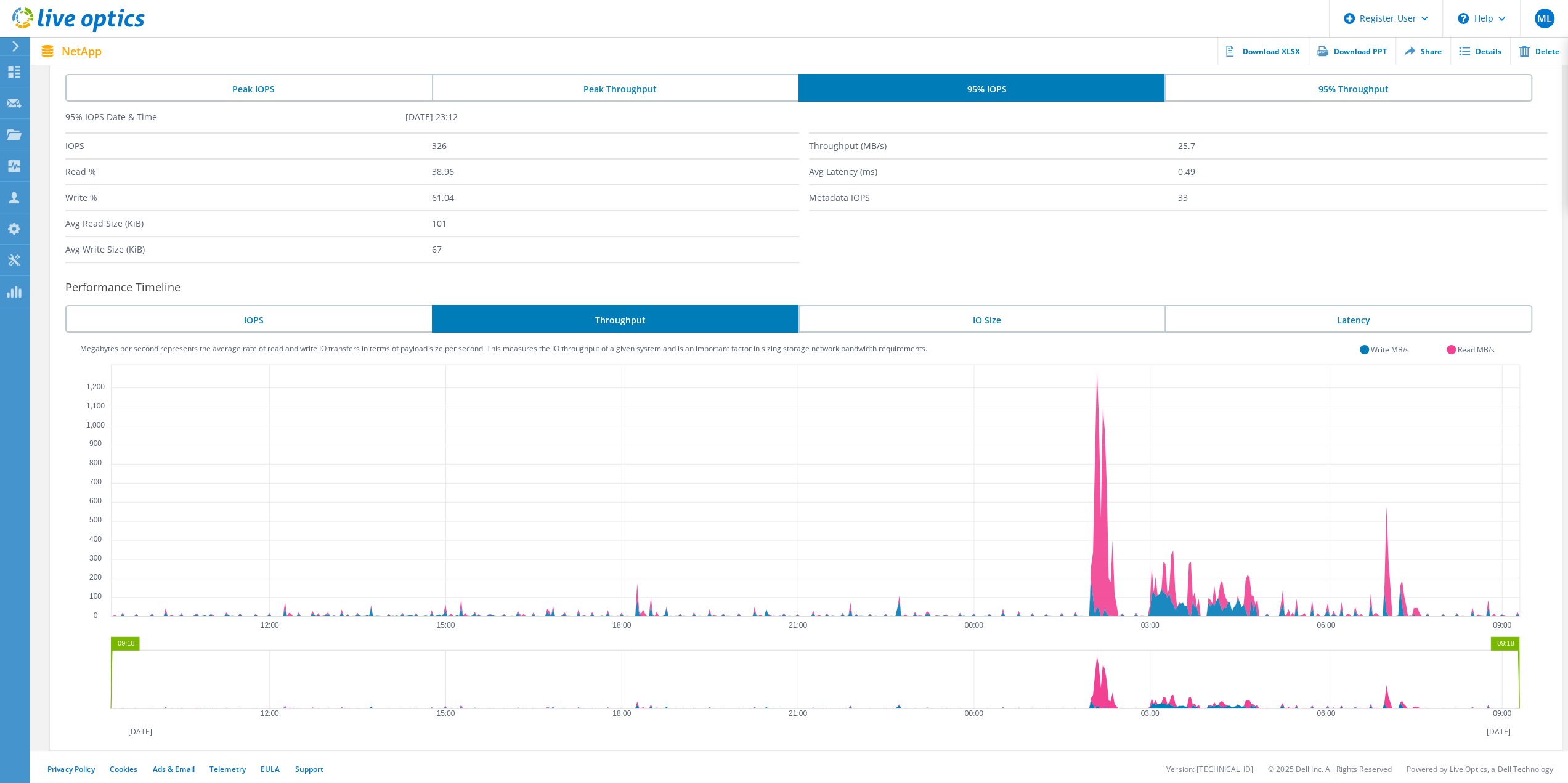
scroll to position [137, 0]
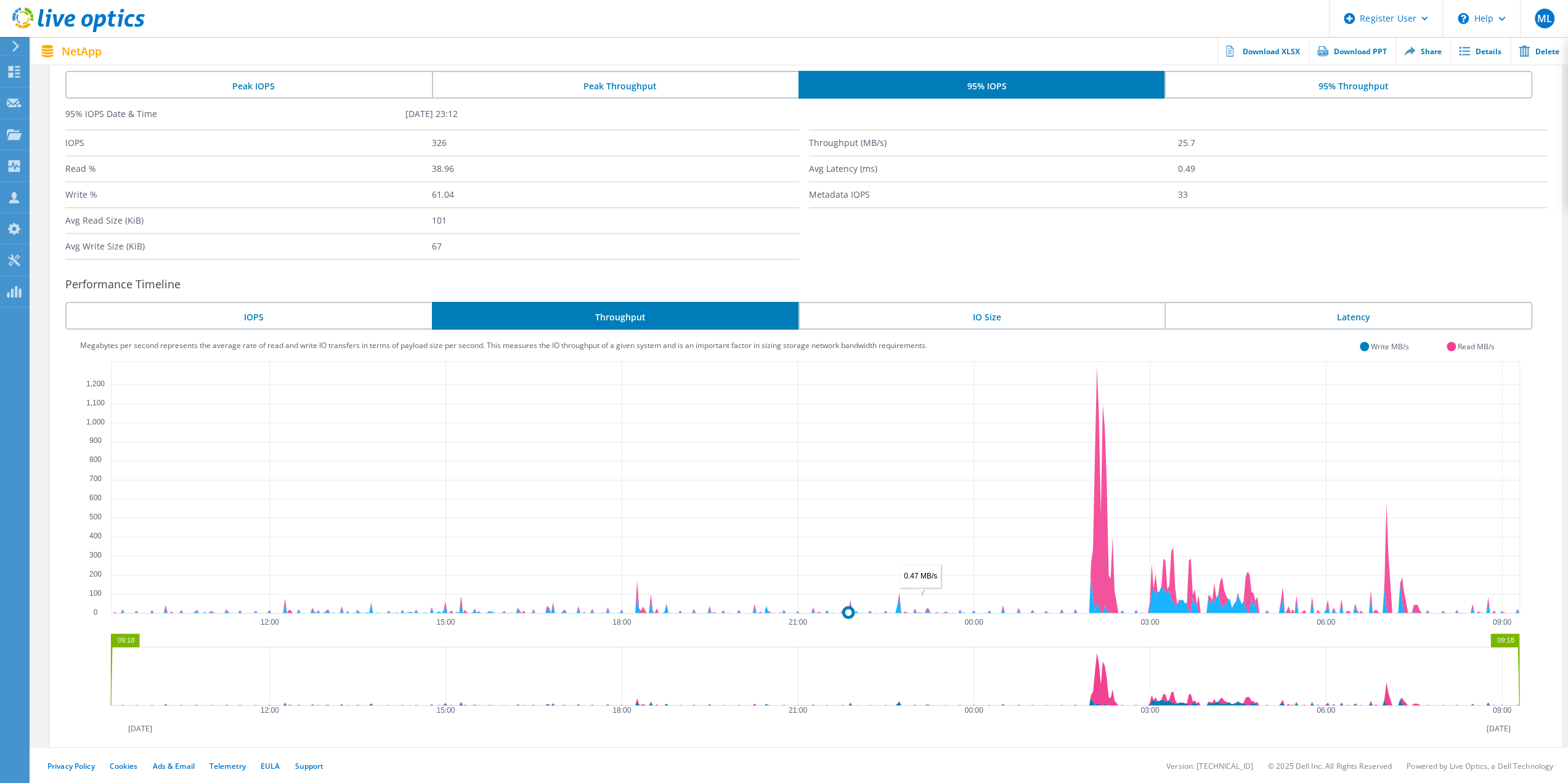
click at [840, 616] on circle at bounding box center [844, 612] width 10 height 10
drag, startPoint x: 862, startPoint y: 553, endPoint x: 1092, endPoint y: 543, distance: 230.2
click at [1092, 543] on icon "0 100 200 300 400 500 600 700 800 900 1,000 1,100 1,200 12:00 15:00 18:00 21:00…" at bounding box center [806, 539] width 1452 height 370
drag, startPoint x: 1049, startPoint y: 676, endPoint x: 1218, endPoint y: 699, distance: 170.6
click at [1218, 699] on g "09:18 09:18" at bounding box center [815, 671] width 1412 height 73
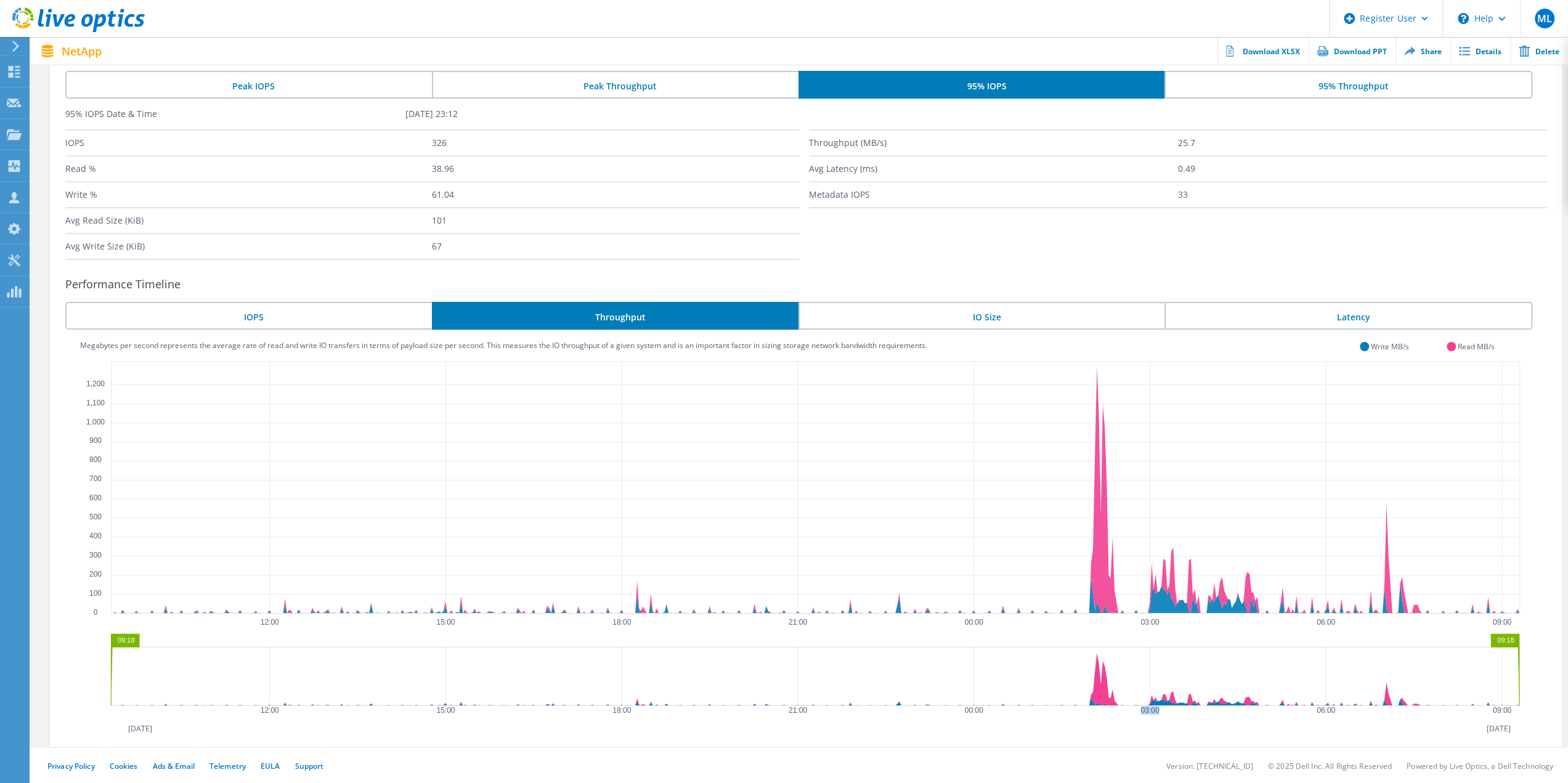
drag, startPoint x: 1199, startPoint y: 710, endPoint x: 1101, endPoint y: 710, distance: 98.0
click at [1101, 710] on icon "0 100 200 300 400 500 600 700 800 900 1,000 1,100 1,200 12:00 15:00 18:00 21:00…" at bounding box center [806, 539] width 1452 height 370
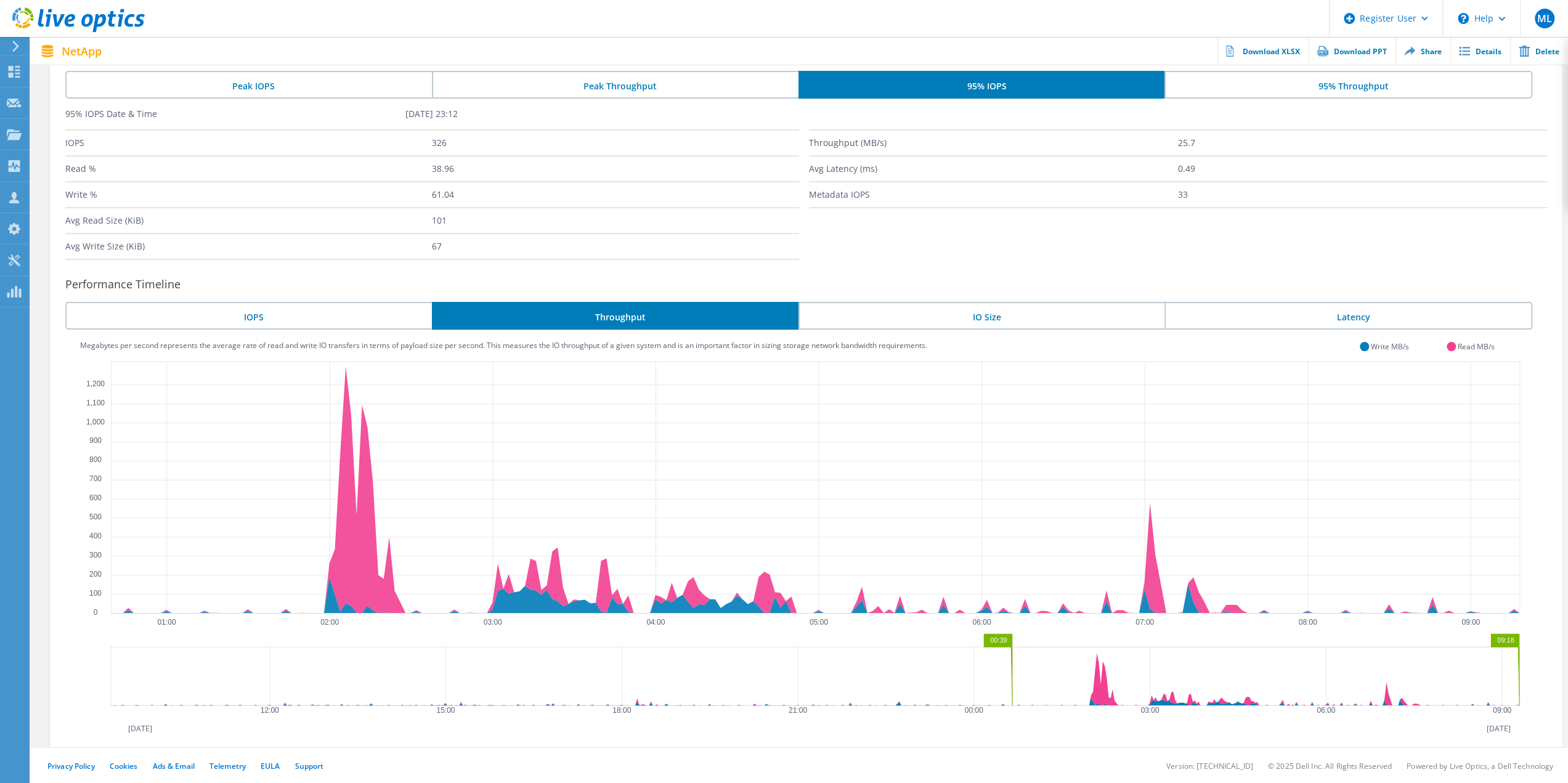
drag, startPoint x: 112, startPoint y: 680, endPoint x: 1014, endPoint y: 711, distance: 902.5
click at [1014, 711] on icon "0 100 200 300 400 500 600 700 800 900 1,000 1,100 1,200 01:00 02:00 03:00 04:00…" at bounding box center [806, 539] width 1452 height 370
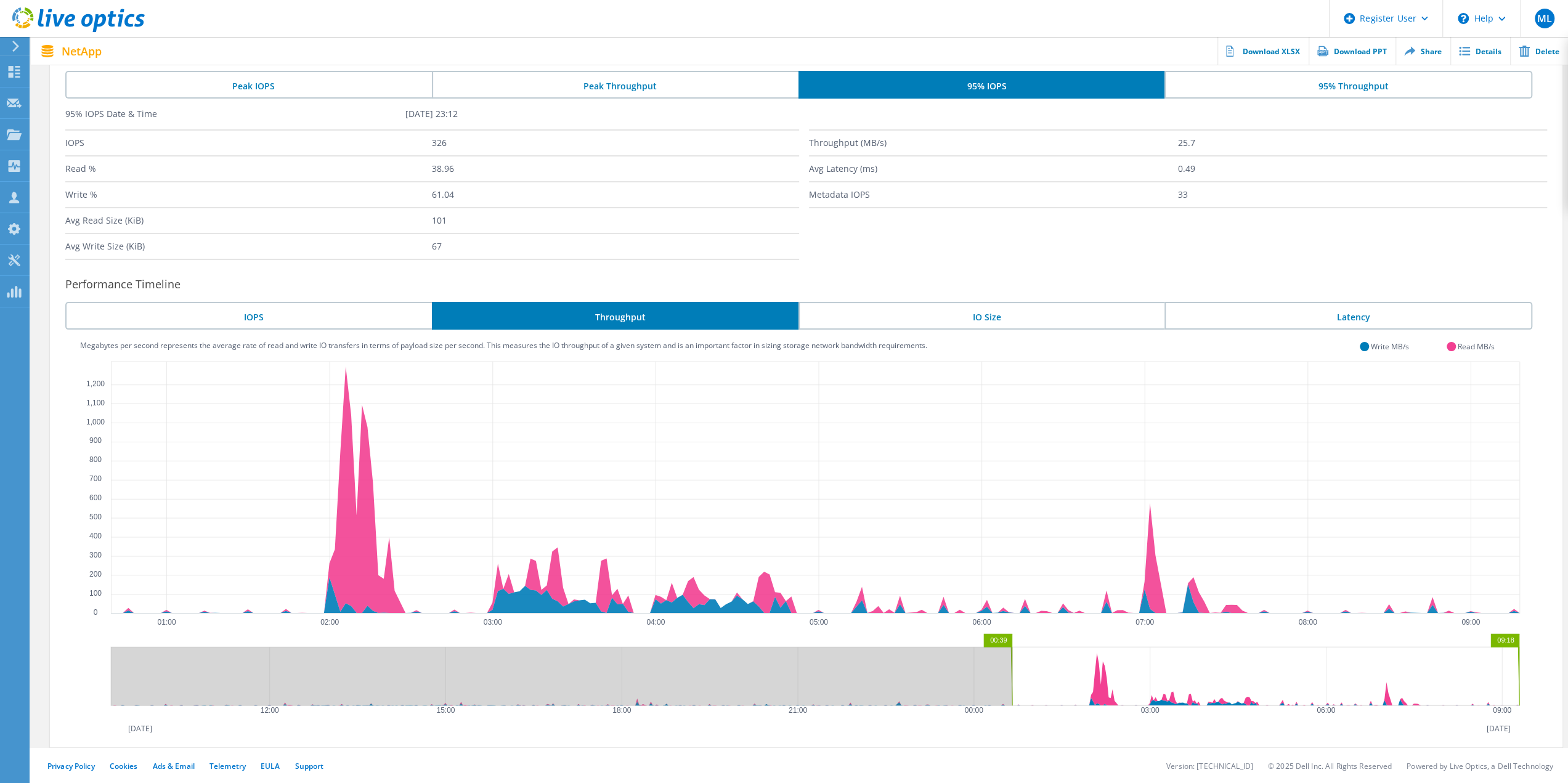
click at [326, 317] on li "IOPS" at bounding box center [249, 315] width 366 height 27
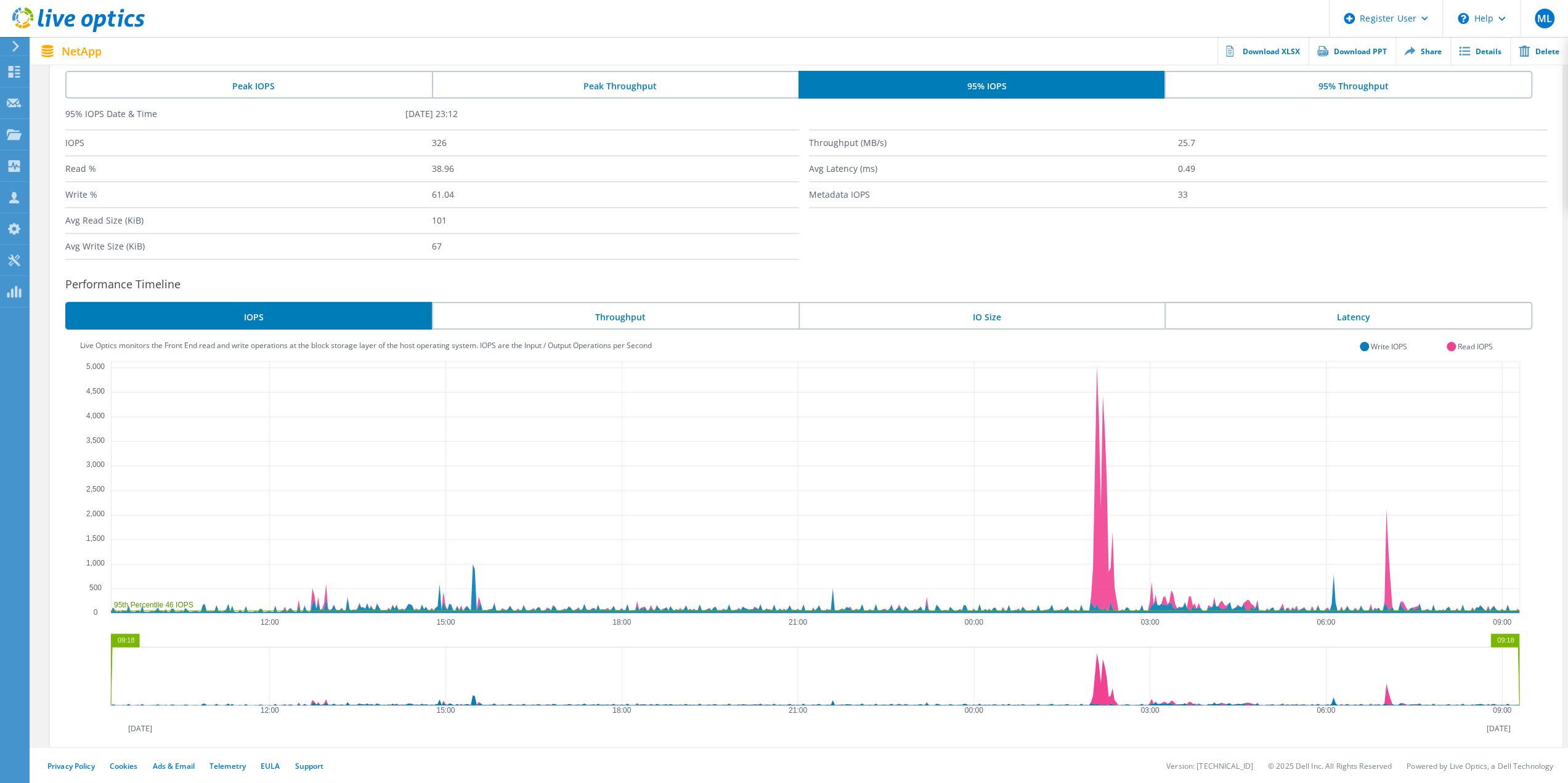
drag, startPoint x: 111, startPoint y: 687, endPoint x: 70, endPoint y: 672, distance: 43.7
click at [70, 672] on div "Live Optics monitors the Front End read and write operations at the block stora…" at bounding box center [806, 537] width 1513 height 391
click at [1149, 457] on icon "0 500 1,000 1,500 2,000 2,500 3,000 3,500 4,000 4,500 5,000 12:00 15:00 18:00 2…" at bounding box center [806, 539] width 1452 height 370
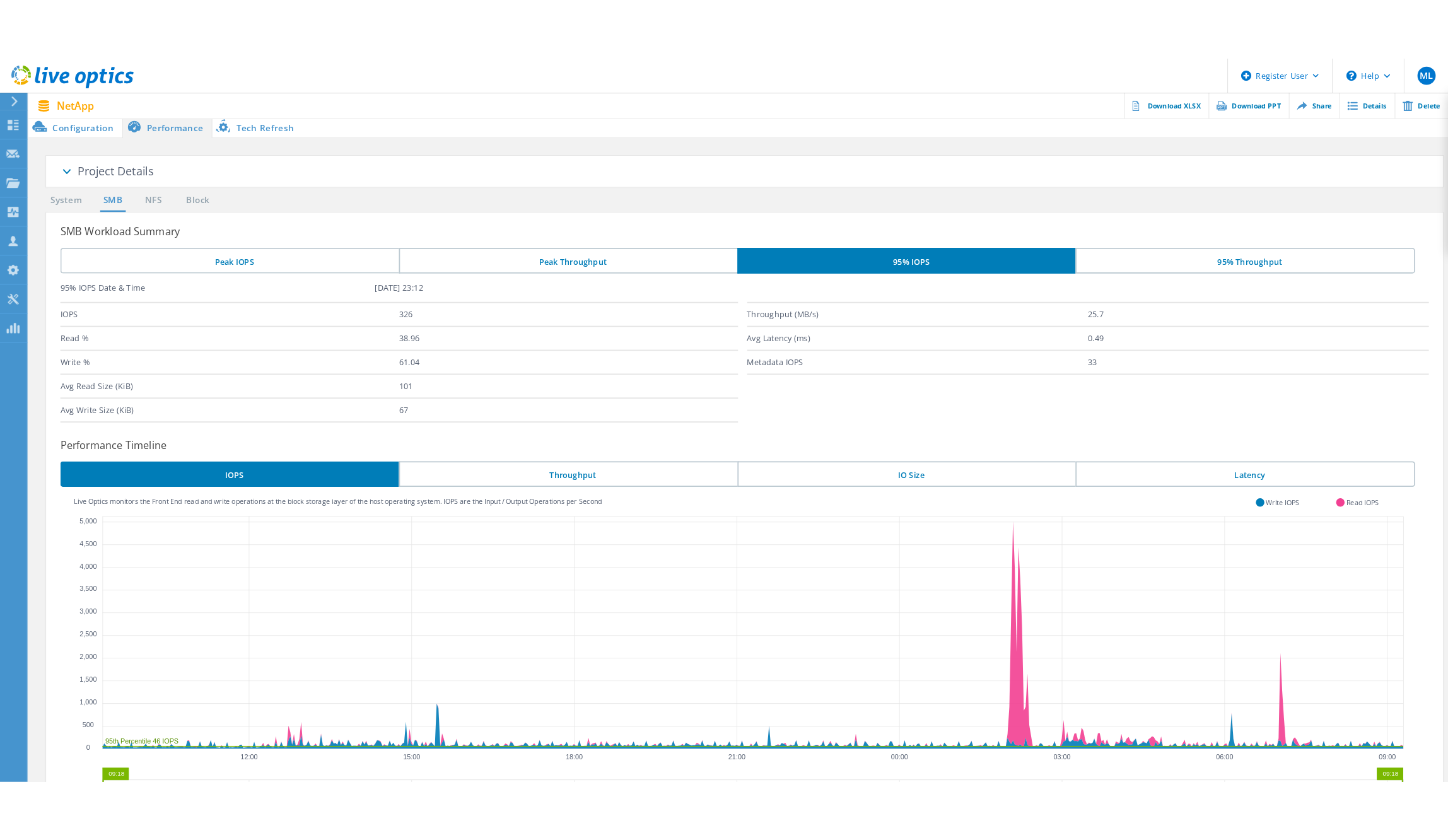
scroll to position [0, 0]
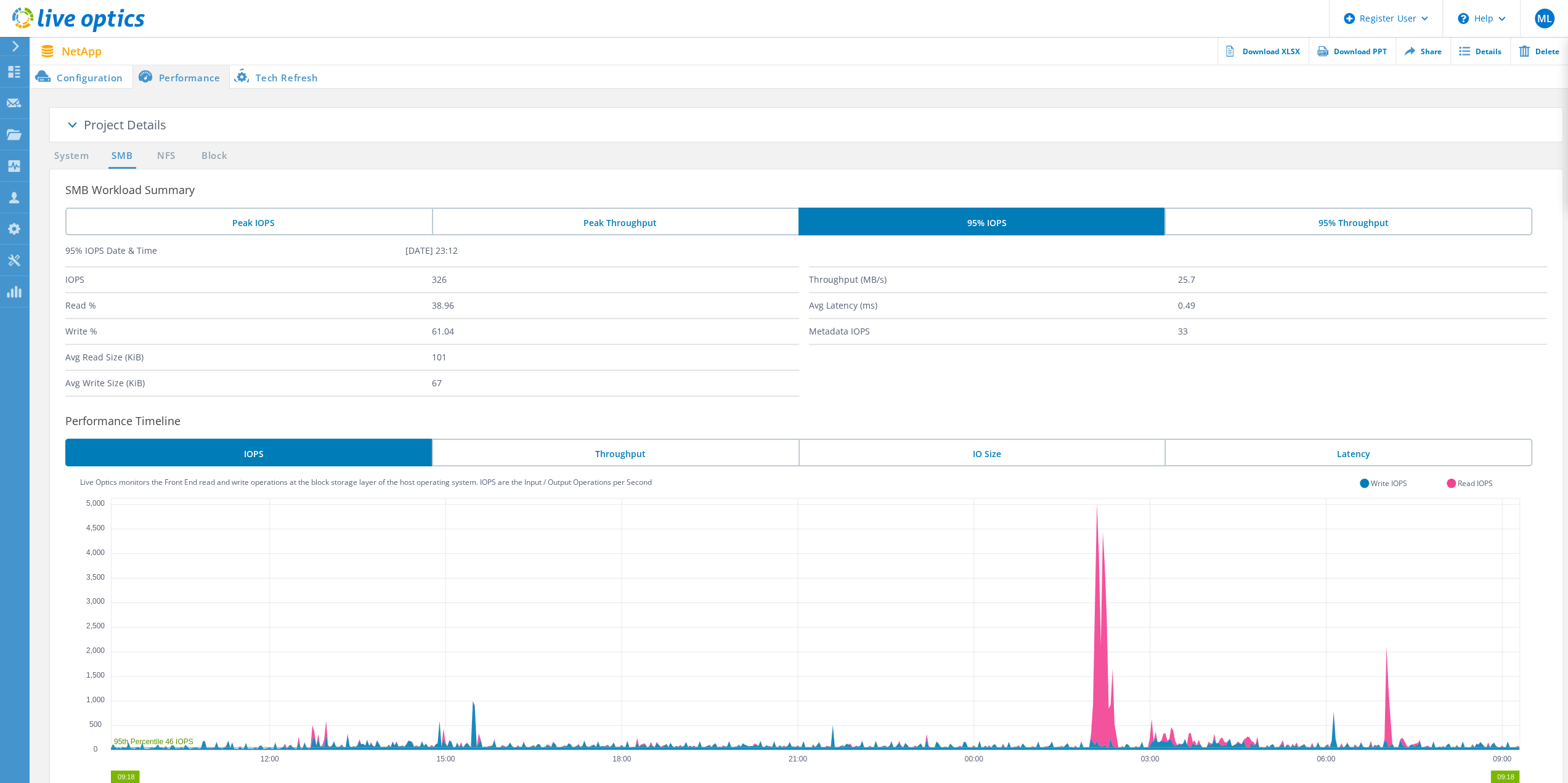
click at [275, 81] on li "Tech Refresh" at bounding box center [279, 76] width 97 height 25
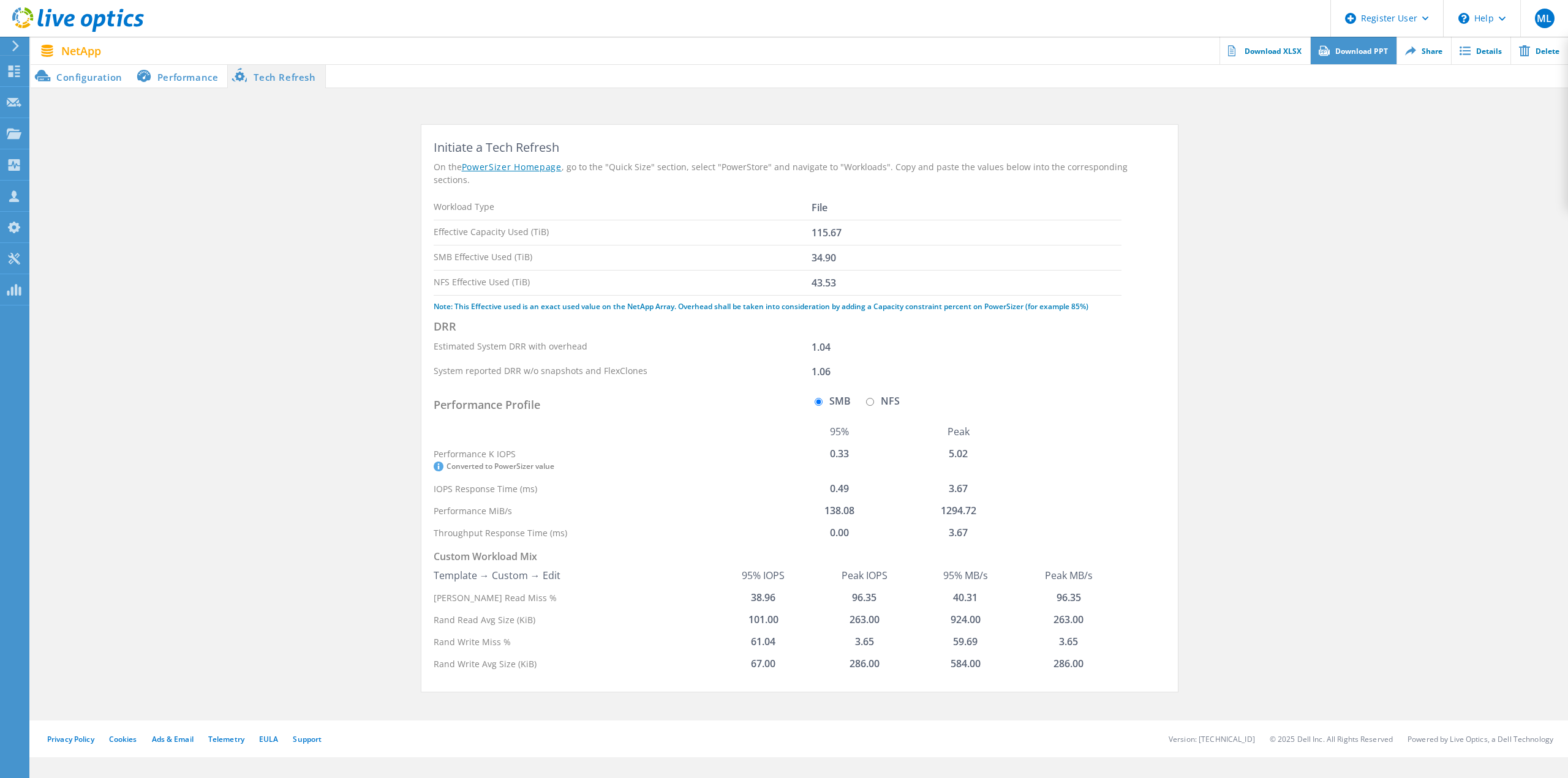
click at [1353, 55] on link "Download PPT" at bounding box center [1353, 50] width 86 height 27
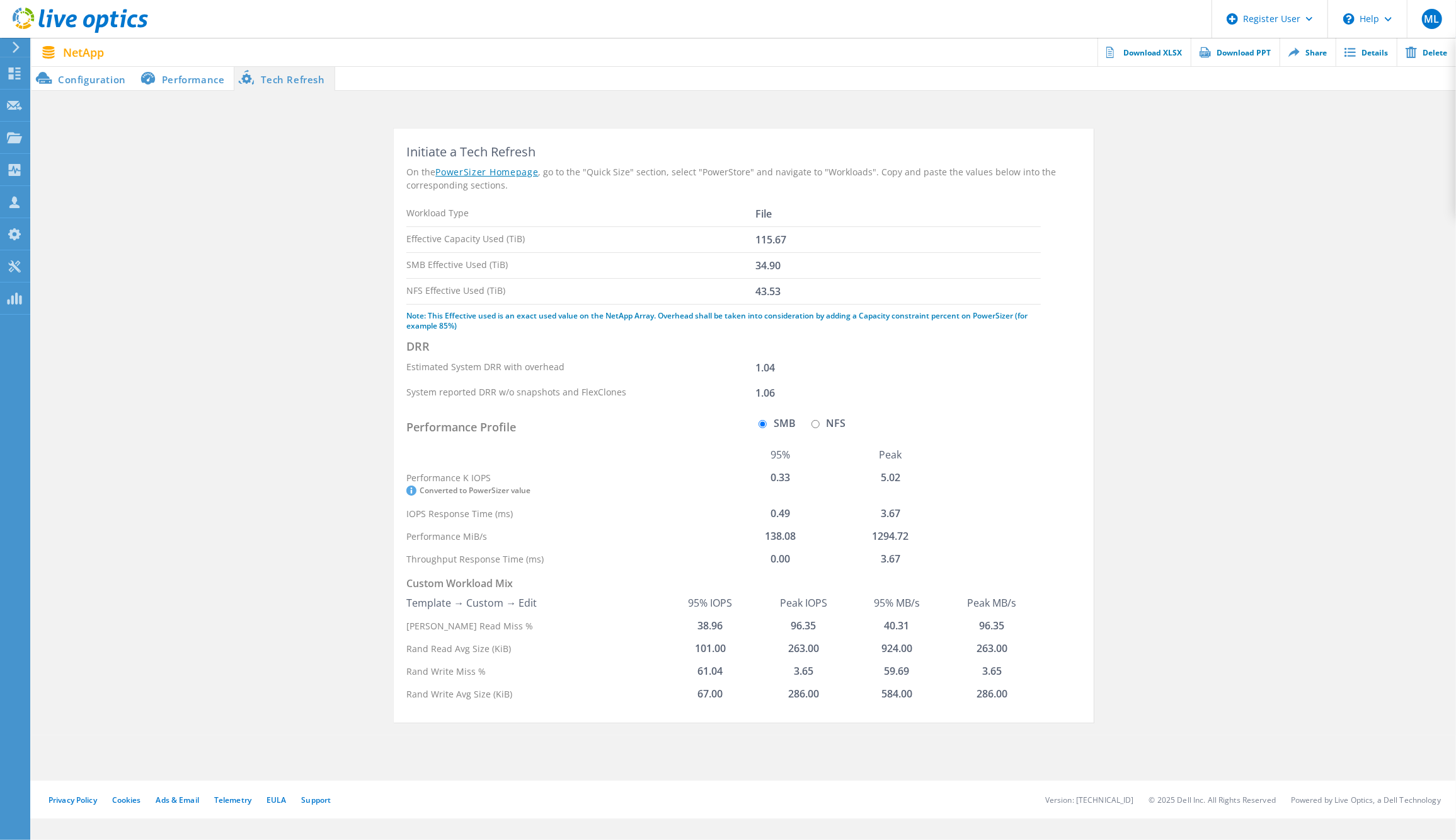
click at [209, 75] on li "Performance" at bounding box center [185, 78] width 99 height 25
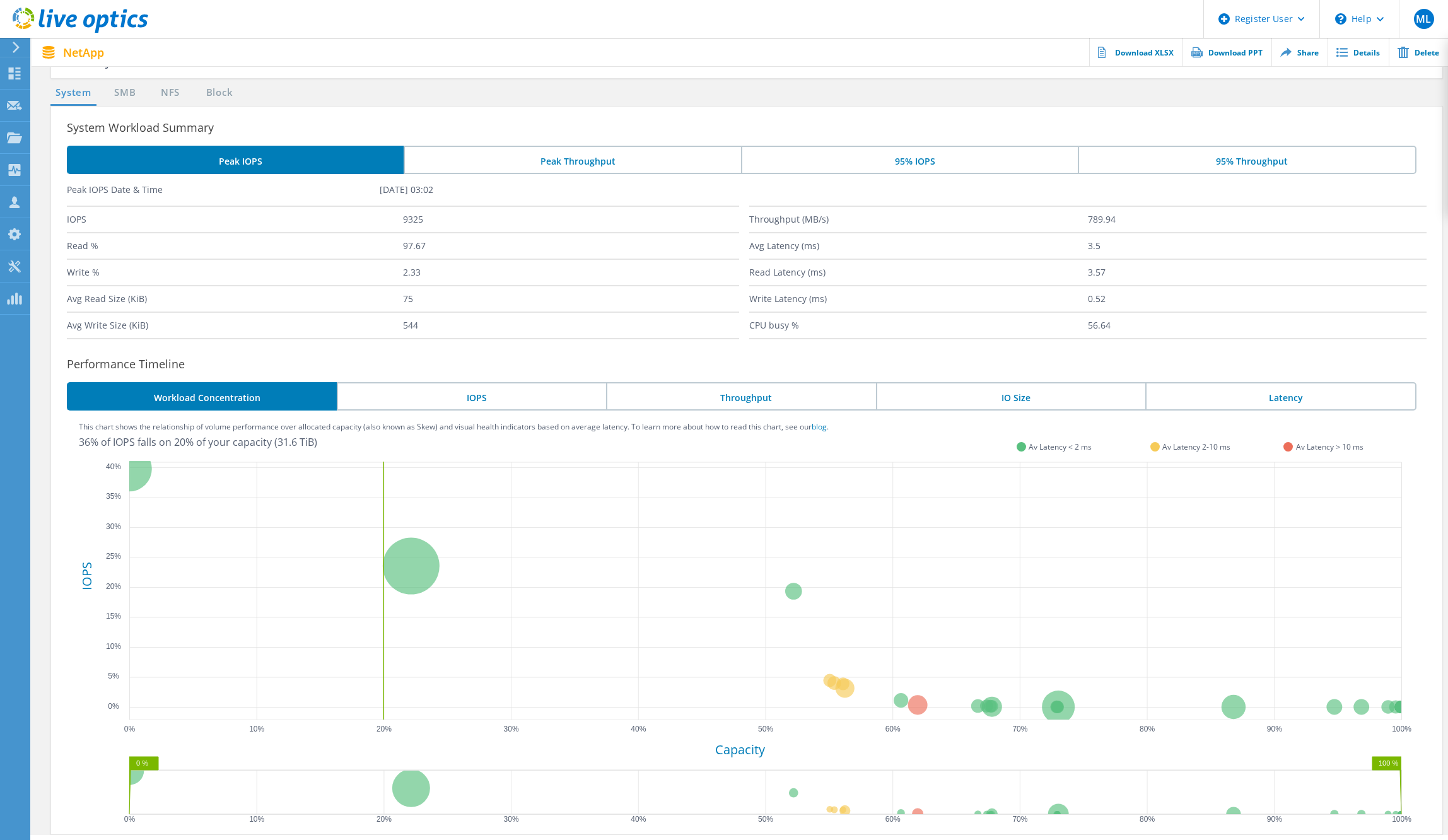
scroll to position [99, 0]
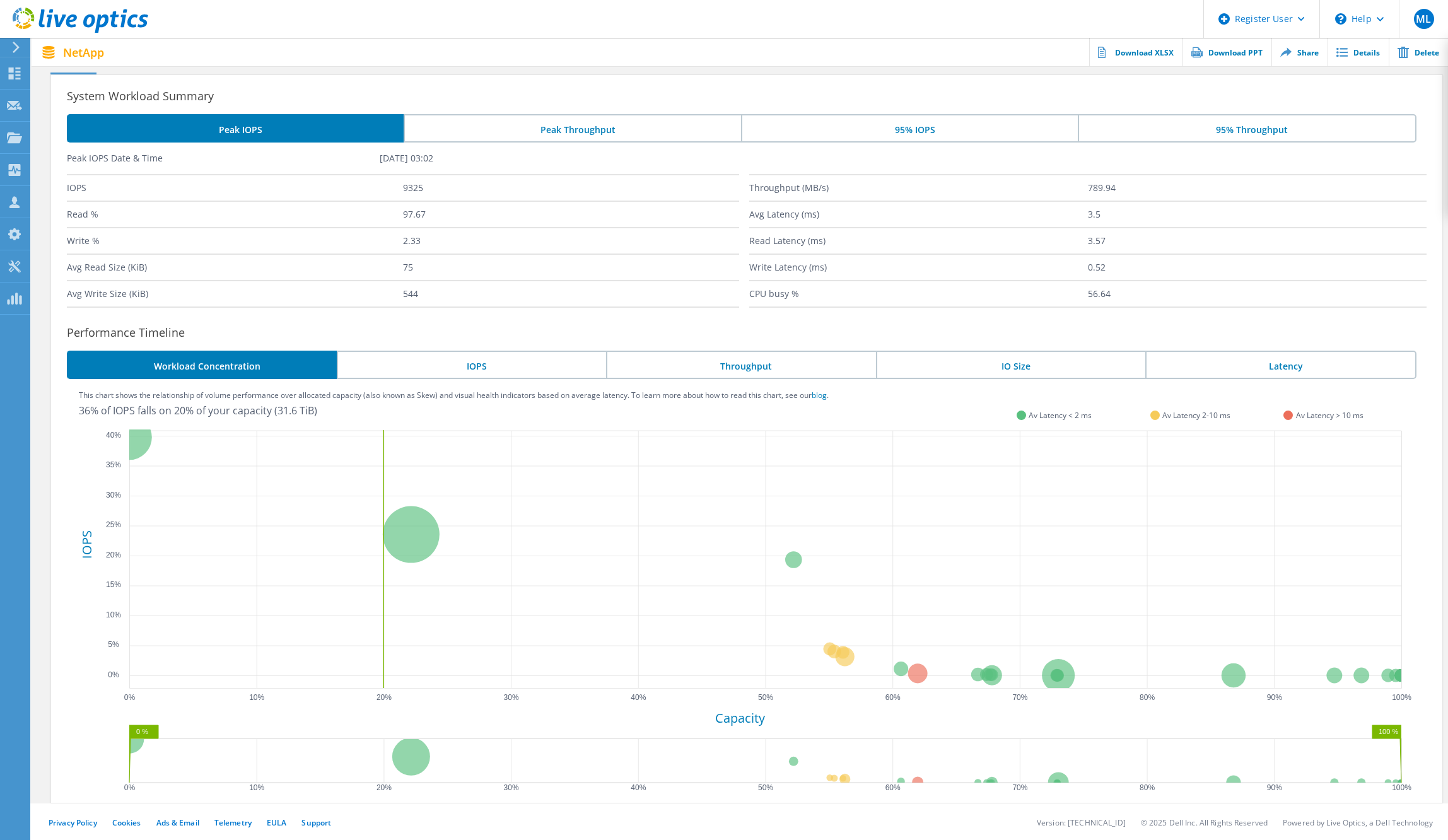
click at [797, 363] on li "Throughput" at bounding box center [741, 364] width 270 height 28
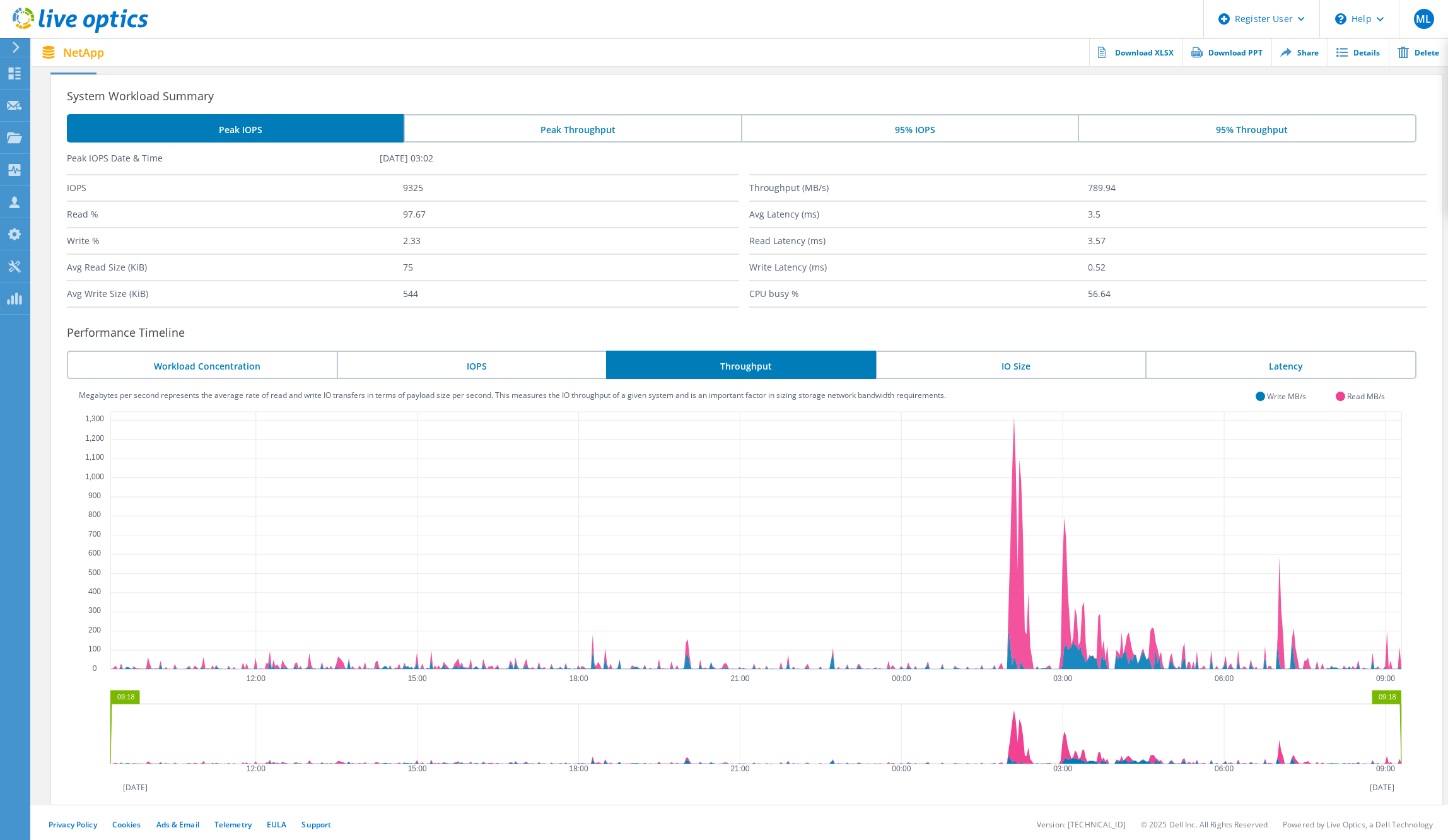
click at [508, 360] on li "IOPS" at bounding box center [472, 364] width 270 height 28
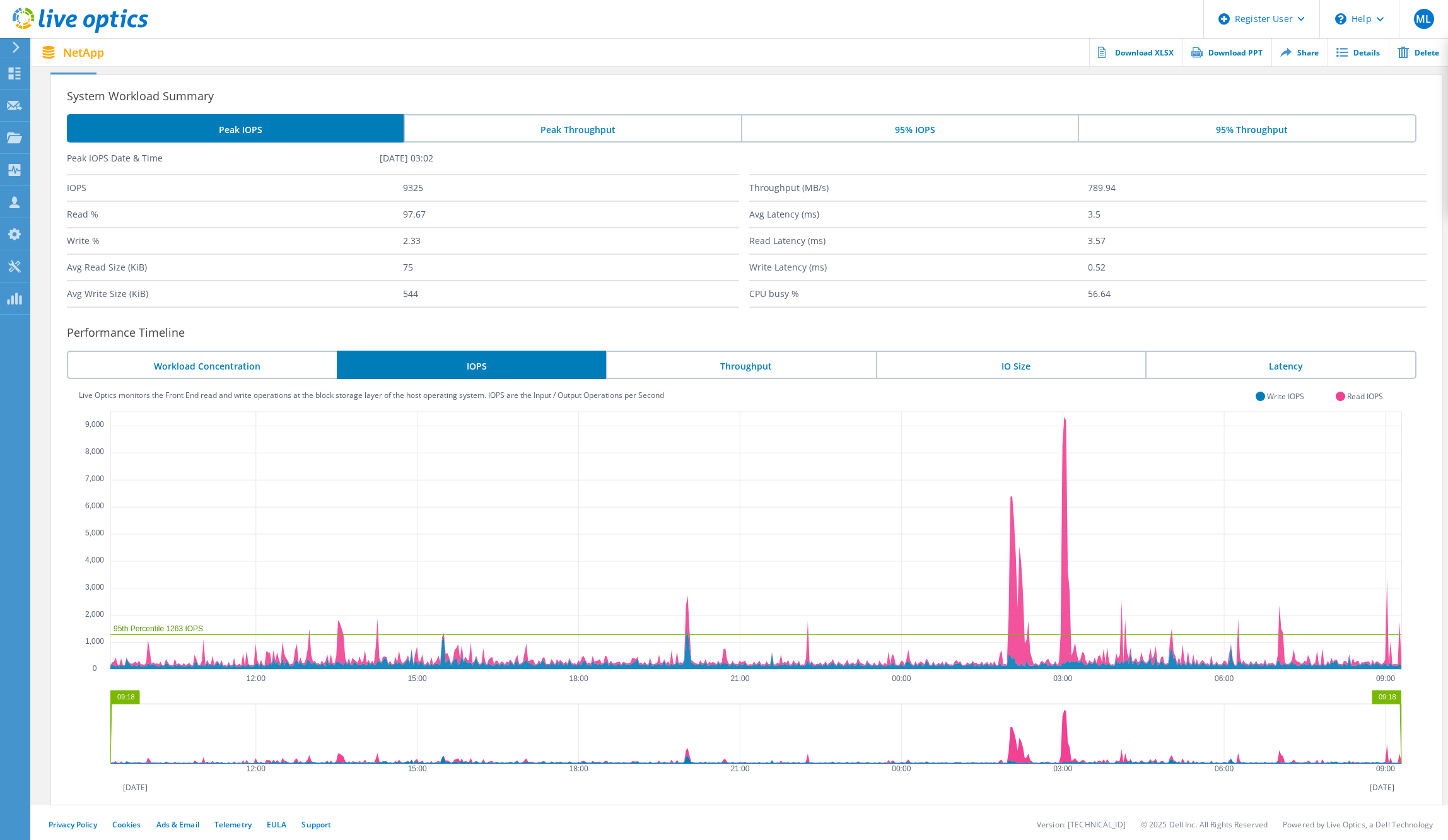
click at [766, 367] on li "Throughput" at bounding box center [741, 364] width 270 height 28
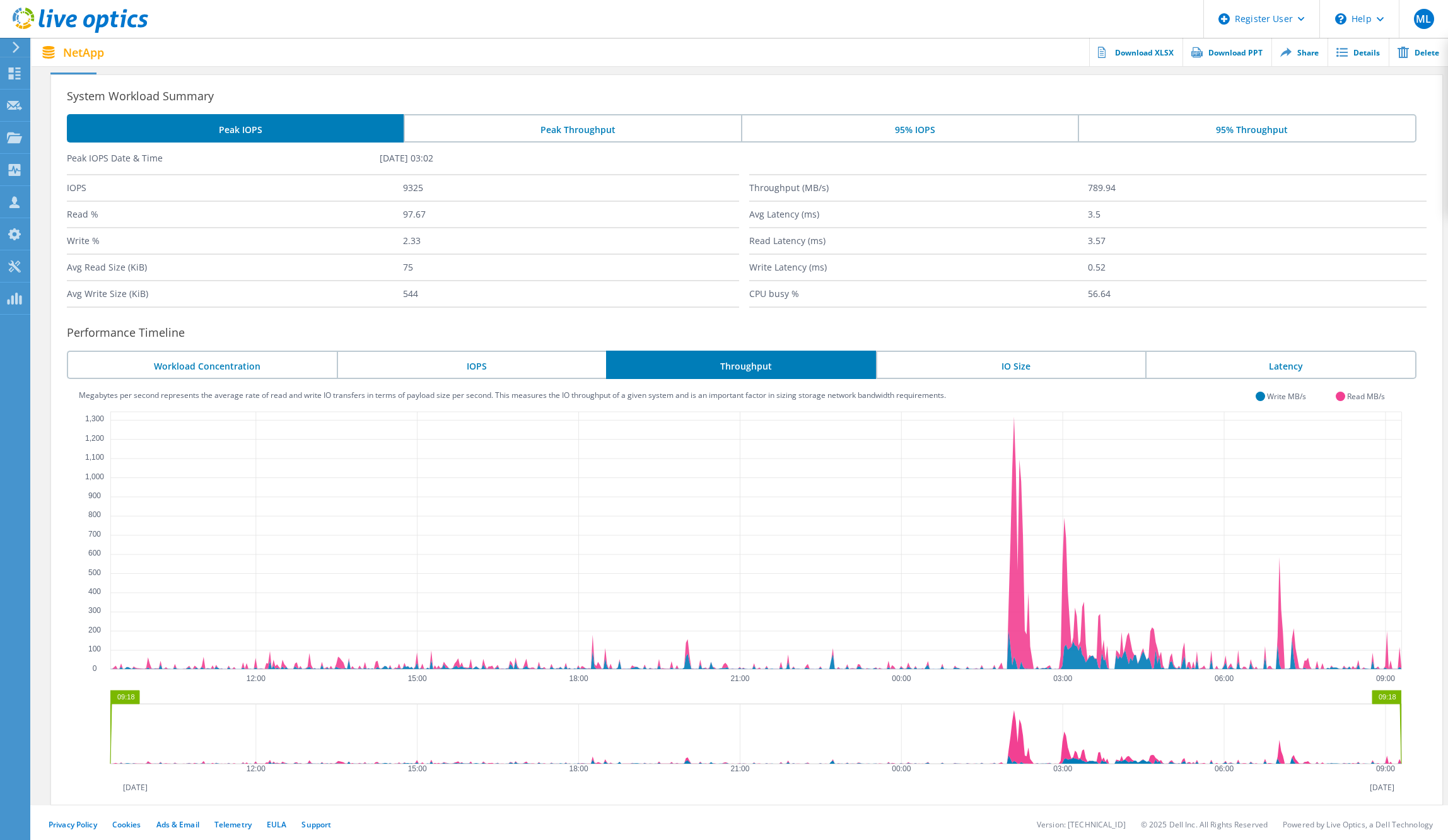
click at [995, 365] on li "IO Size" at bounding box center [1011, 364] width 270 height 28
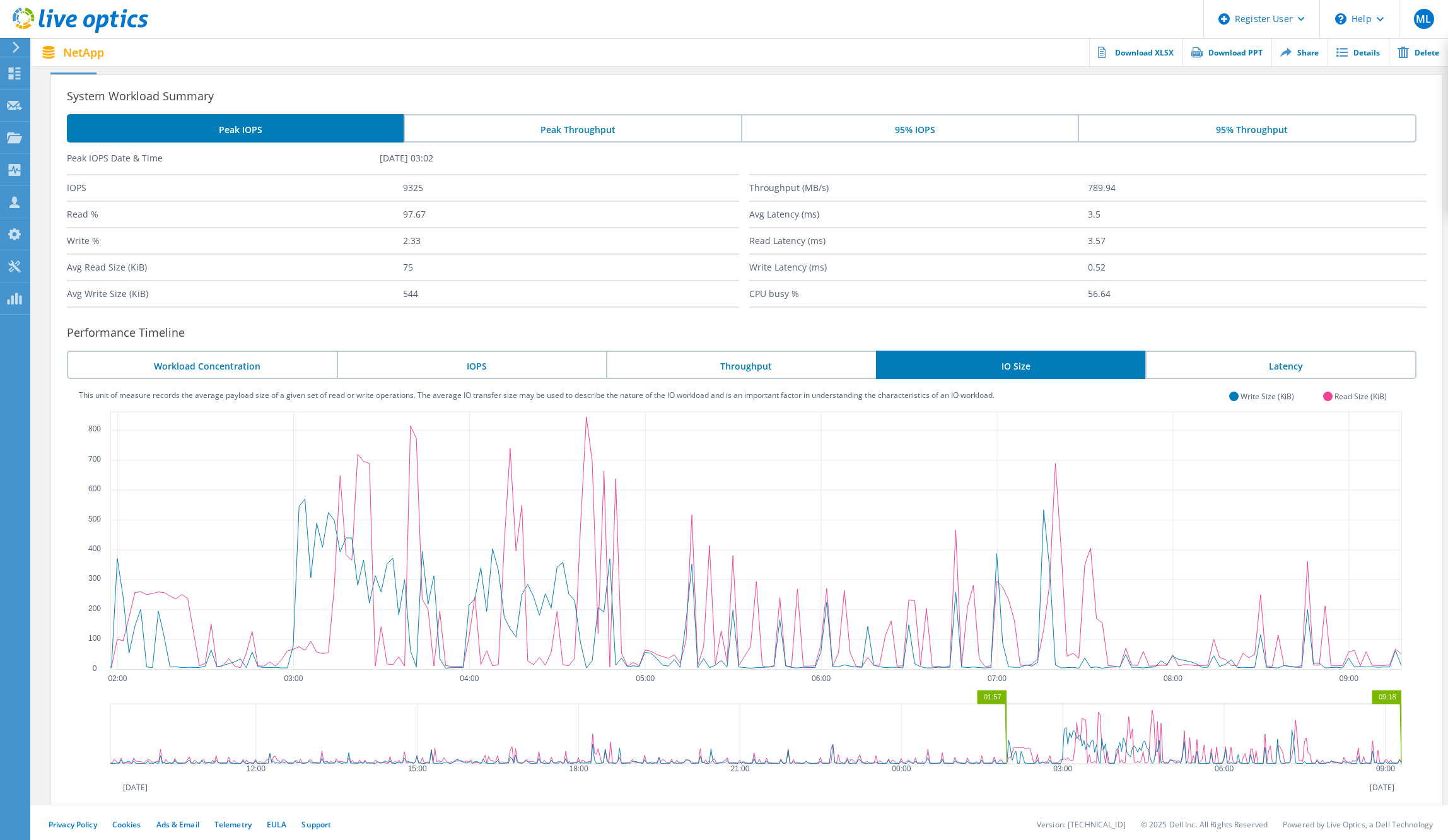
drag, startPoint x: 109, startPoint y: 738, endPoint x: 1005, endPoint y: 759, distance: 896.2
click at [1005, 759] on g "01:57 09:18" at bounding box center [757, 728] width 1293 height 75
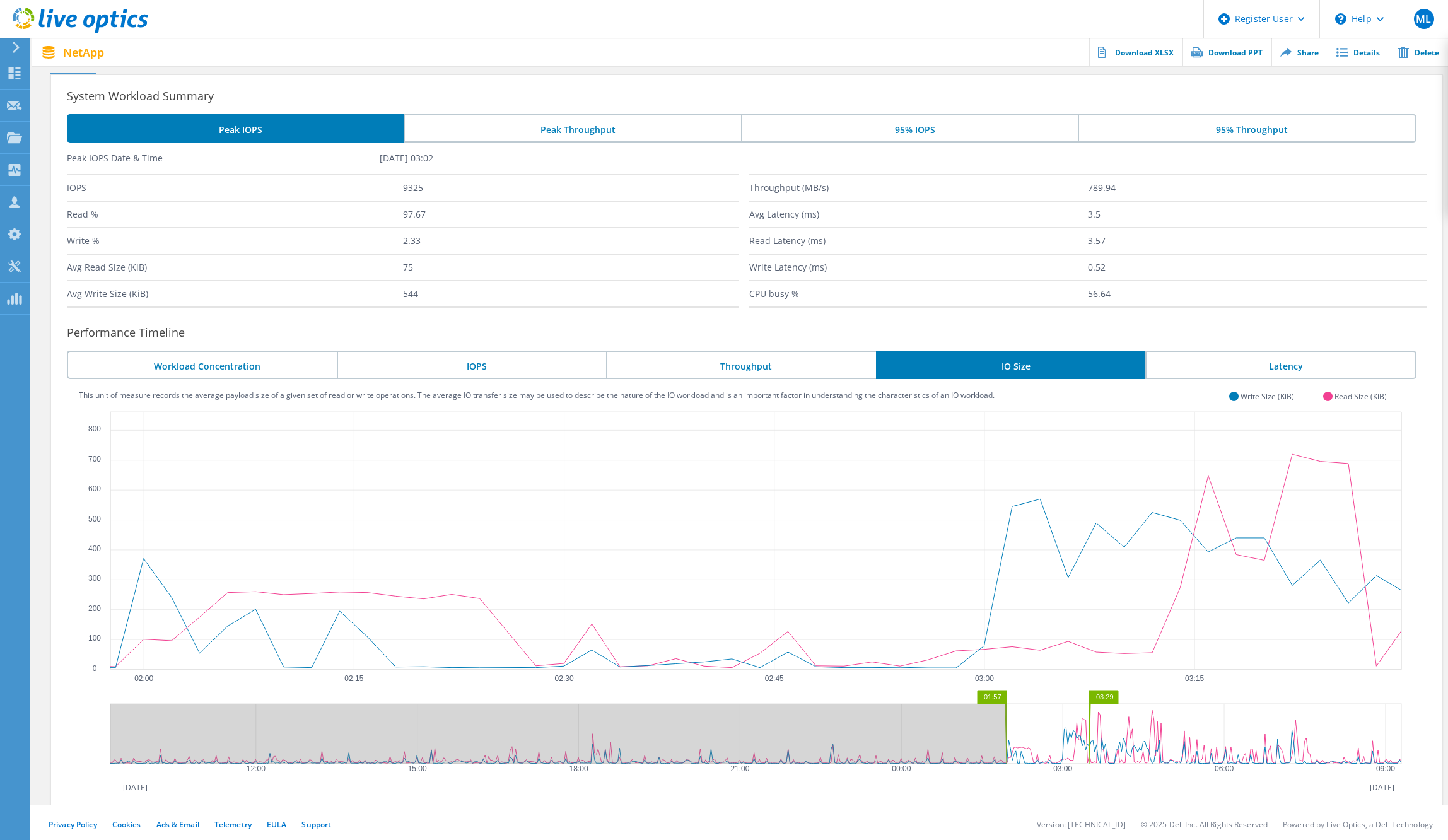
drag, startPoint x: 1402, startPoint y: 740, endPoint x: 1089, endPoint y: 750, distance: 313.2
click at [1089, 750] on g "01:57 03:29" at bounding box center [756, 728] width 1291 height 75
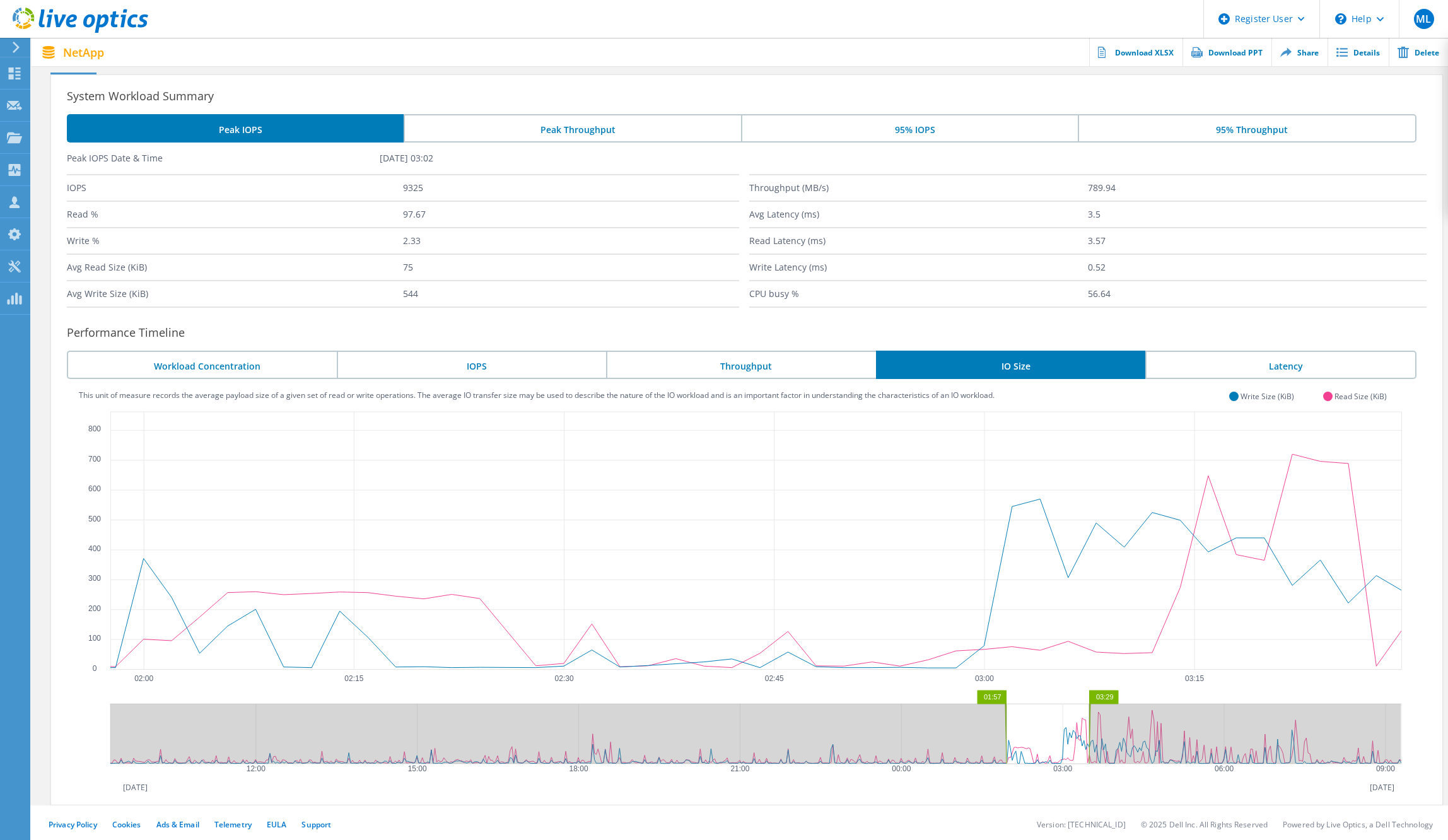
click at [725, 370] on li "Throughput" at bounding box center [741, 364] width 270 height 28
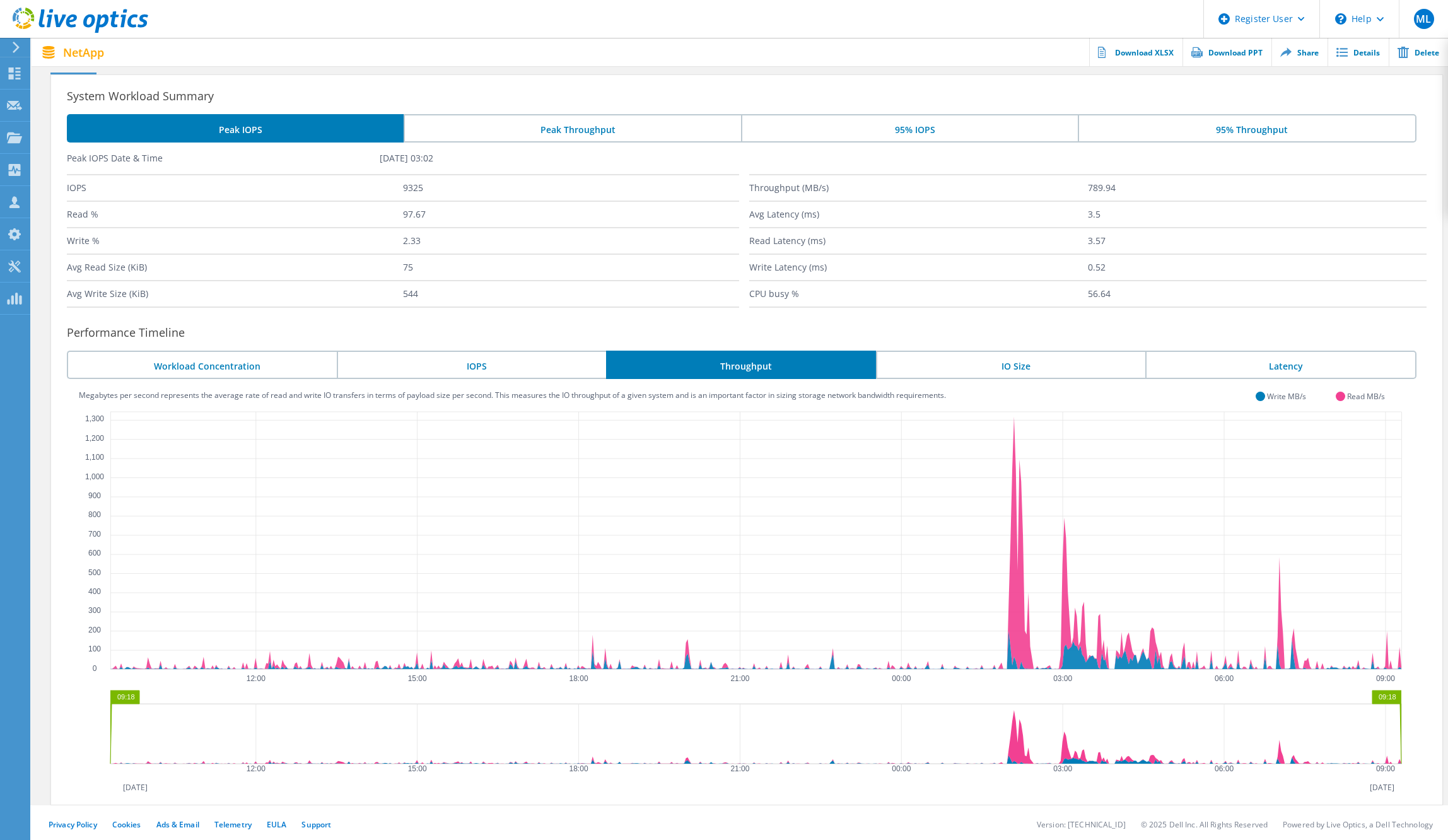
click at [111, 736] on g "09:18 09:18" at bounding box center [756, 728] width 1295 height 75
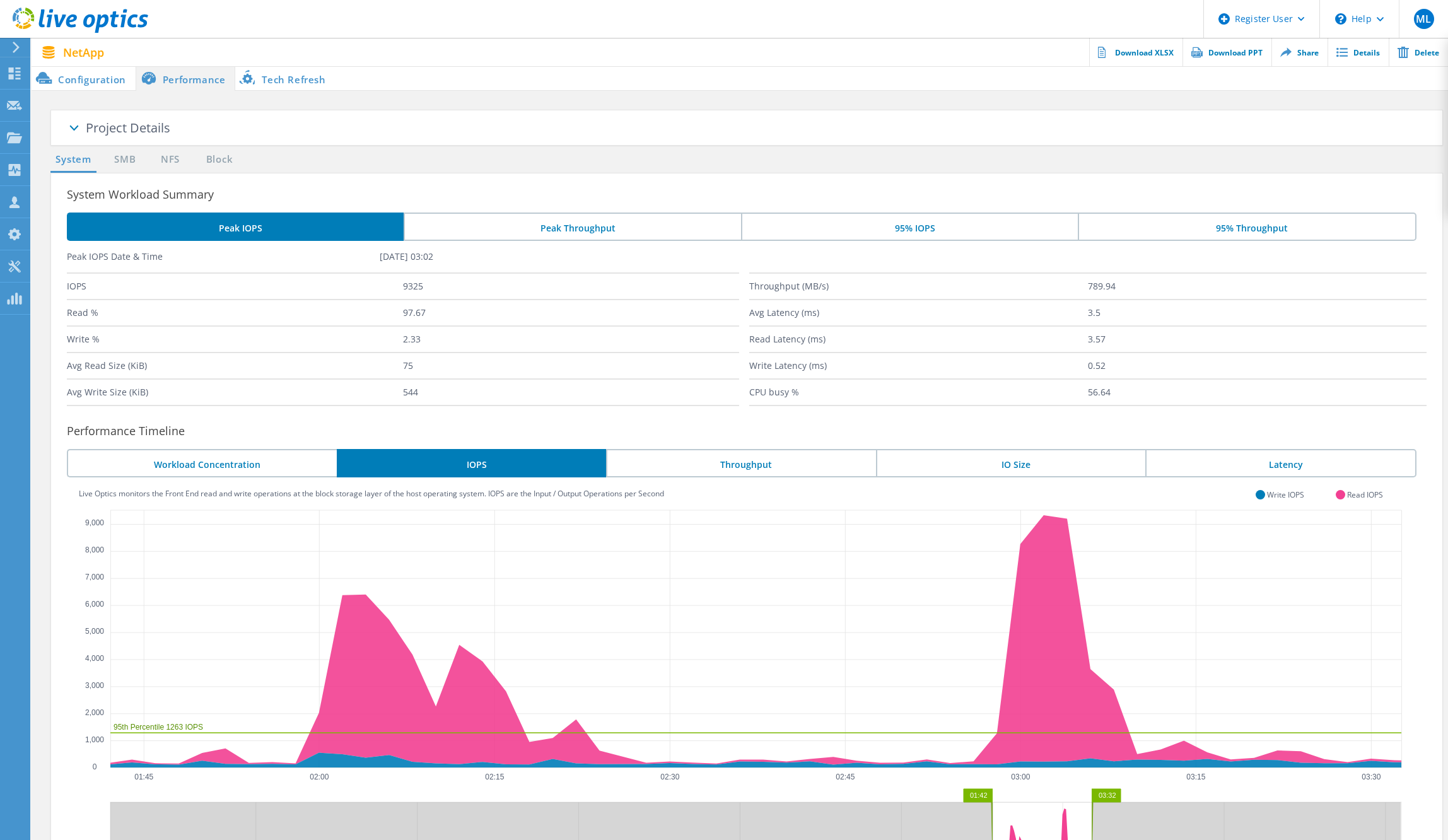
scroll to position [99, 0]
